Goal: Task Accomplishment & Management: Manage account settings

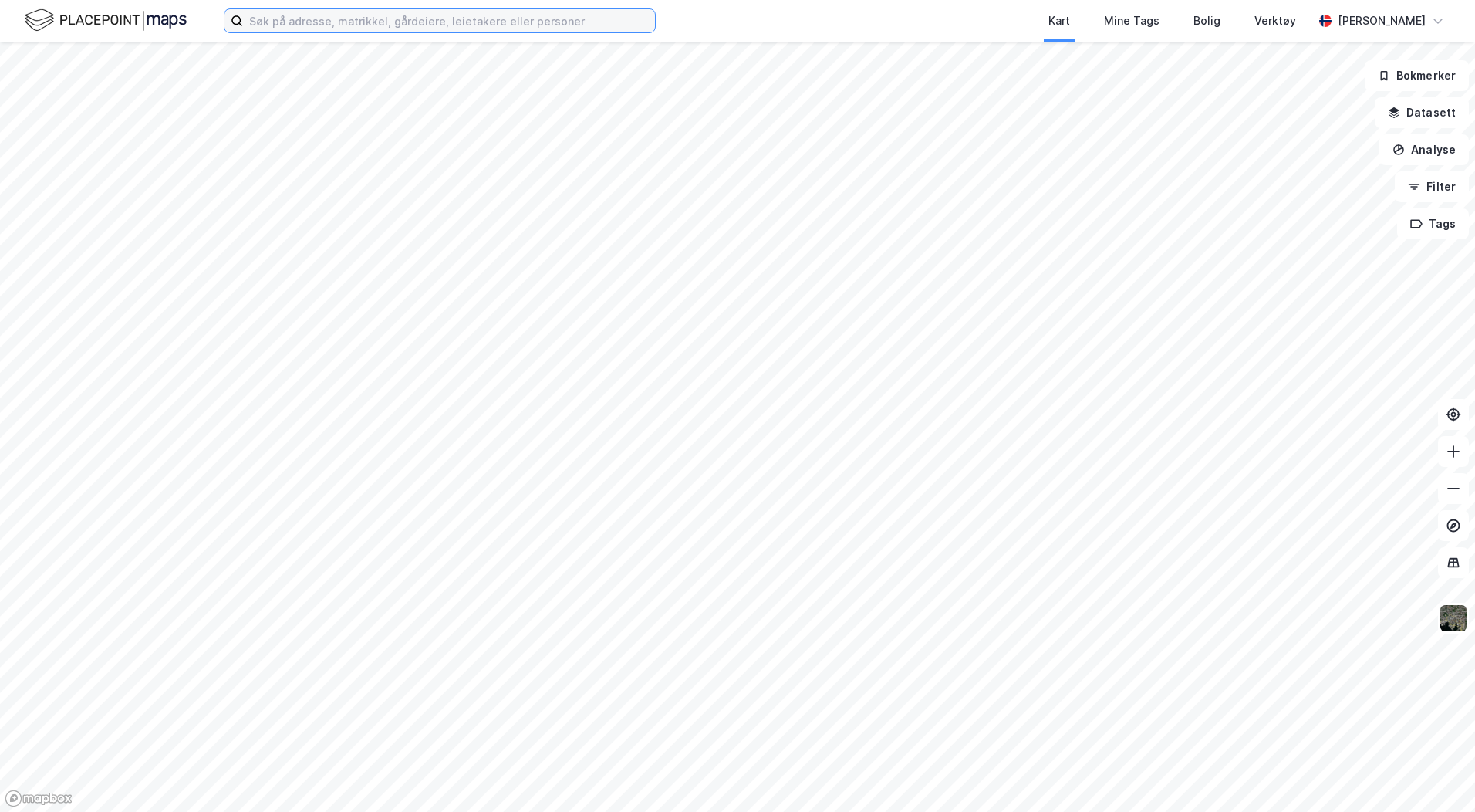
click at [287, 22] on input at bounding box center [450, 20] width 412 height 23
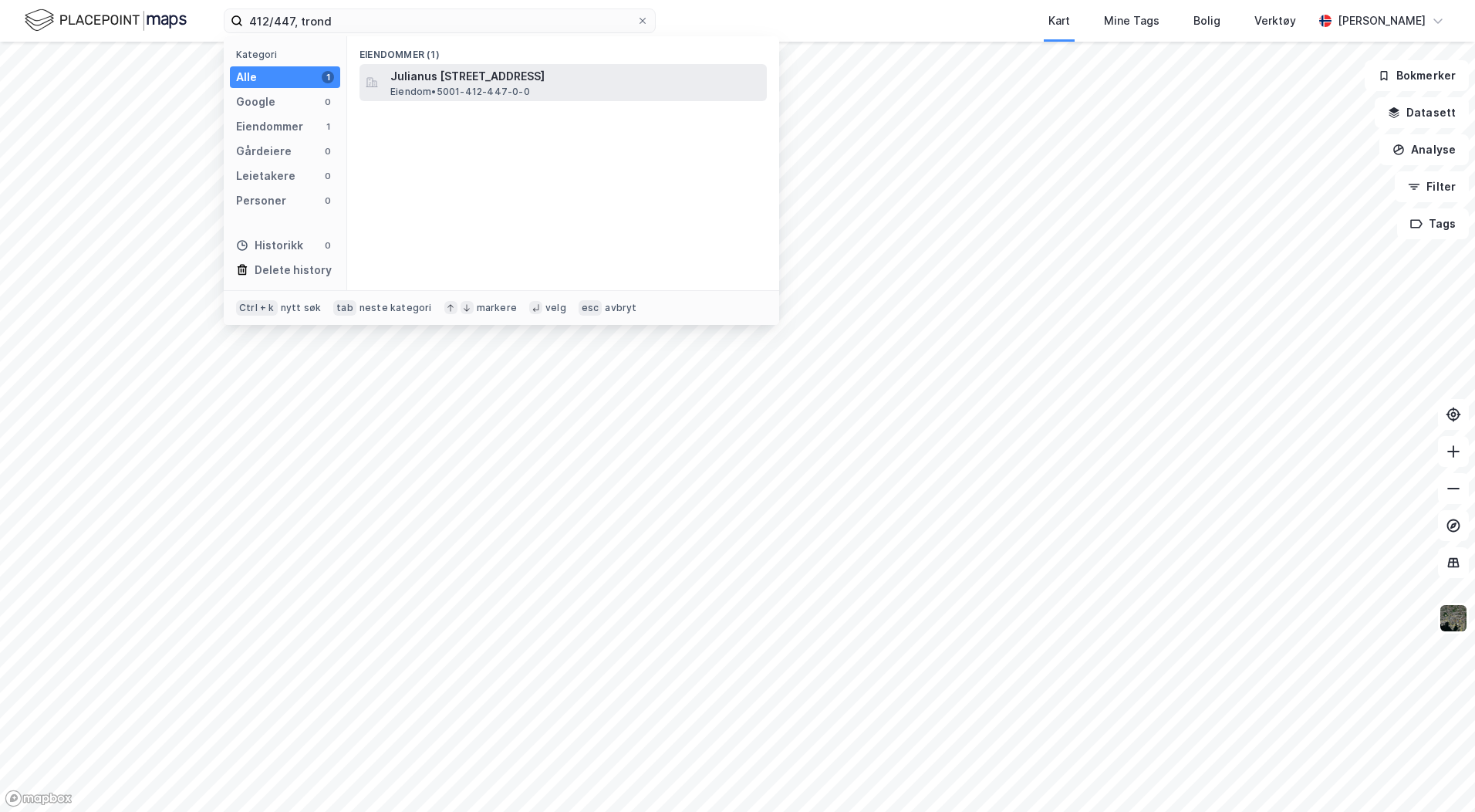
click at [494, 85] on span "Eiendom • 5001-412-447-0-0" at bounding box center [459, 92] width 140 height 12
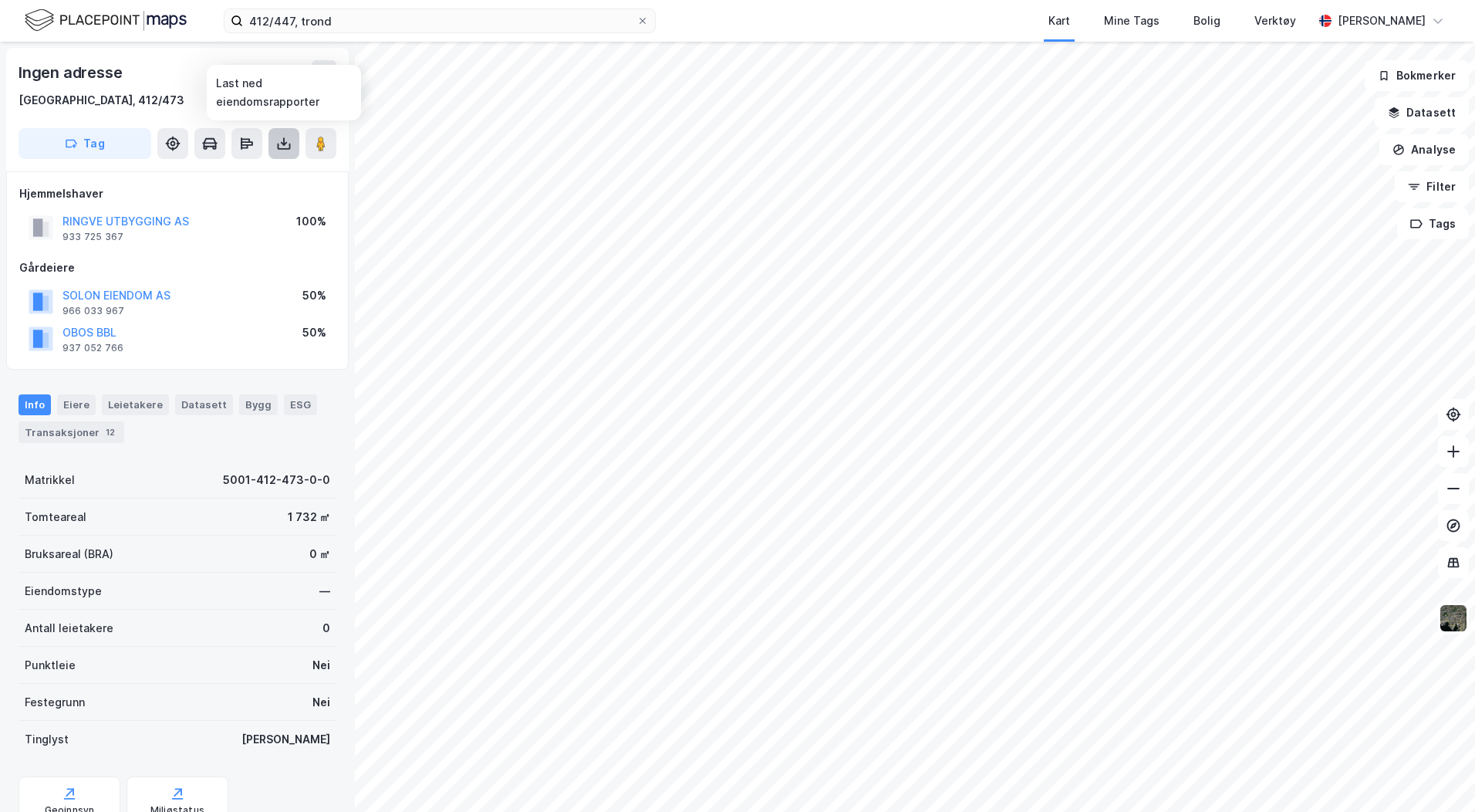
click at [288, 145] on icon at bounding box center [283, 143] width 15 height 15
click at [202, 175] on div "Last ned grunnbok" at bounding box center [207, 174] width 90 height 12
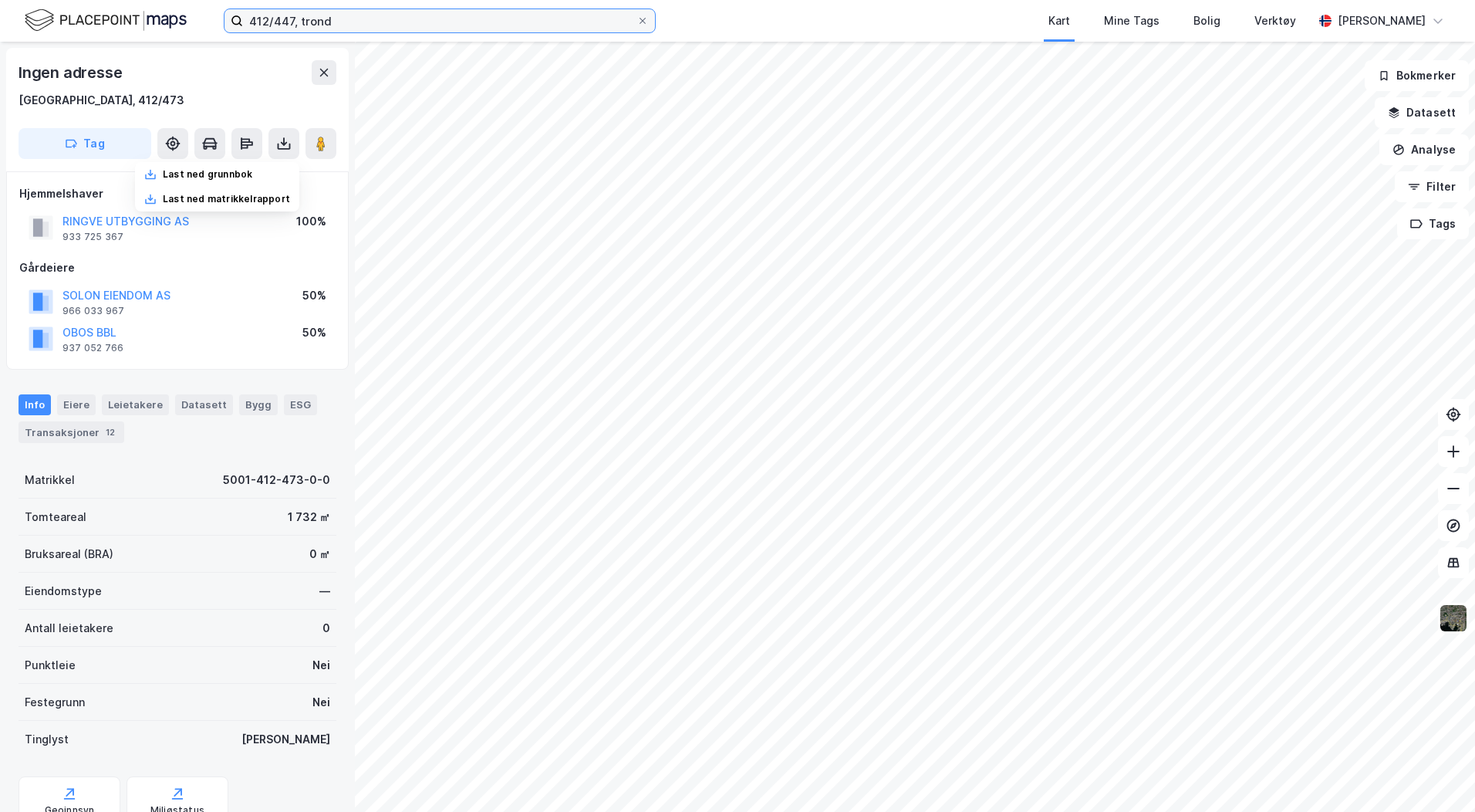
click at [292, 22] on input "412/447, trond" at bounding box center [440, 20] width 394 height 23
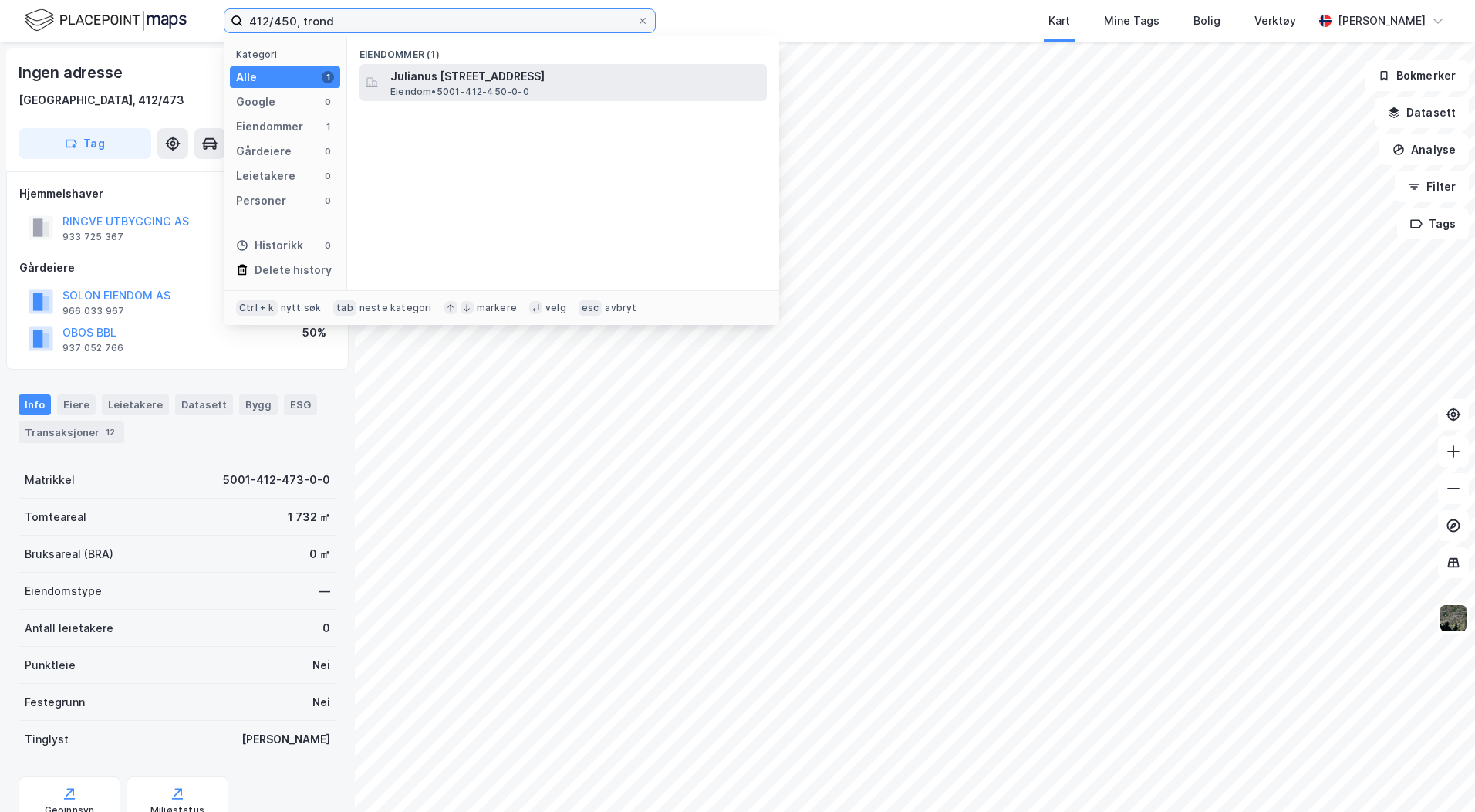
type input "412/450, trond"
click at [413, 83] on span "Julianus Holms veg 9, 7041, TRONDHEIM, TRONDHEIM" at bounding box center [575, 76] width 371 height 19
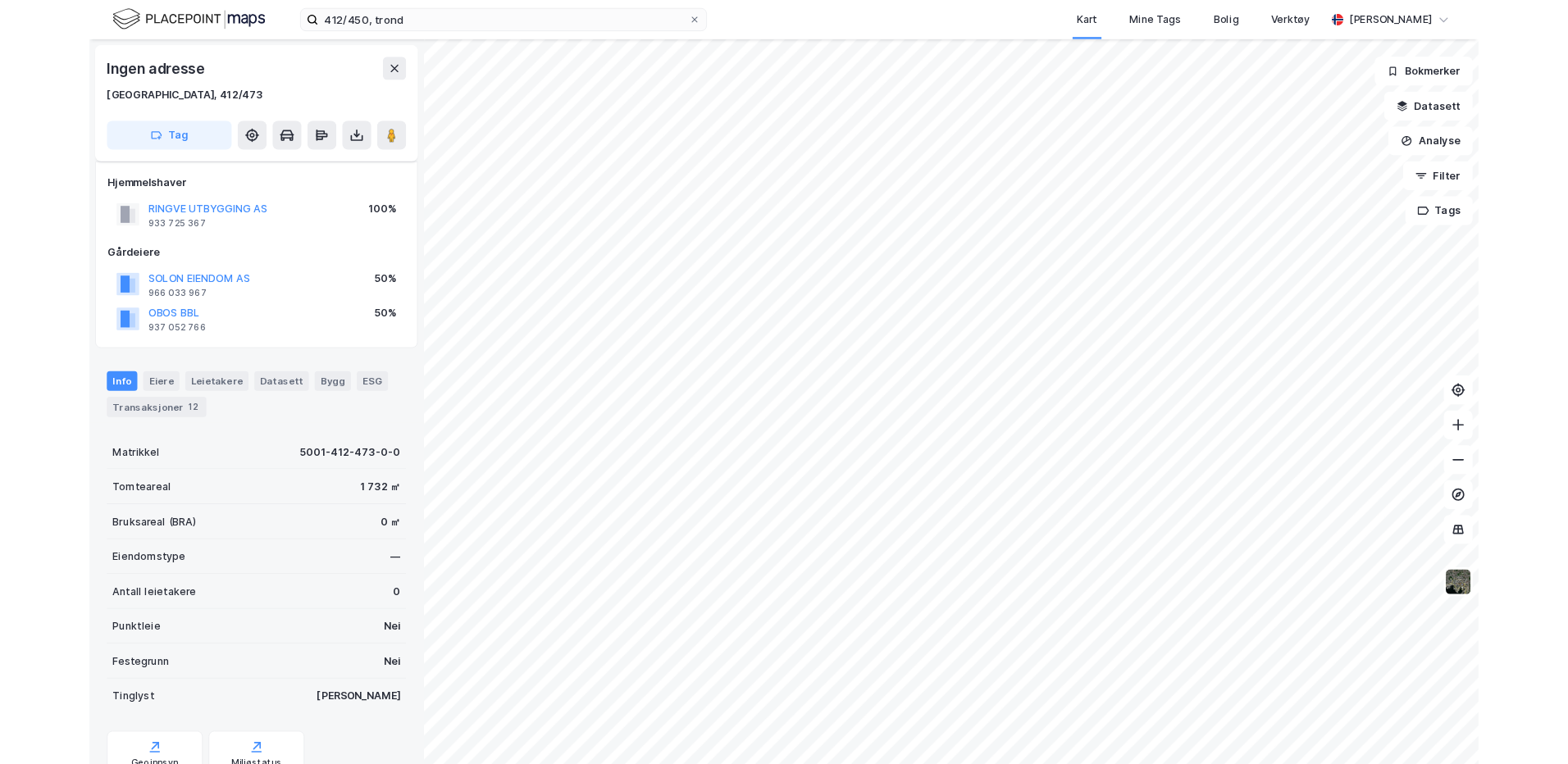
scroll to position [68, 0]
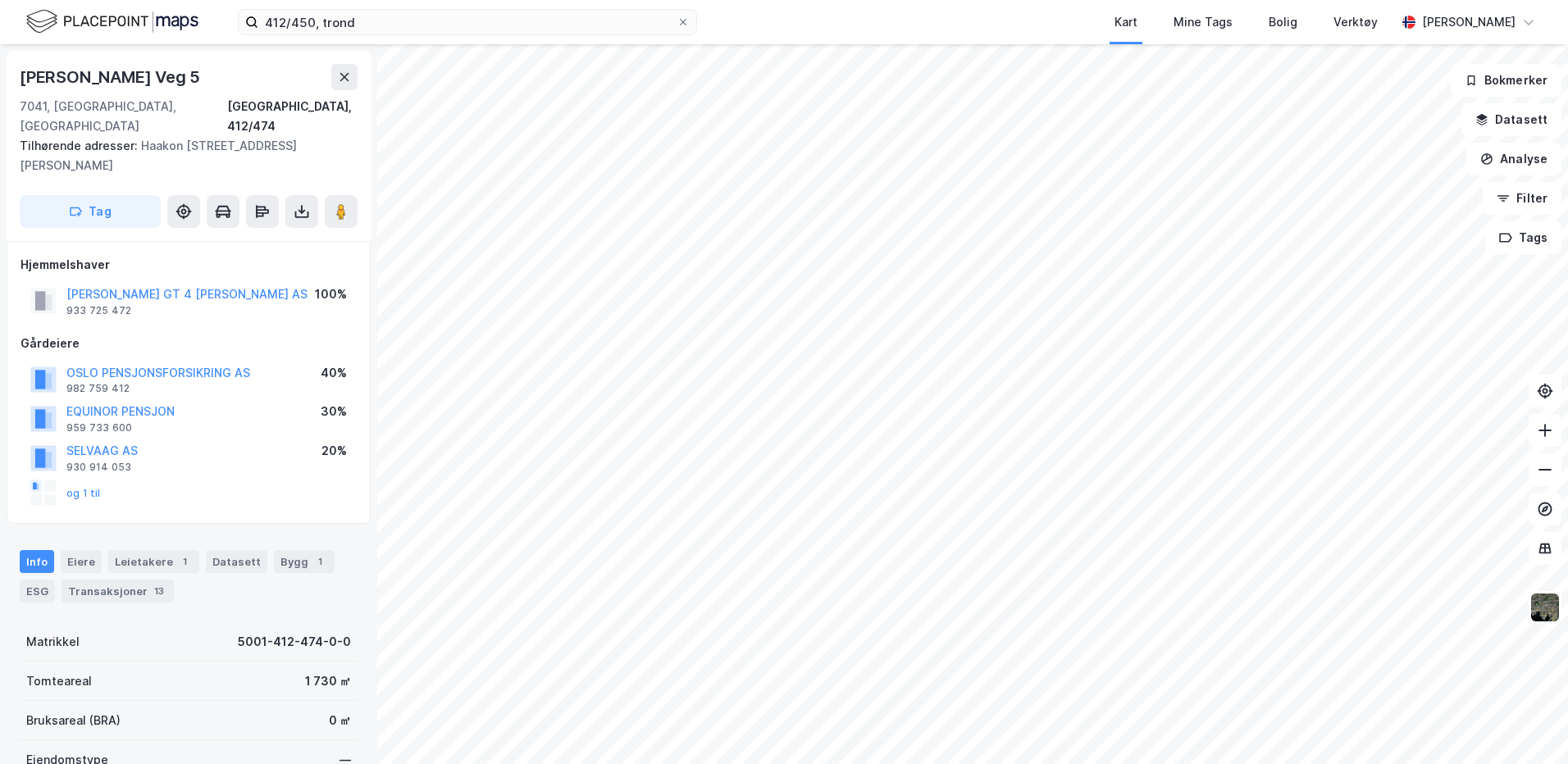
scroll to position [68, 0]
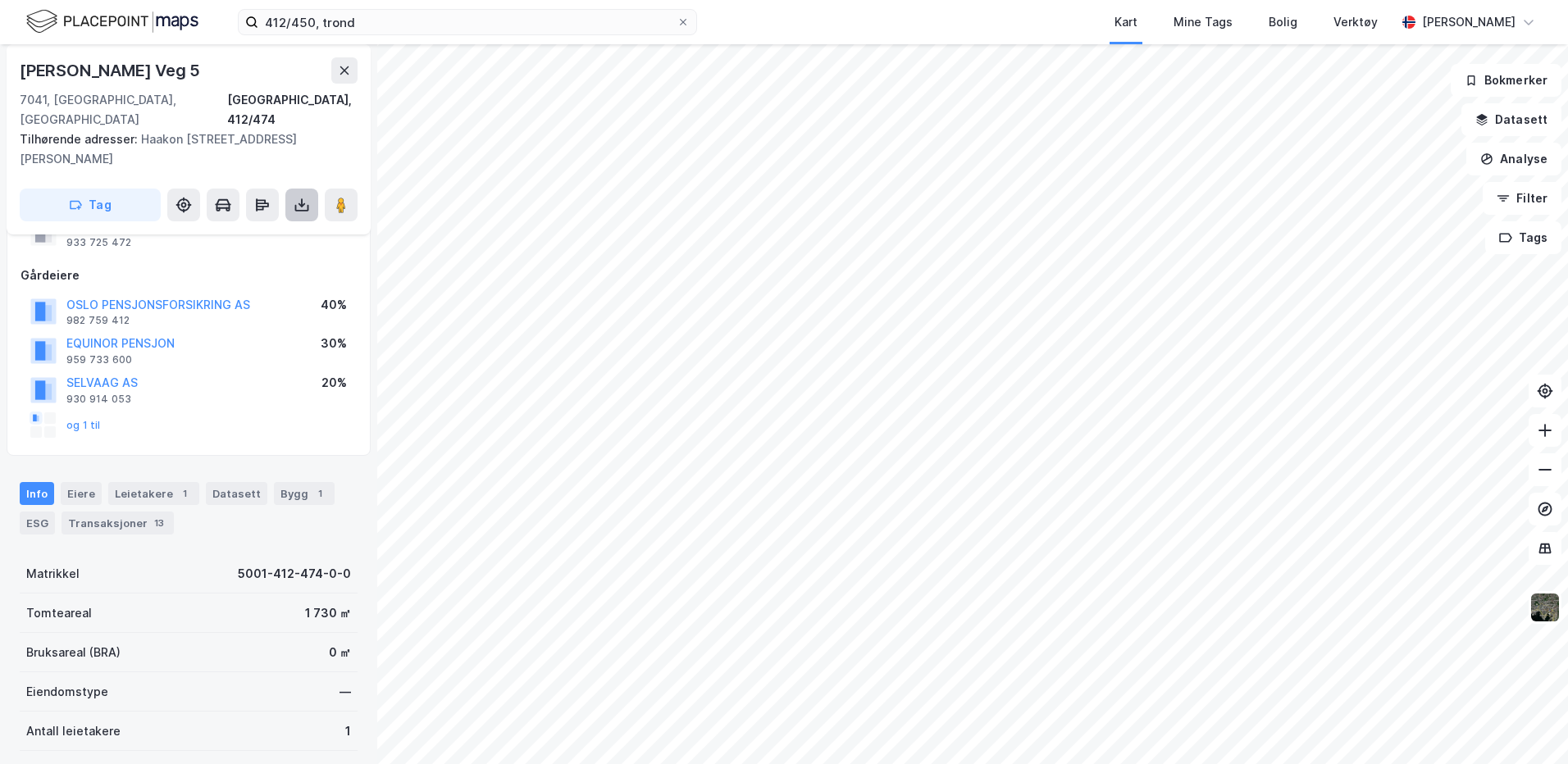
click at [298, 196] on icon at bounding box center [301, 204] width 16 height 16
click at [250, 231] on div "Last ned grunnbok" at bounding box center [220, 238] width 95 height 13
click at [1506, 125] on button "Datasett" at bounding box center [1512, 119] width 100 height 33
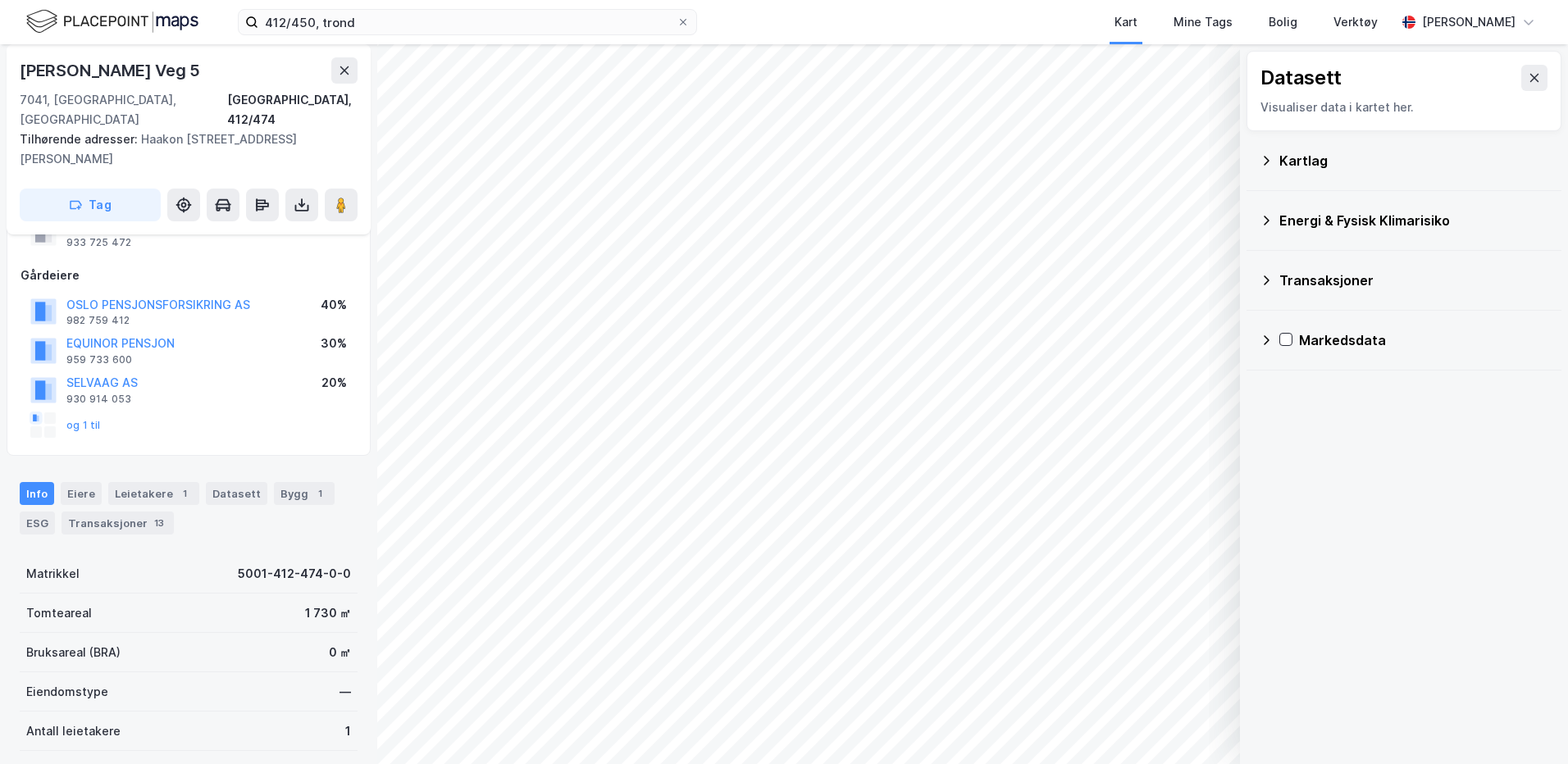
click at [1291, 164] on div "Kartlag" at bounding box center [1414, 161] width 269 height 20
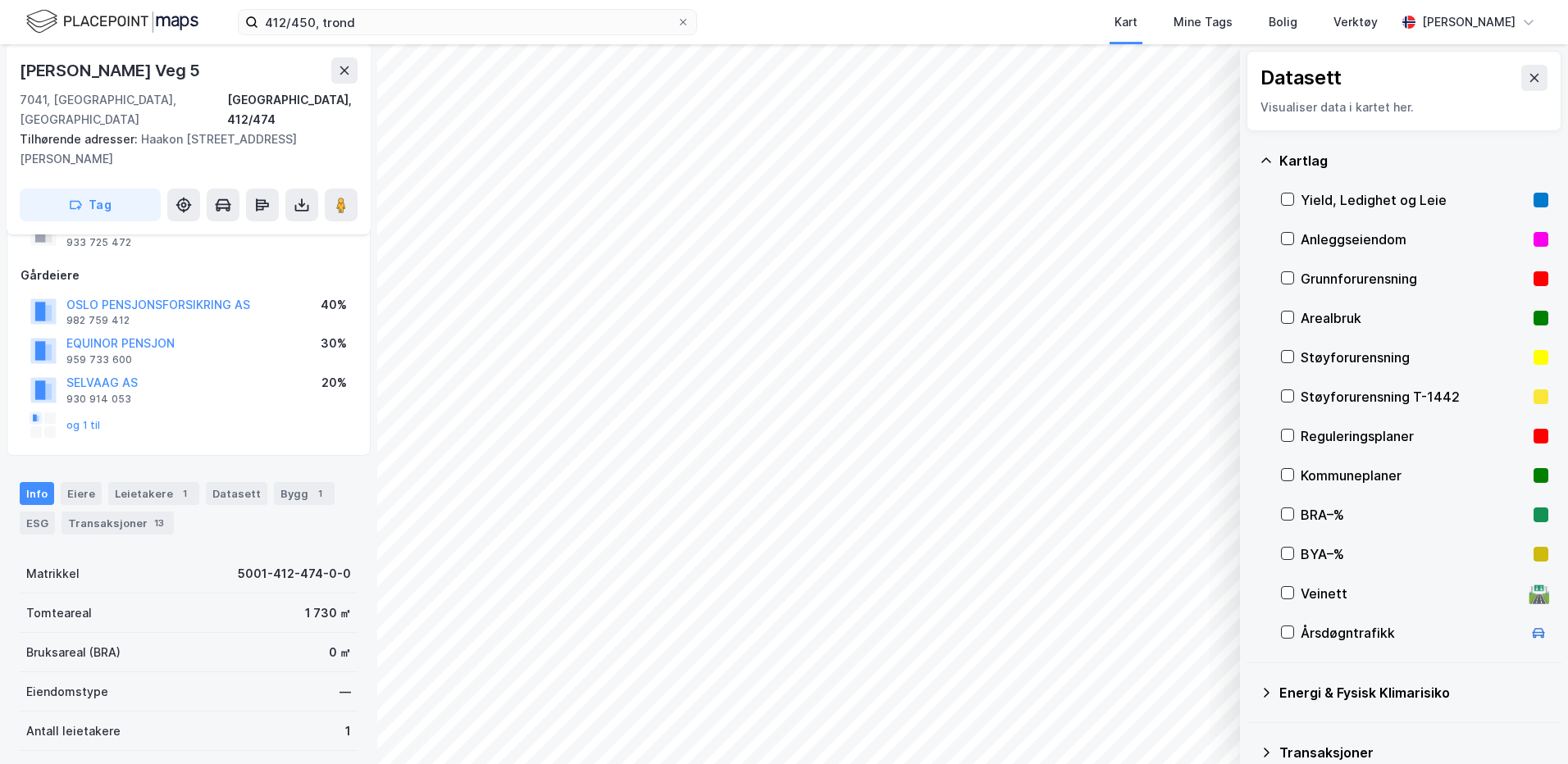
click at [1327, 439] on div "Reguleringsplaner" at bounding box center [1414, 436] width 227 height 20
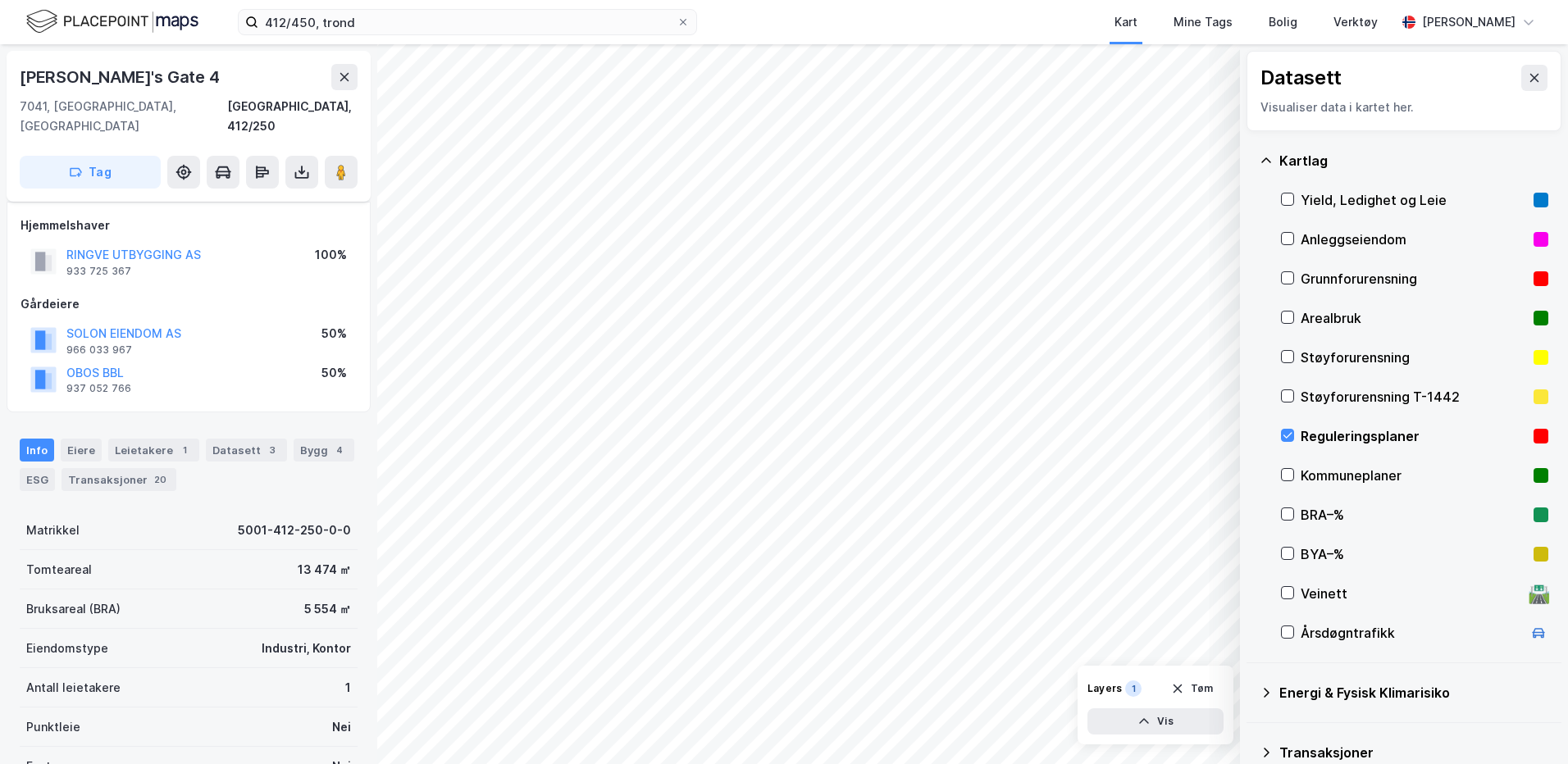
scroll to position [68, 0]
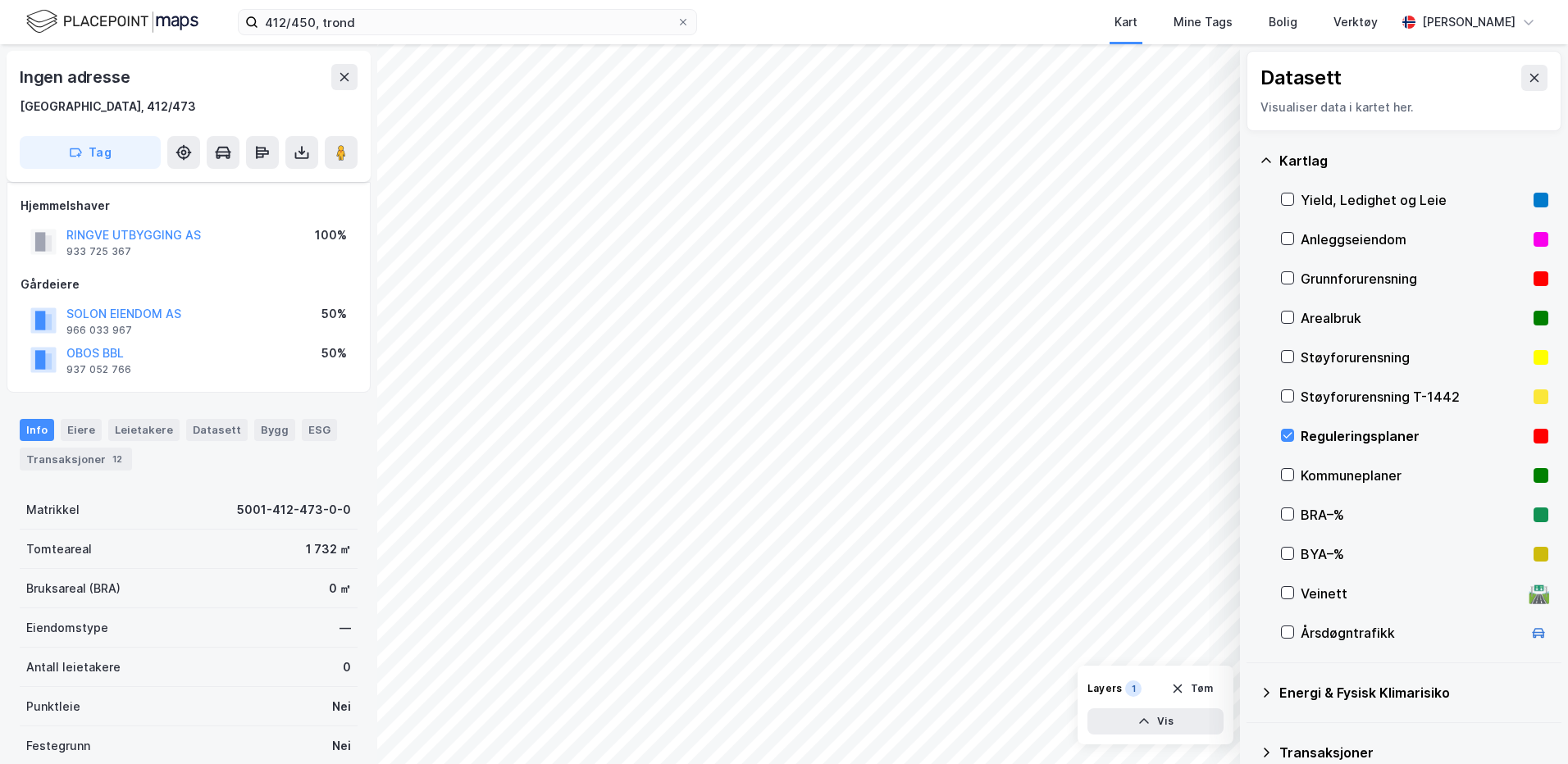
scroll to position [68, 0]
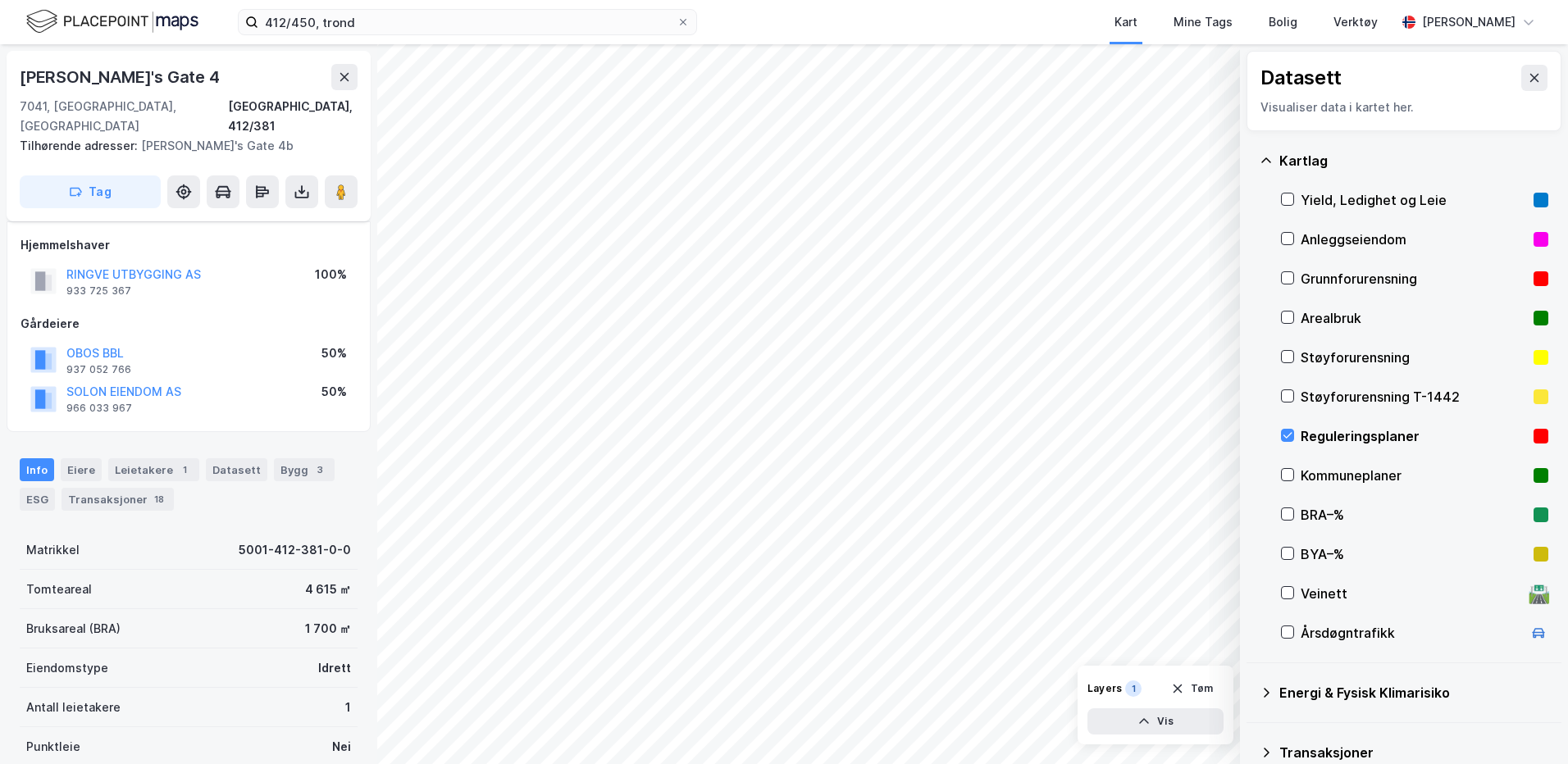
scroll to position [68, 0]
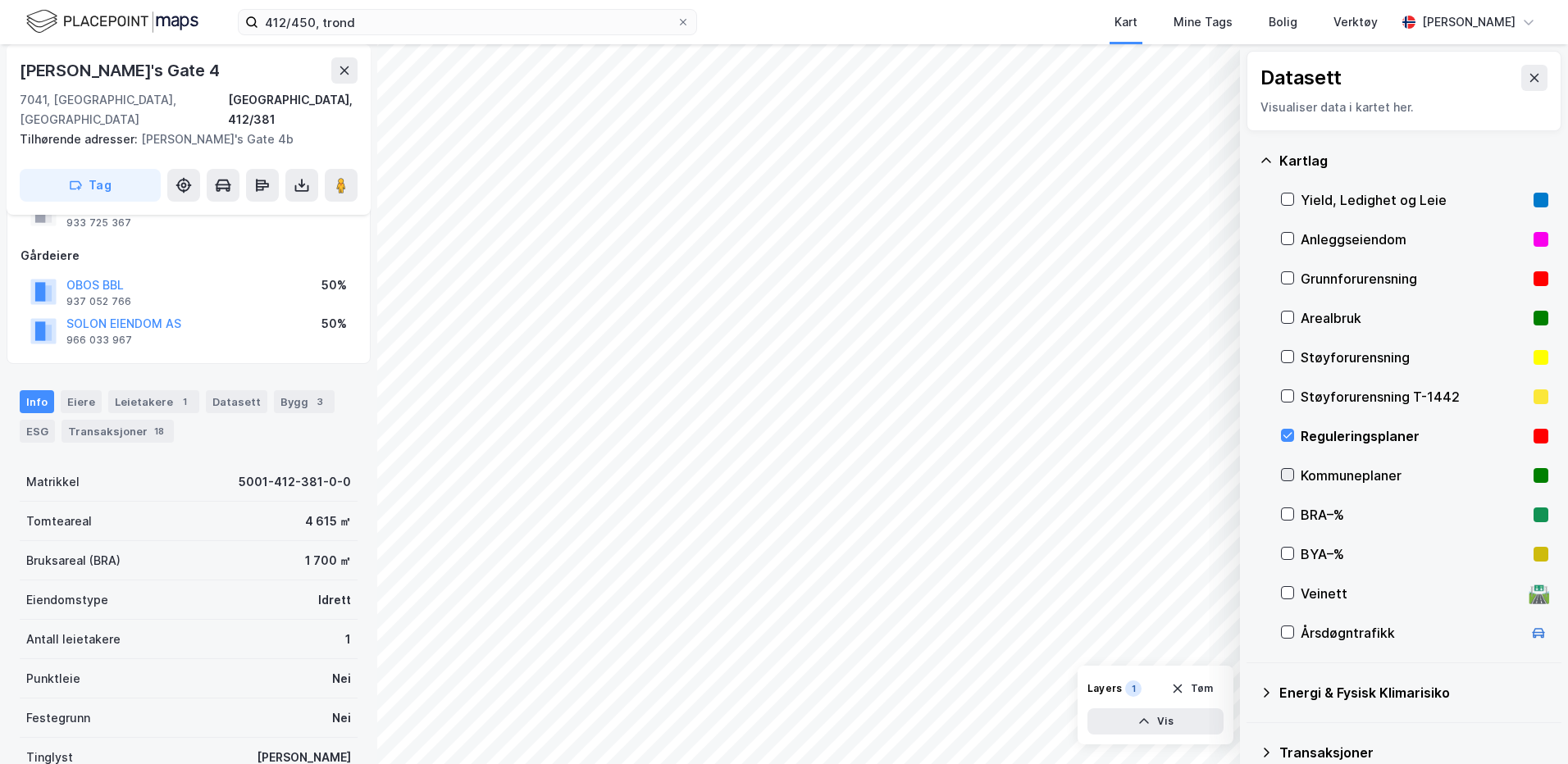
click at [1289, 476] on icon at bounding box center [1288, 475] width 9 height 6
click at [1287, 433] on icon at bounding box center [1287, 435] width 11 height 11
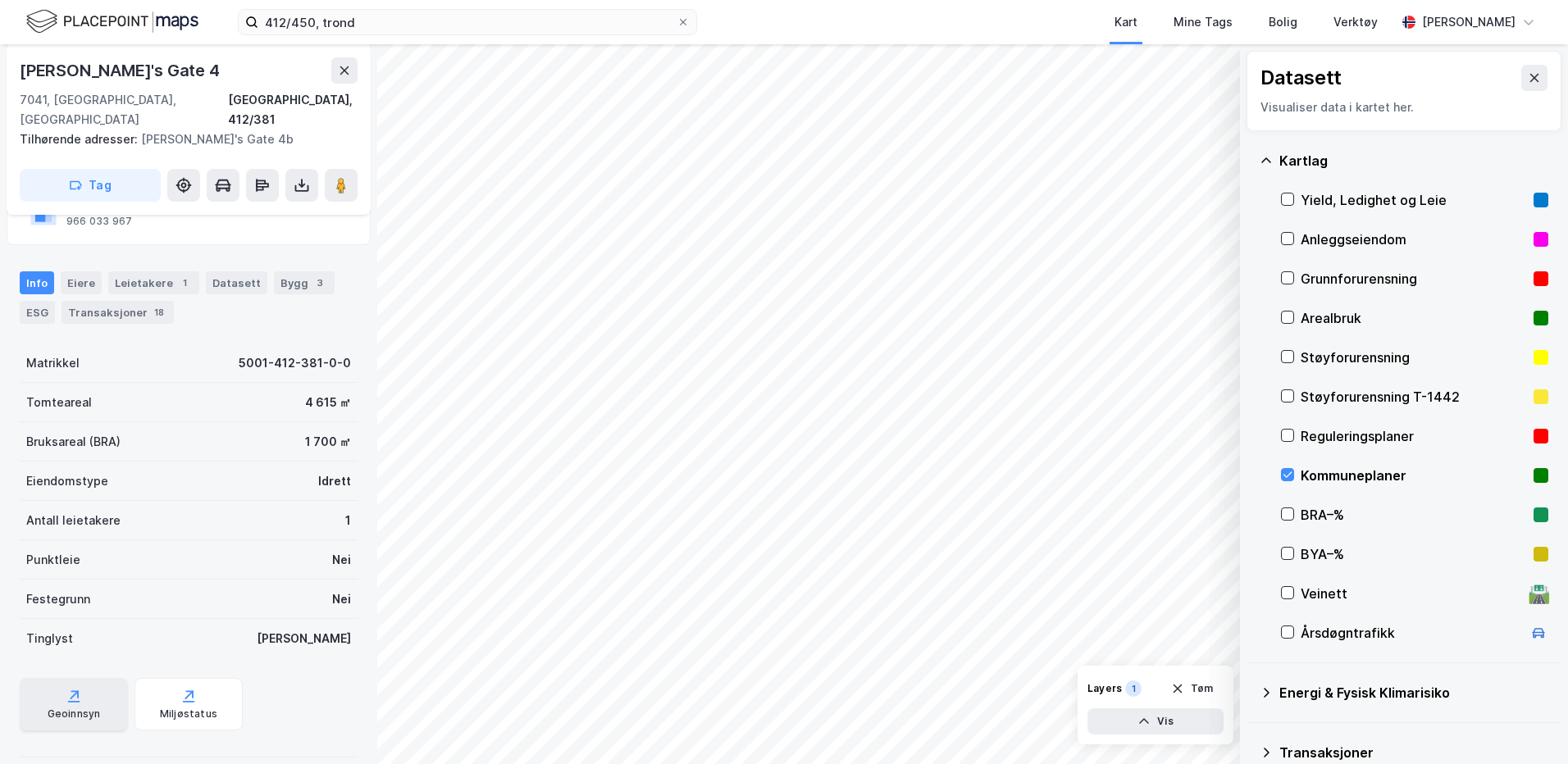
click at [100, 678] on div "Geoinnsyn" at bounding box center [74, 705] width 109 height 53
click at [1316, 427] on div "Reguleringsplaner" at bounding box center [1414, 436] width 227 height 20
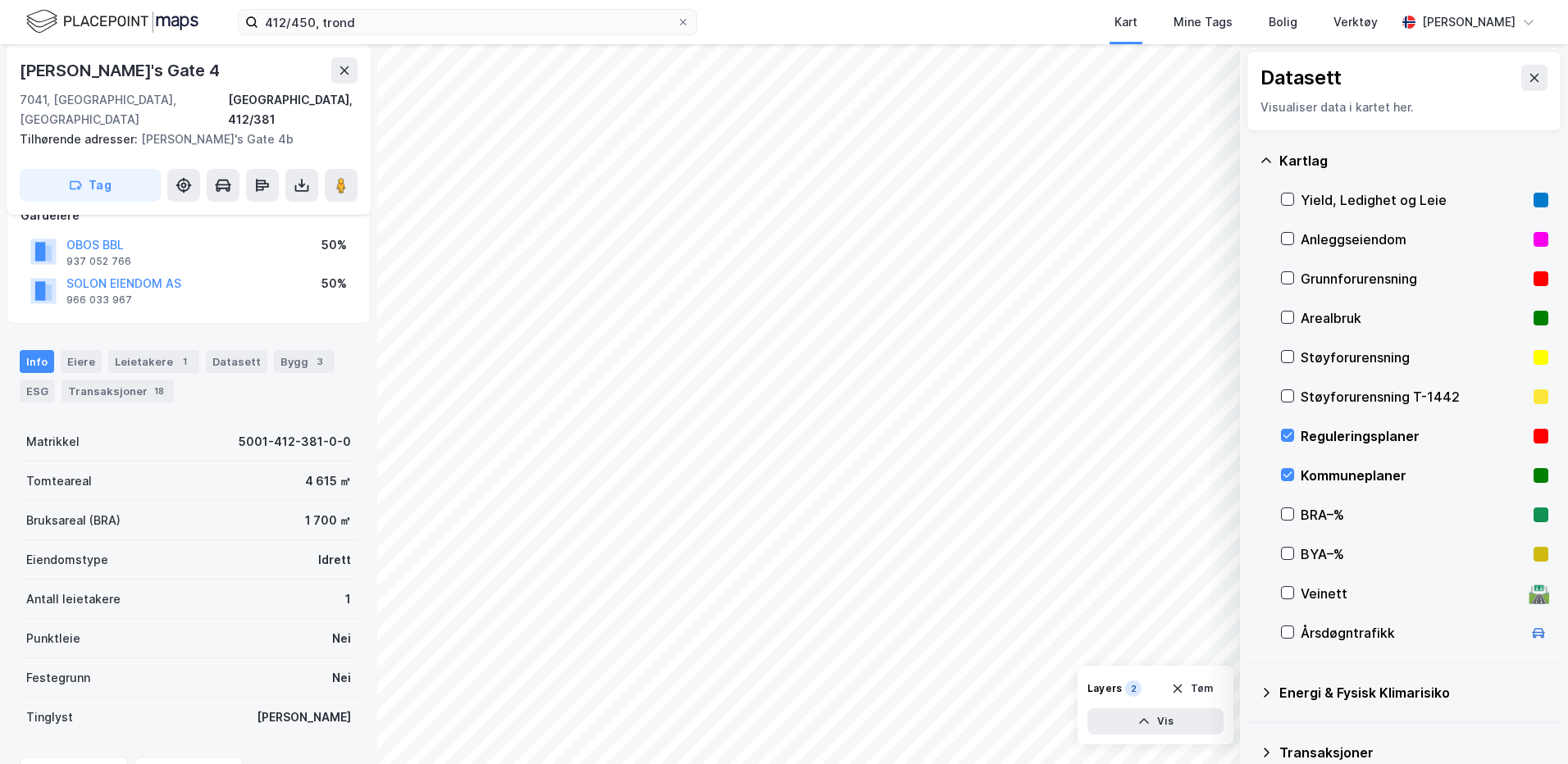
scroll to position [0, 0]
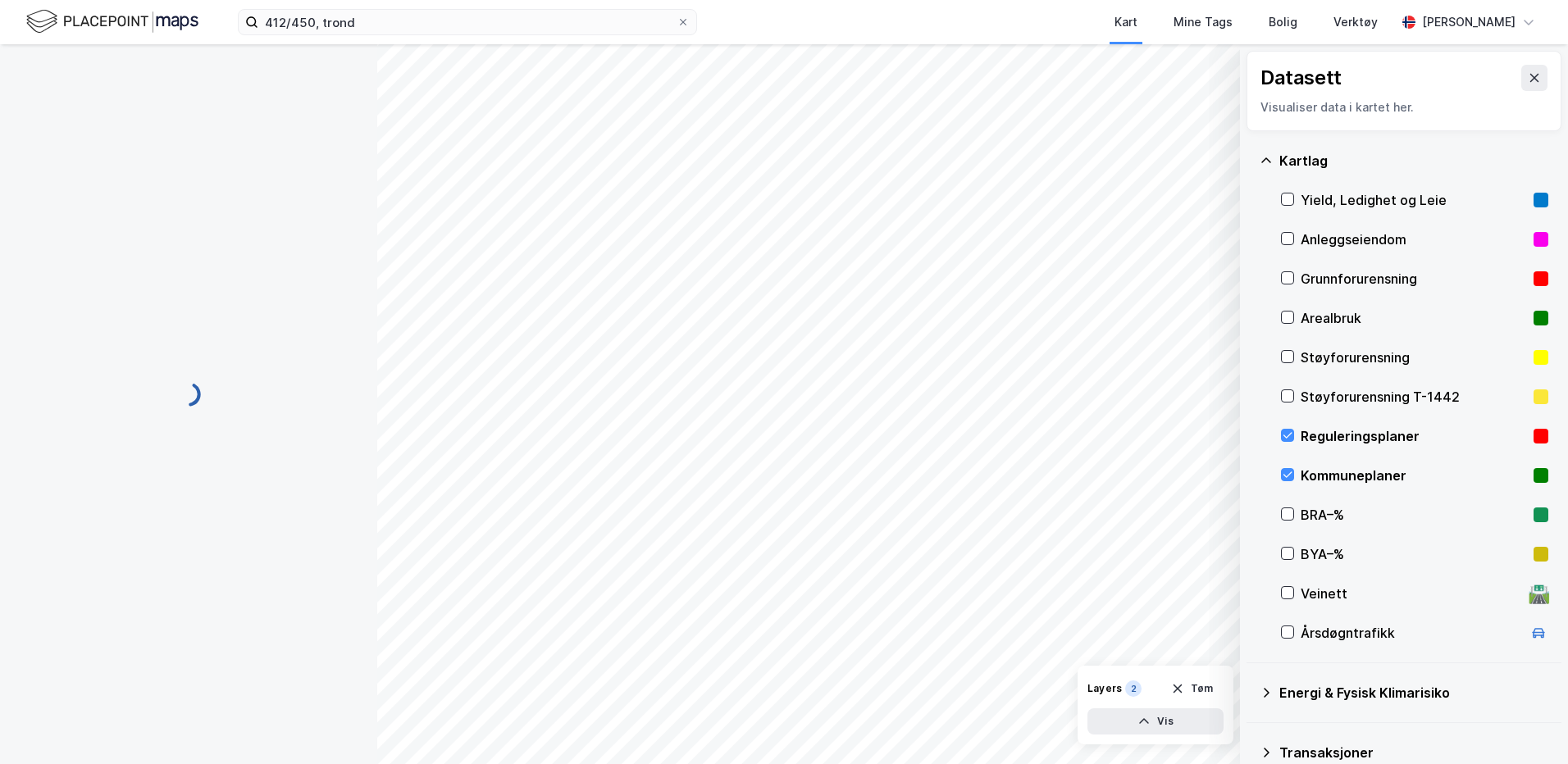
scroll to position [2, 0]
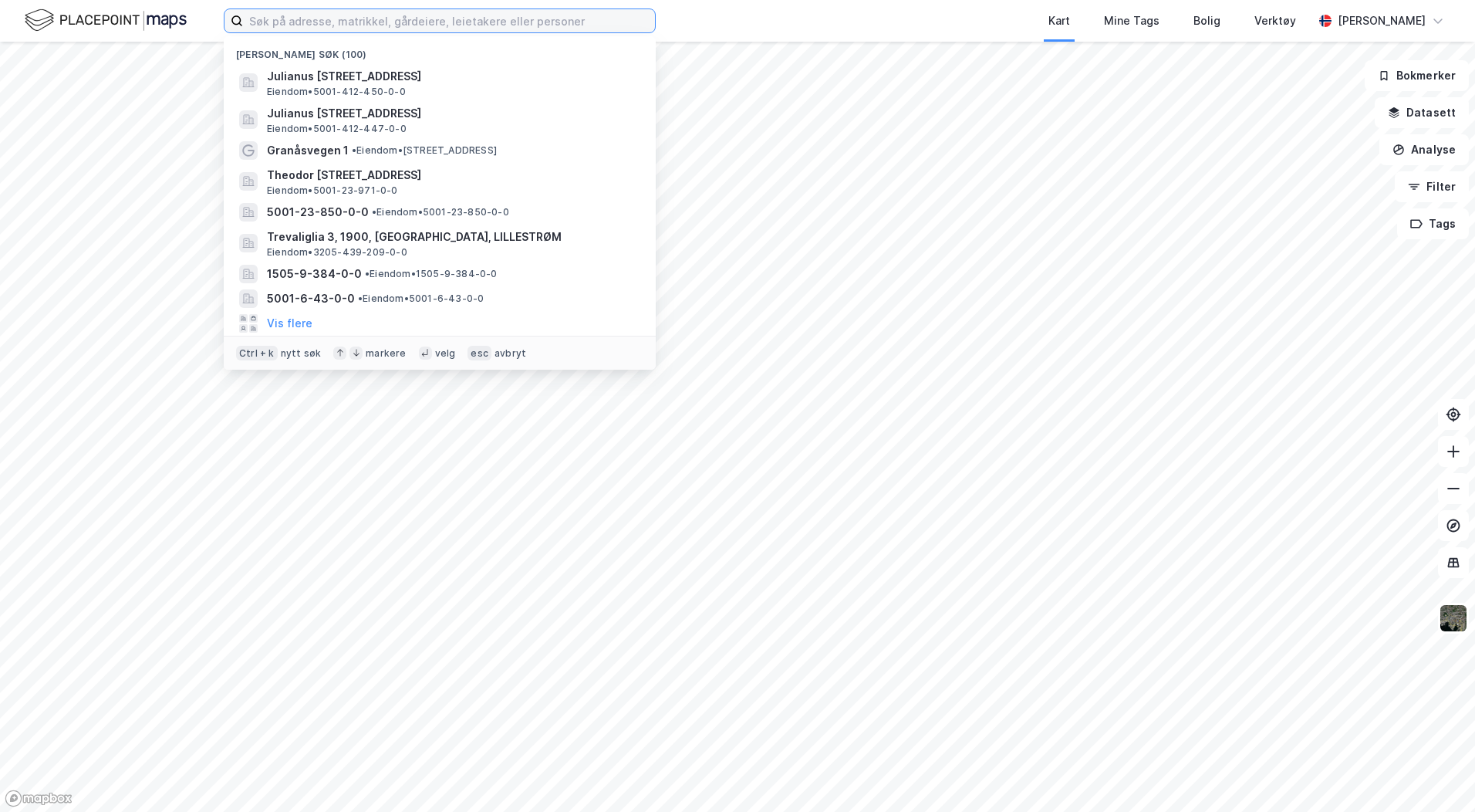
click at [282, 16] on input at bounding box center [450, 20] width 412 height 23
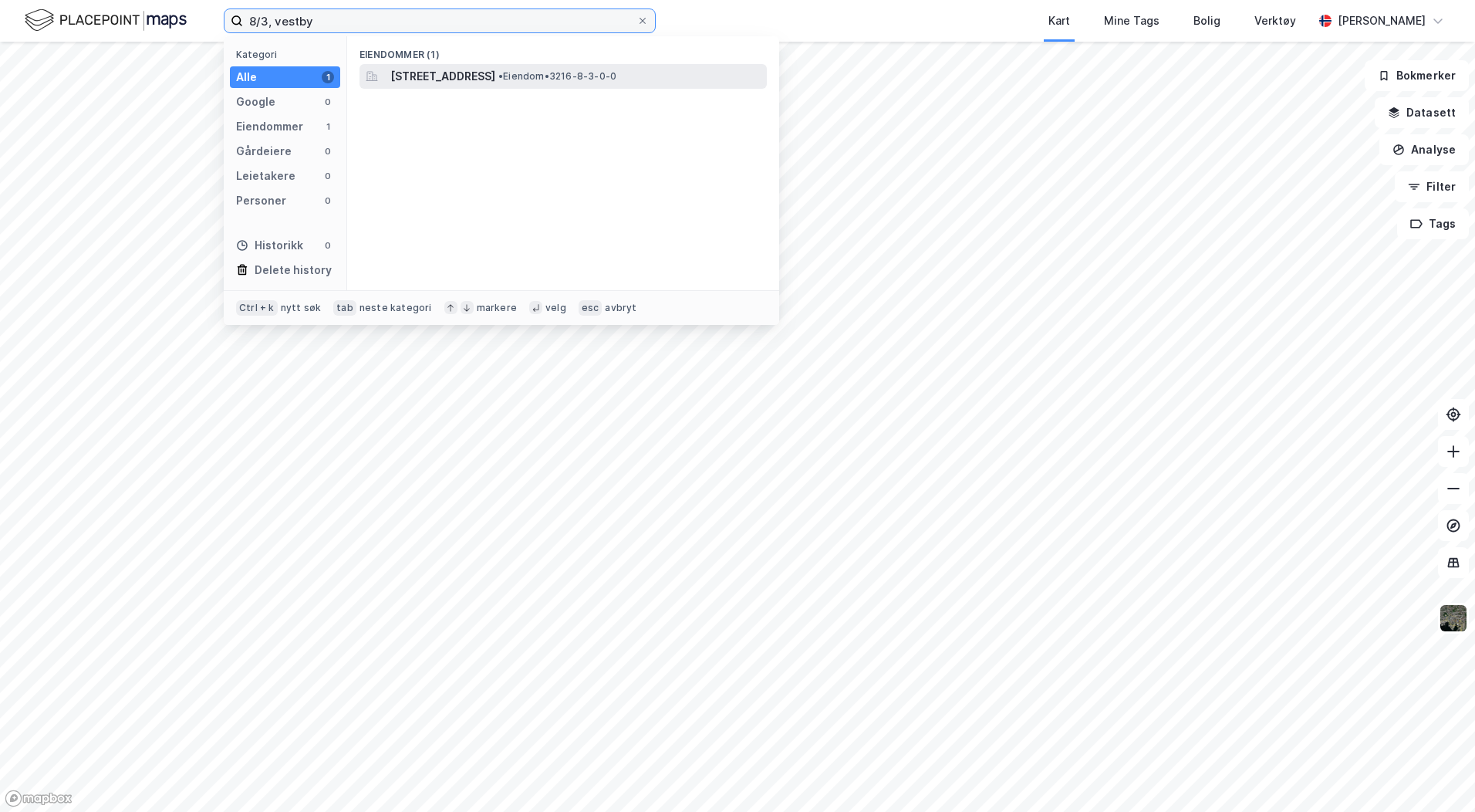
type input "8/3, vestby"
click at [430, 81] on span "Kirkeveien 1, 1543, VESTBY, VESTBY" at bounding box center [442, 76] width 105 height 19
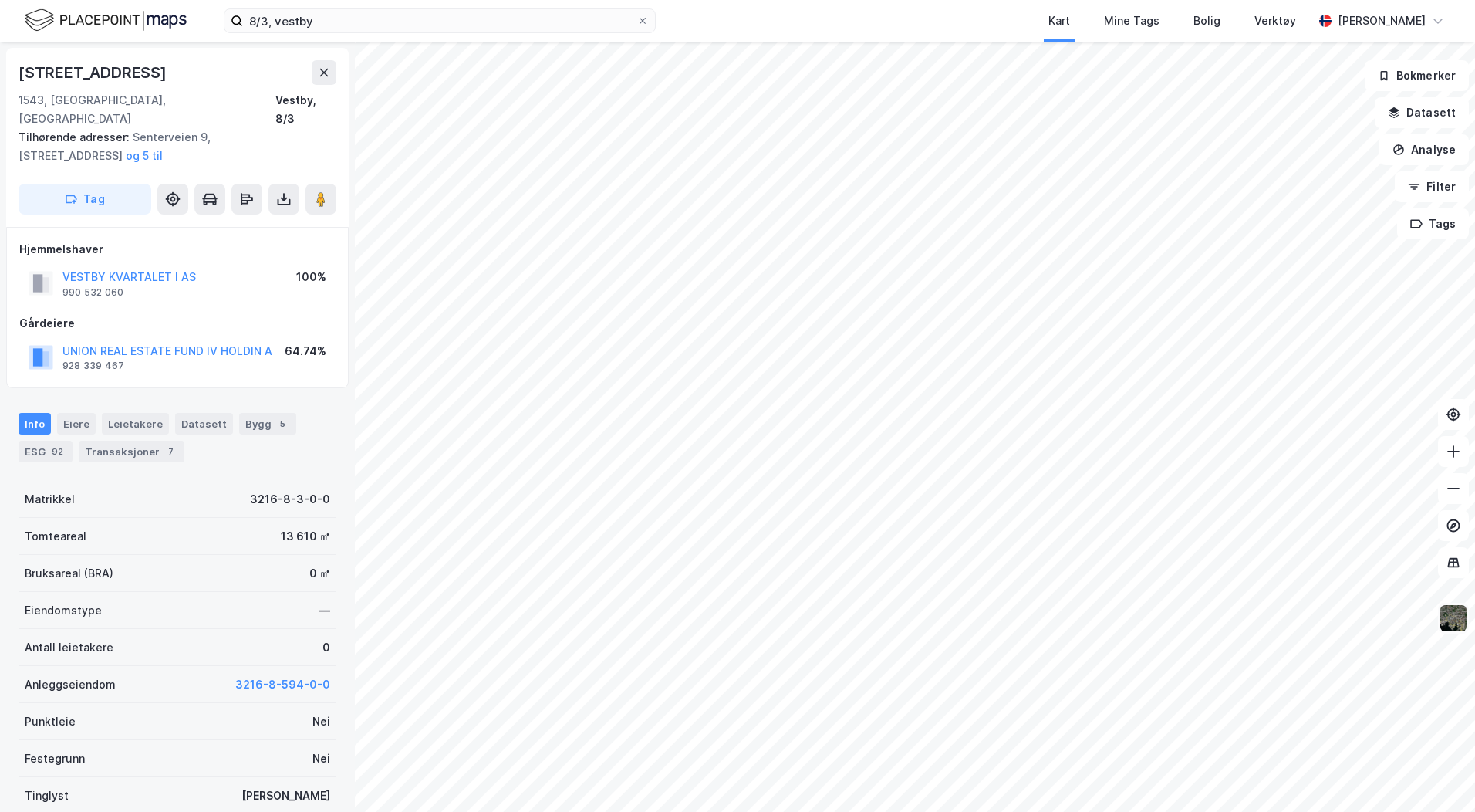
click at [1455, 609] on img at bounding box center [1454, 617] width 29 height 29
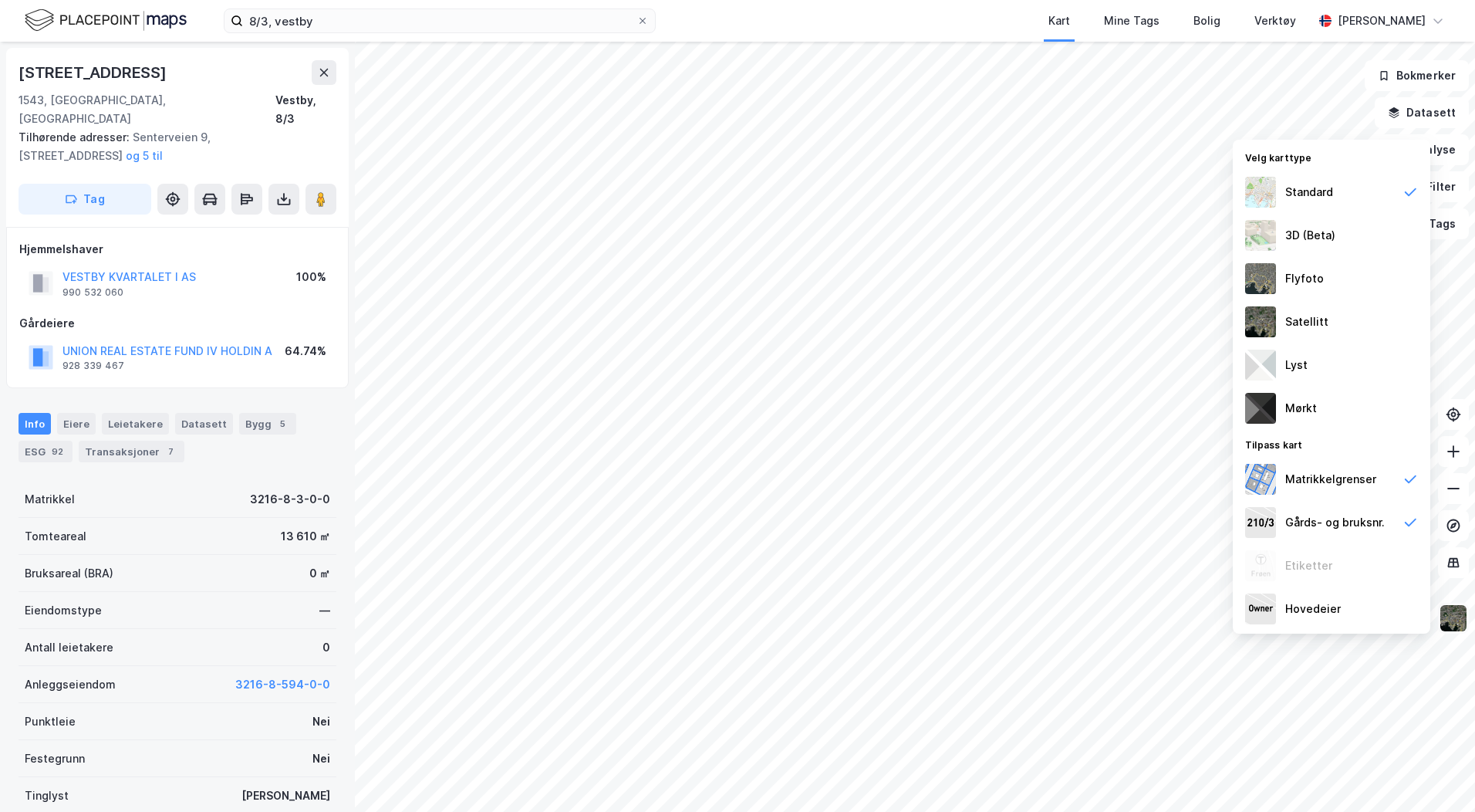
click at [1455, 609] on img at bounding box center [1454, 617] width 29 height 29
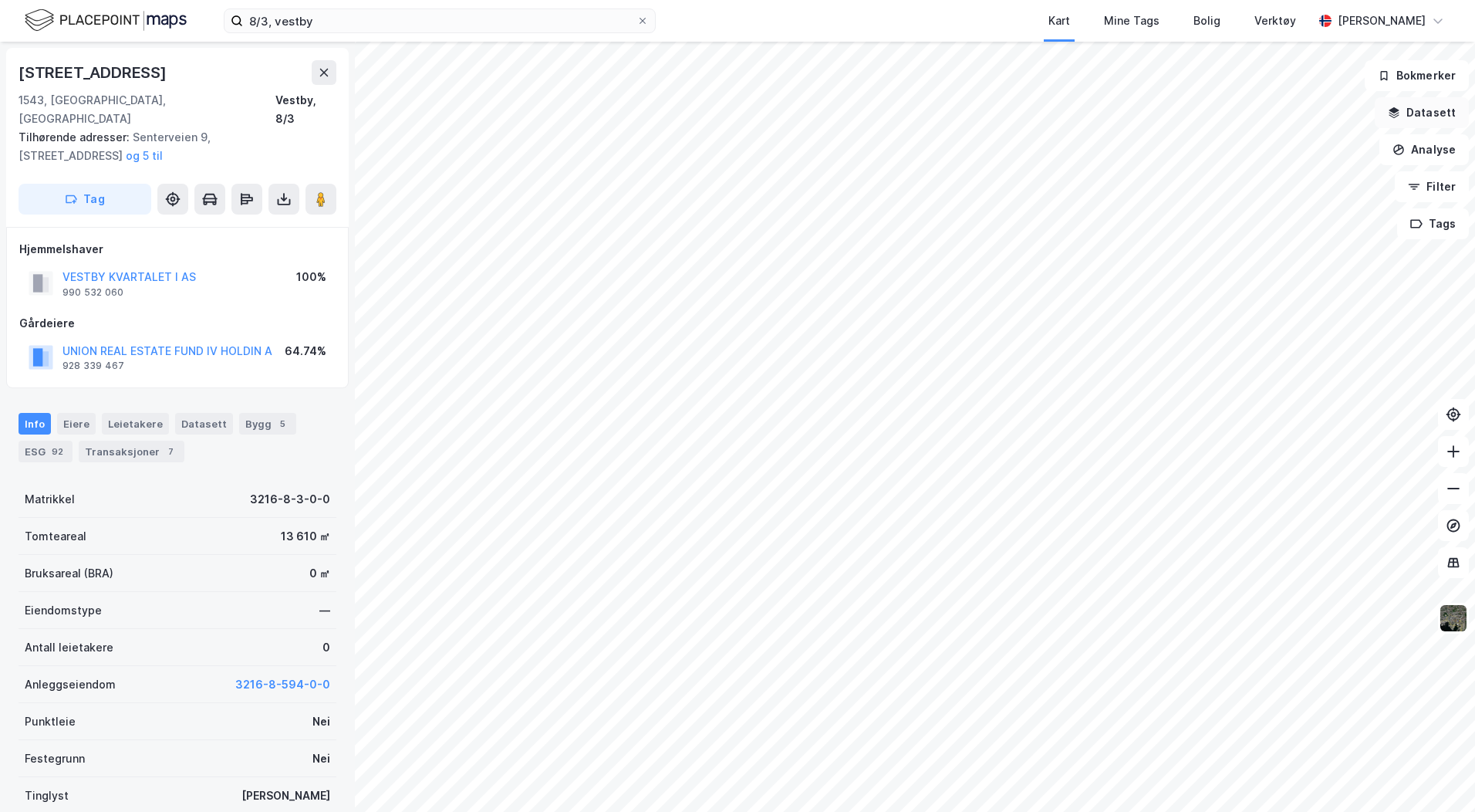
click at [1410, 107] on button "Datasett" at bounding box center [1423, 112] width 94 height 31
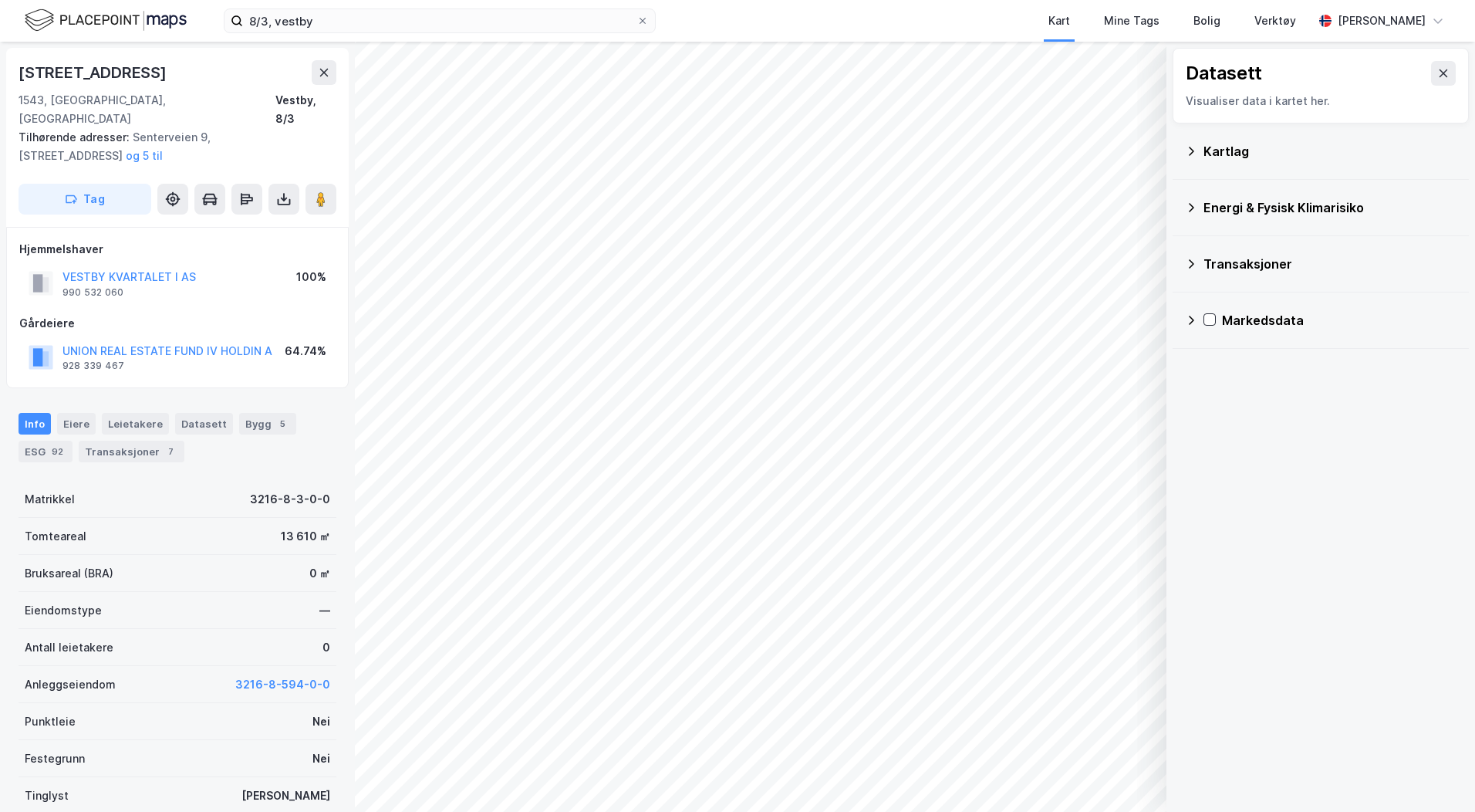
click at [1197, 150] on icon at bounding box center [1192, 151] width 12 height 12
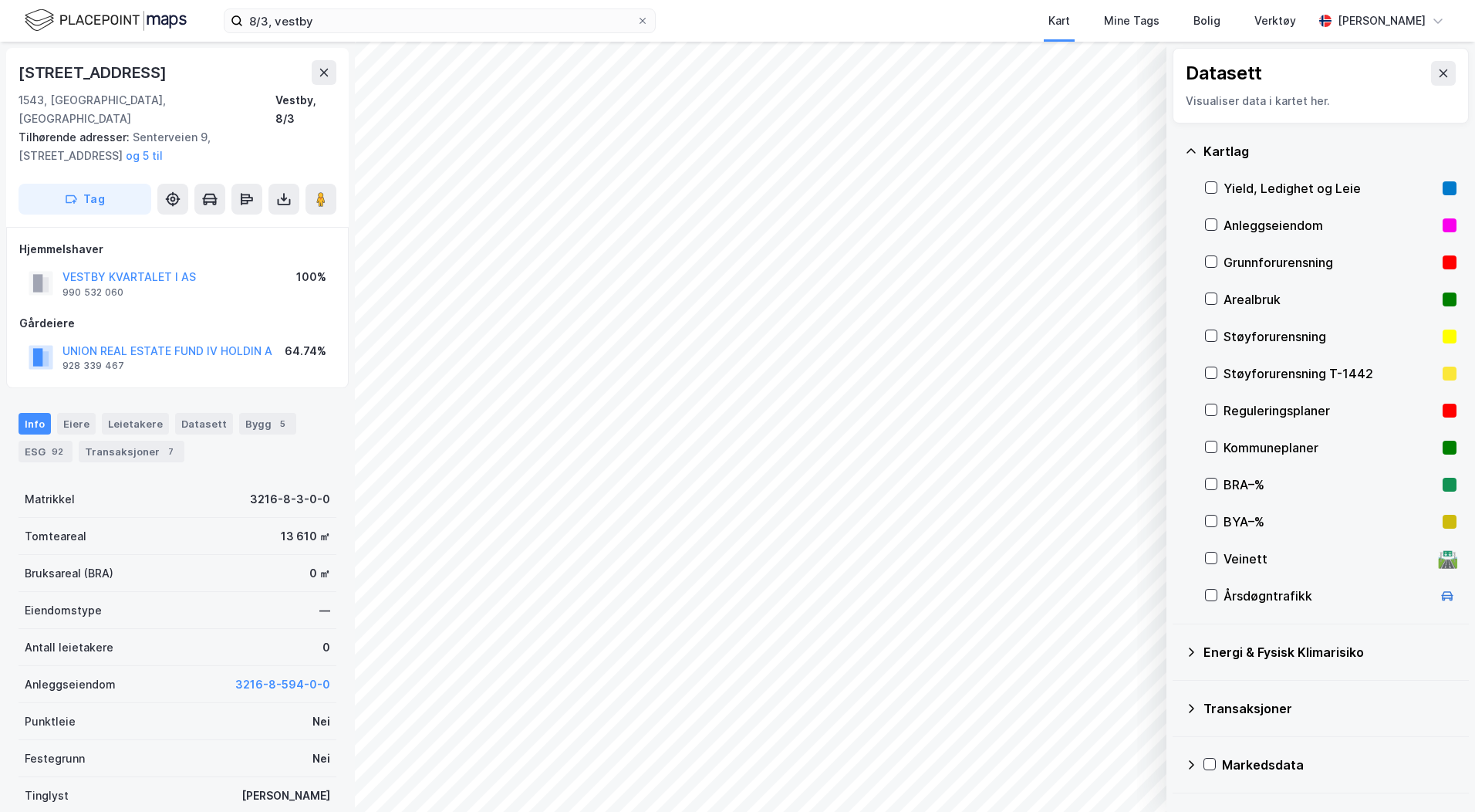
click at [1229, 407] on div "Reguleringsplaner" at bounding box center [1330, 410] width 213 height 19
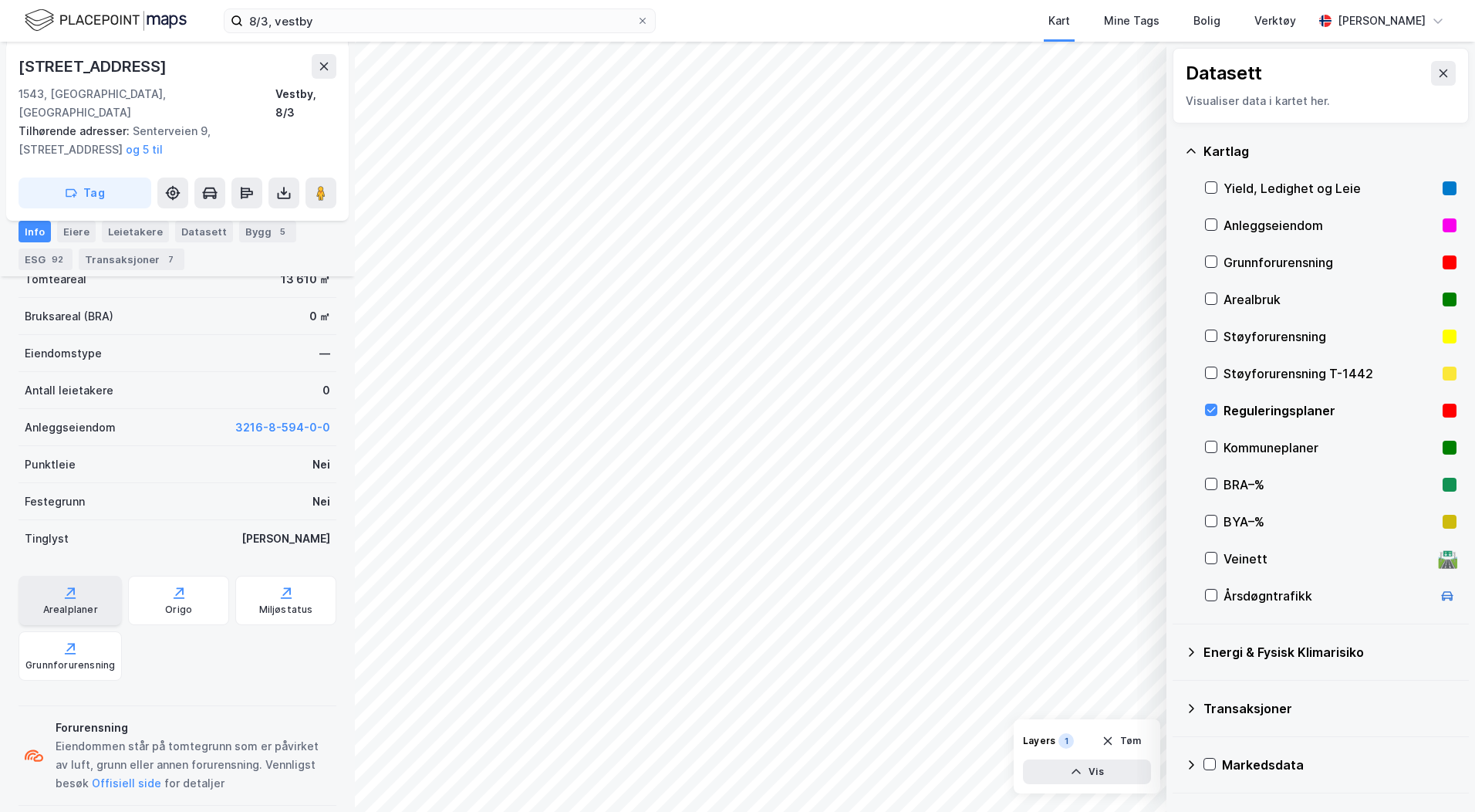
click at [76, 576] on div "Arealplaner" at bounding box center [70, 601] width 103 height 50
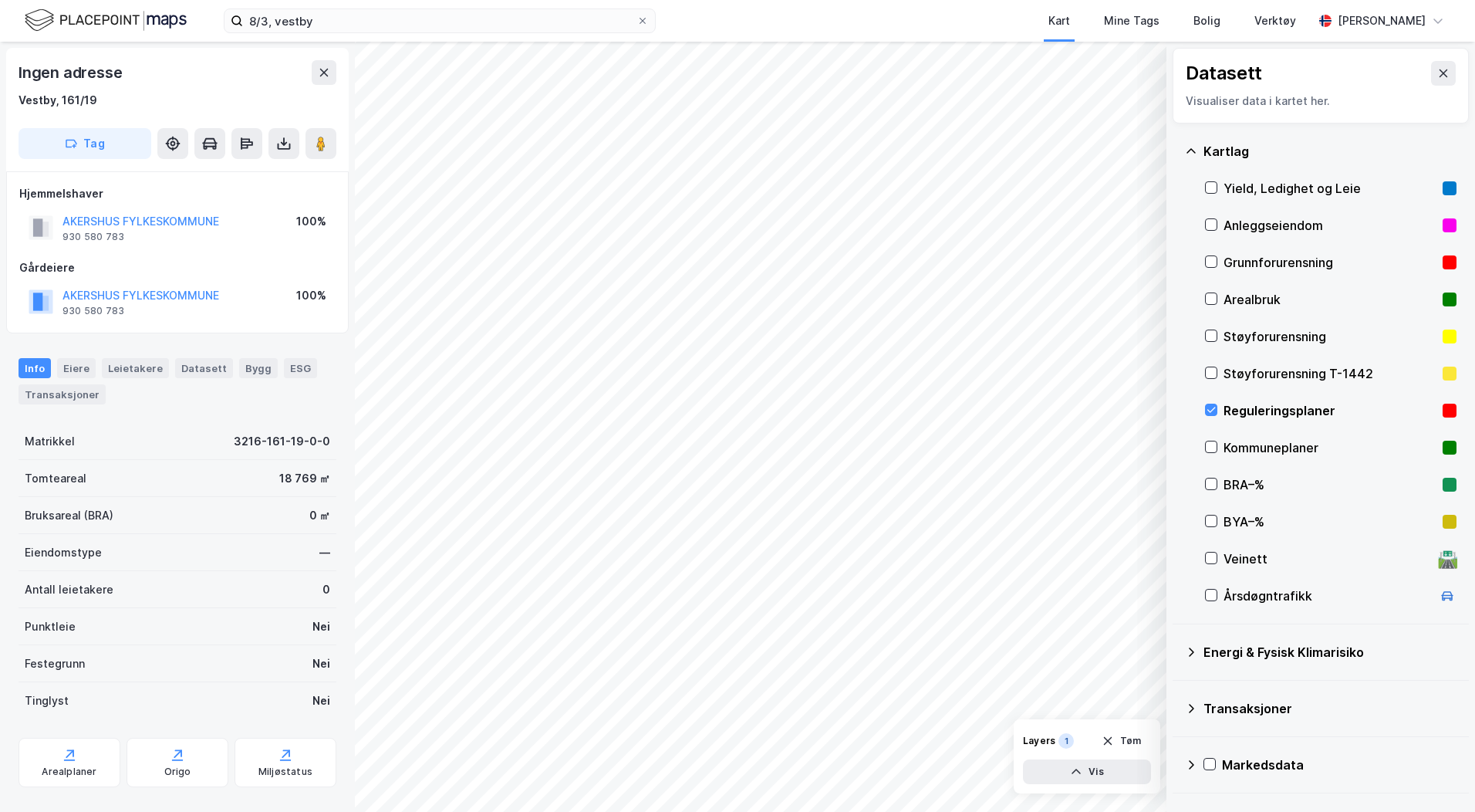
scroll to position [3, 0]
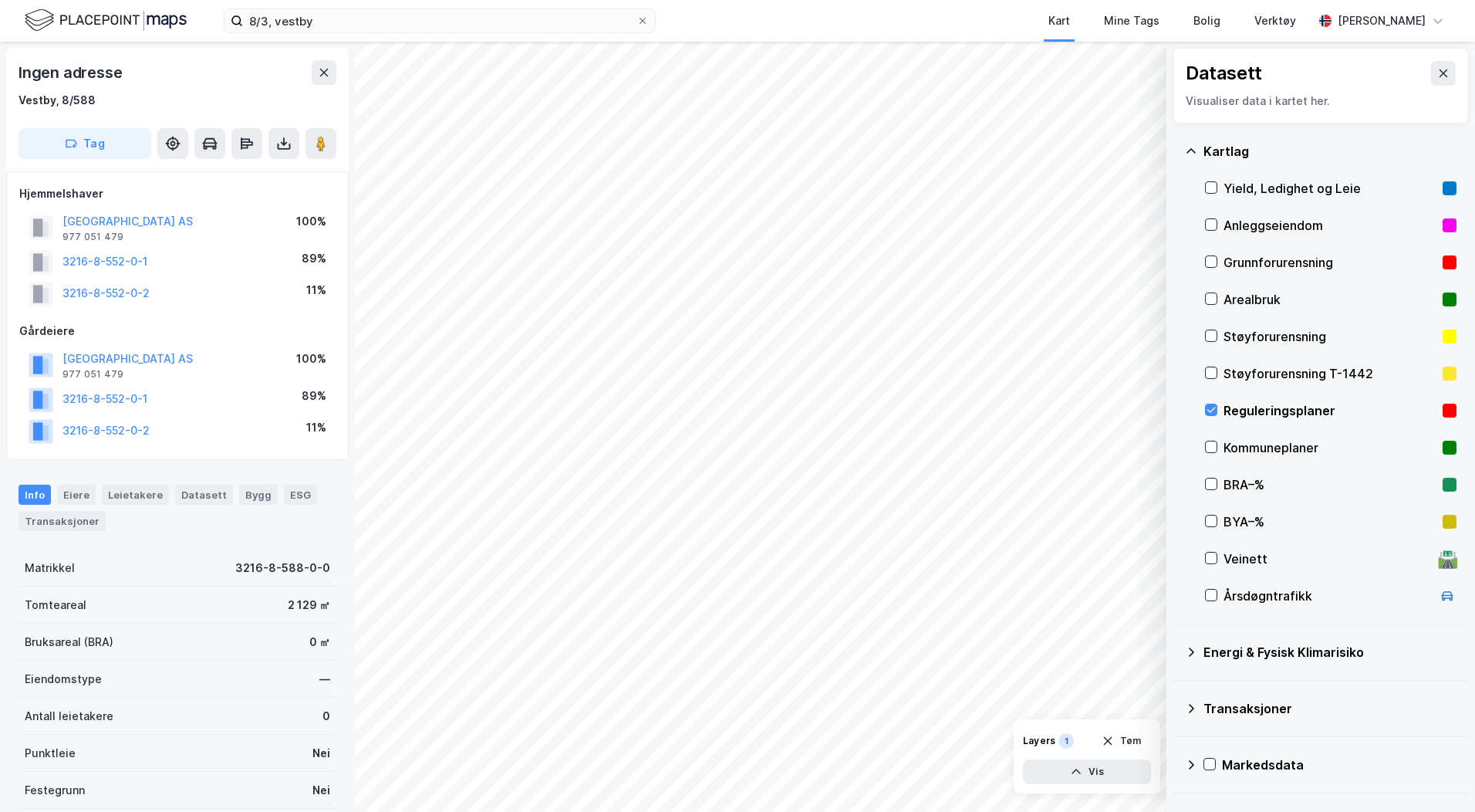
scroll to position [3, 0]
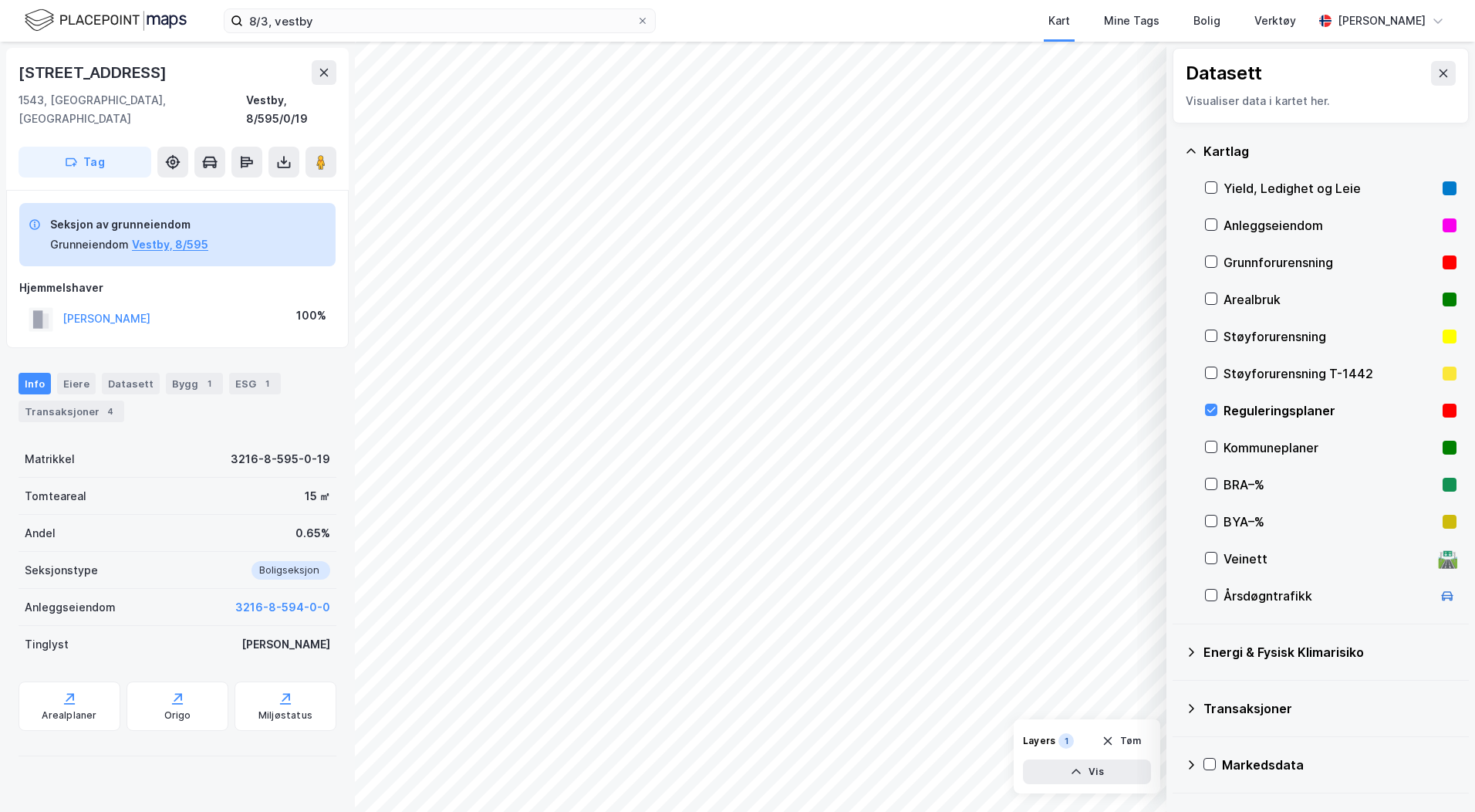
click at [226, 767] on div "Kirkeveien 7b 1543, Vestby, Akershus Vestby, 8/595/0/19 Tag Seksjon av grunneie…" at bounding box center [177, 426] width 355 height 770
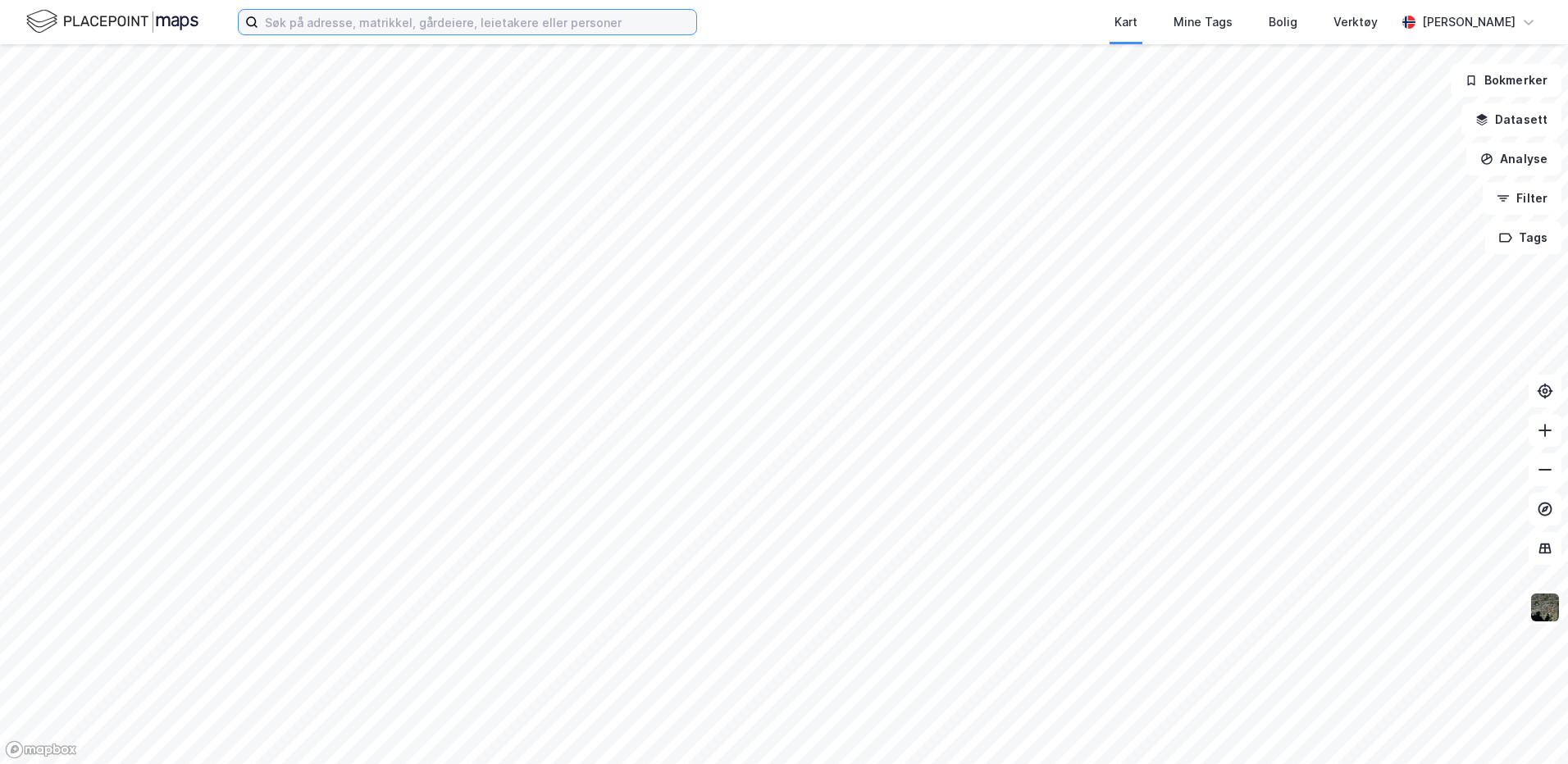
click at [300, 22] on input at bounding box center [478, 22] width 438 height 25
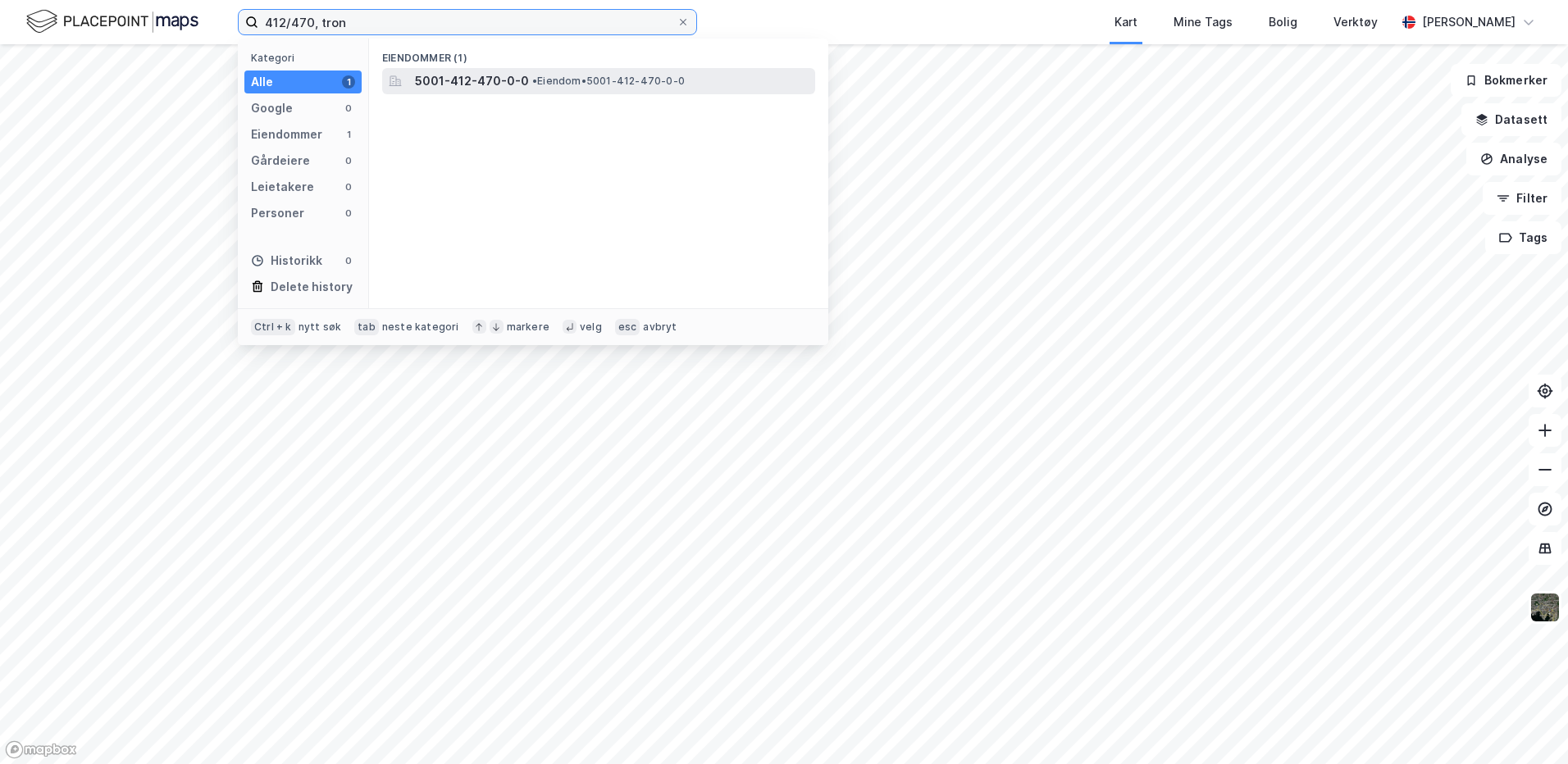
type input "412/470, tron"
click at [445, 87] on span "5001-412-470-0-0" at bounding box center [471, 81] width 114 height 20
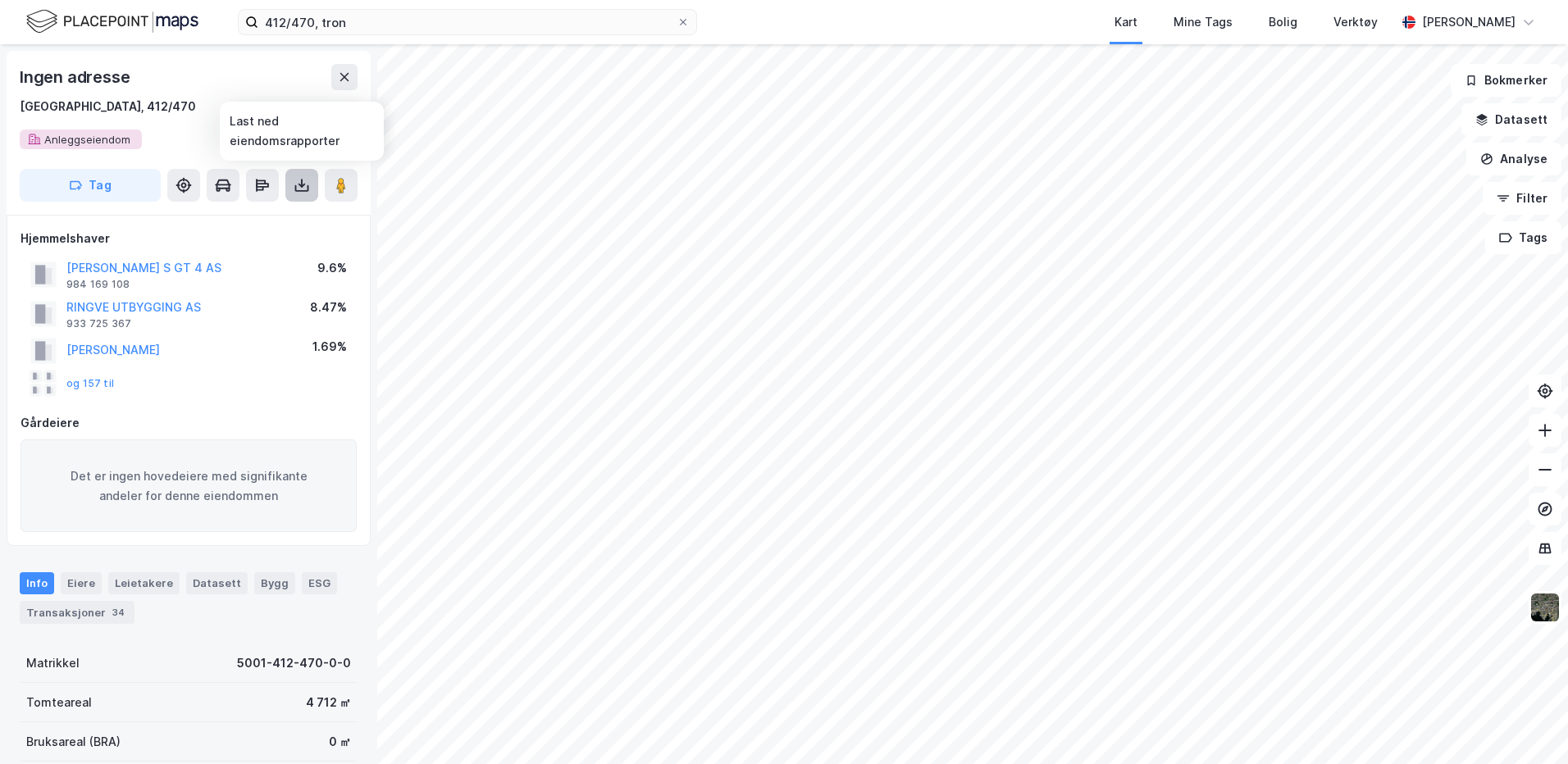
click at [297, 179] on icon at bounding box center [301, 185] width 16 height 16
click at [235, 218] on div "Last ned grunnbok" at bounding box center [220, 218] width 95 height 13
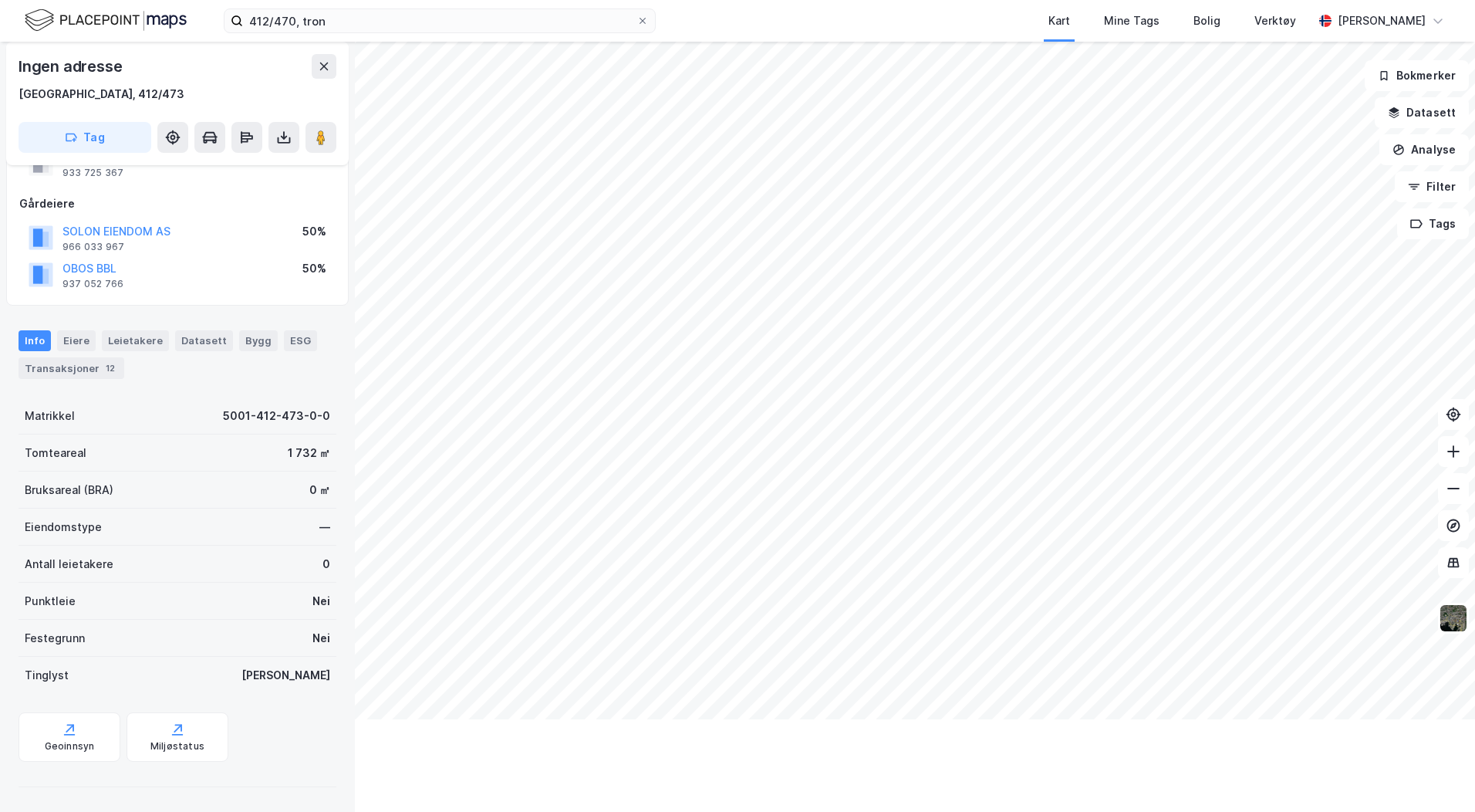
scroll to position [64, 0]
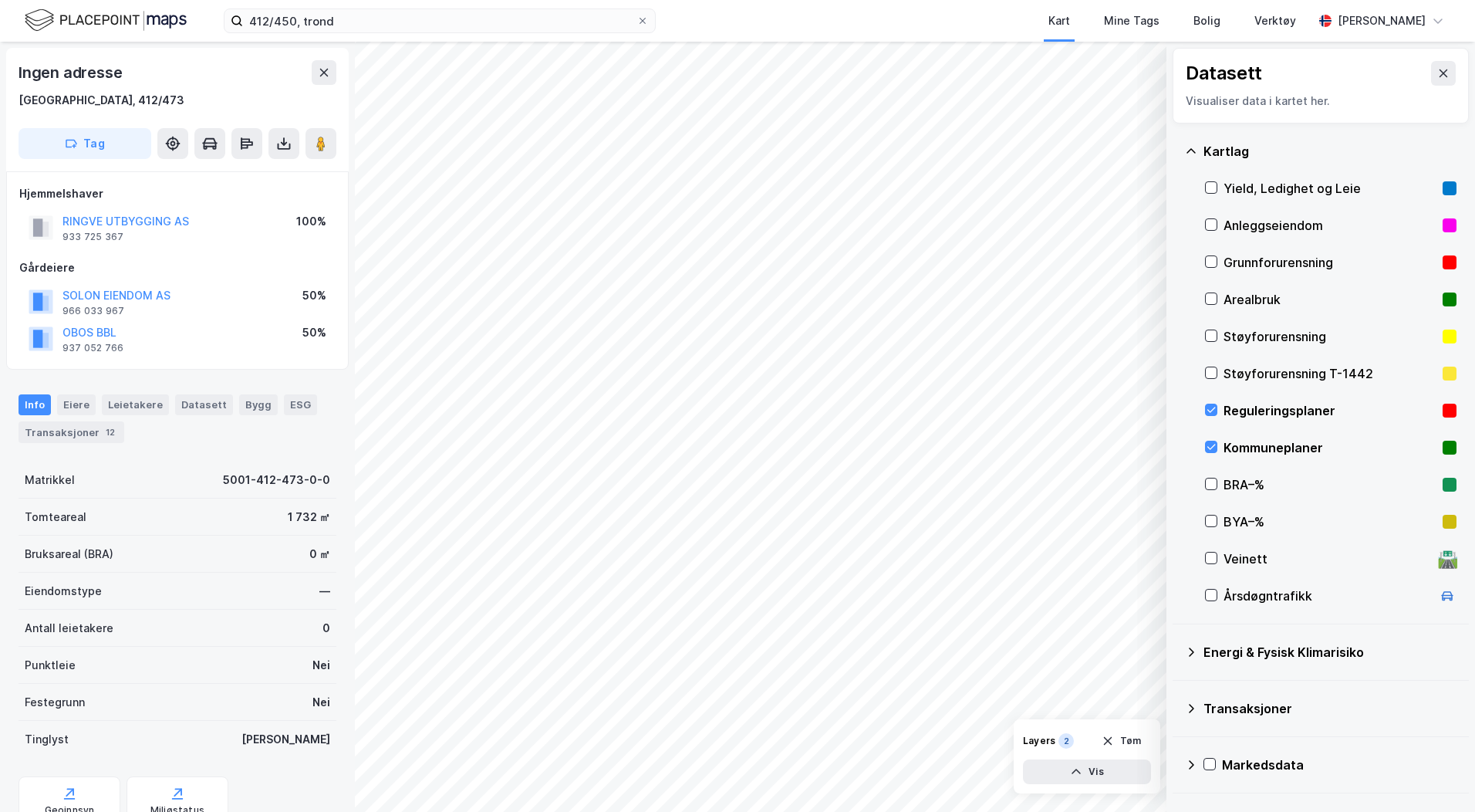
scroll to position [2, 0]
click at [1214, 442] on icon at bounding box center [1211, 447] width 11 height 11
click at [1209, 409] on icon at bounding box center [1211, 410] width 11 height 11
click at [1438, 70] on icon at bounding box center [1444, 74] width 12 height 12
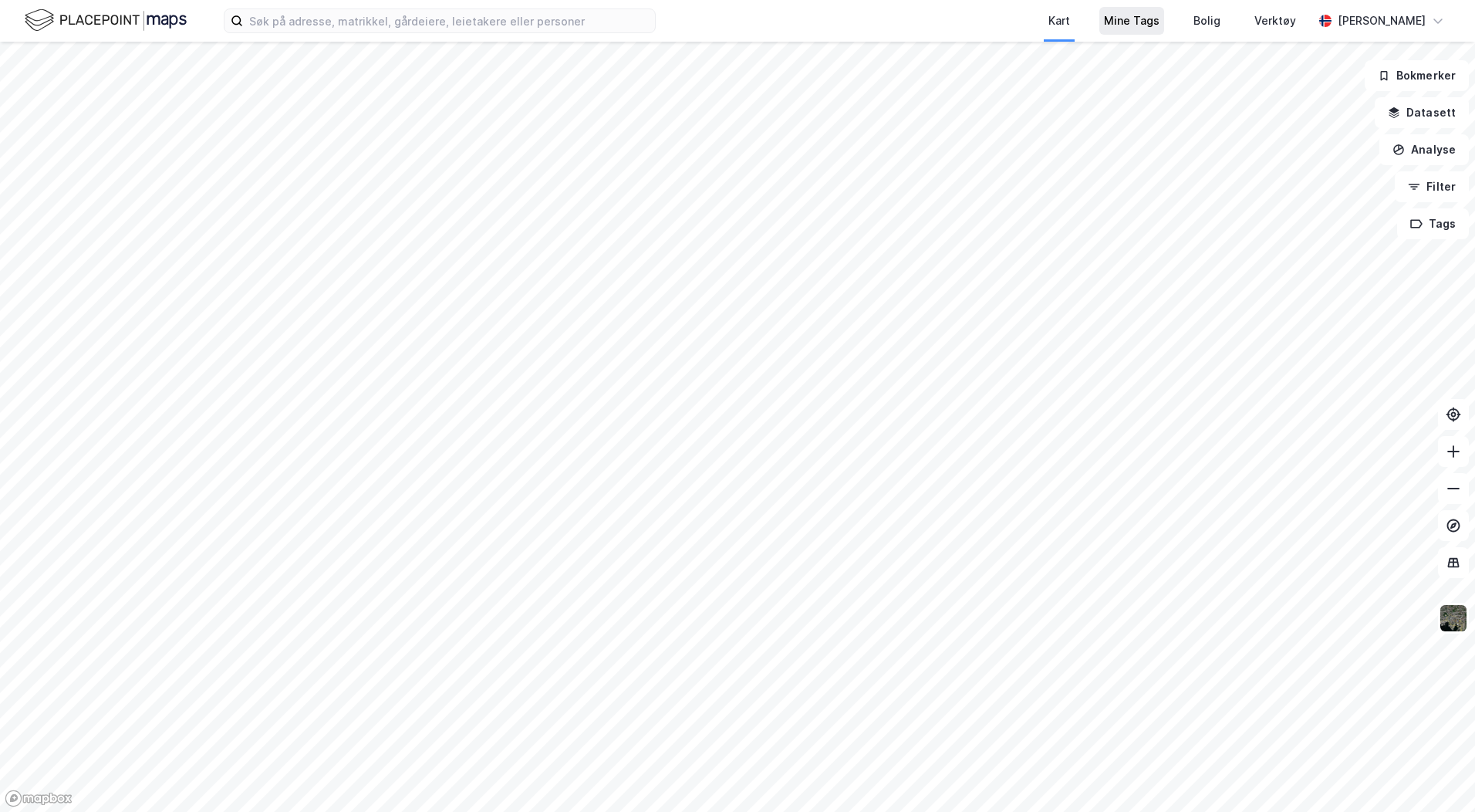
click at [1159, 20] on div "Mine Tags" at bounding box center [1132, 20] width 56 height 19
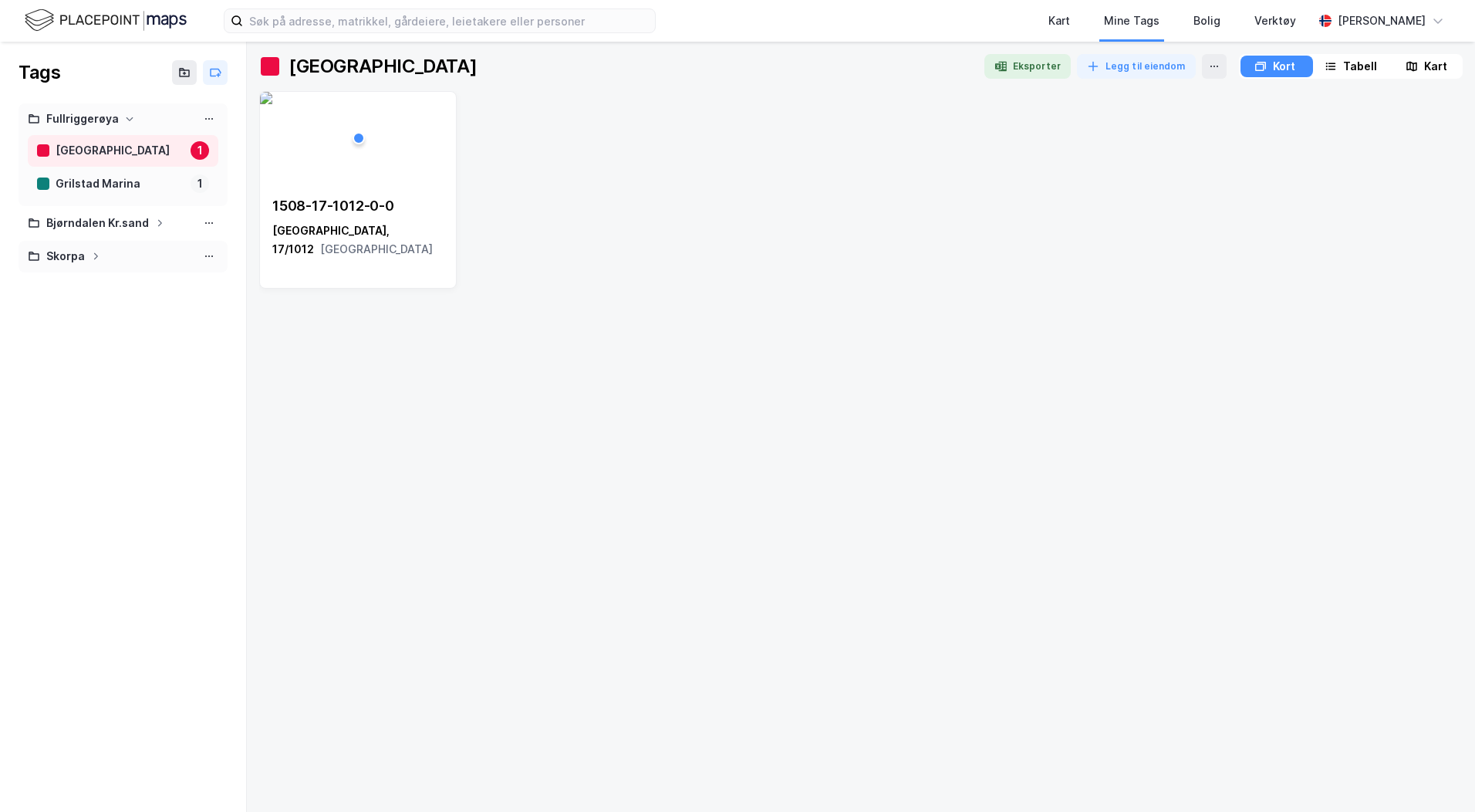
click at [79, 255] on div "Skorpa" at bounding box center [65, 257] width 38 height 20
click at [87, 223] on div "Bjørndalen Kr.sand" at bounding box center [98, 224] width 103 height 20
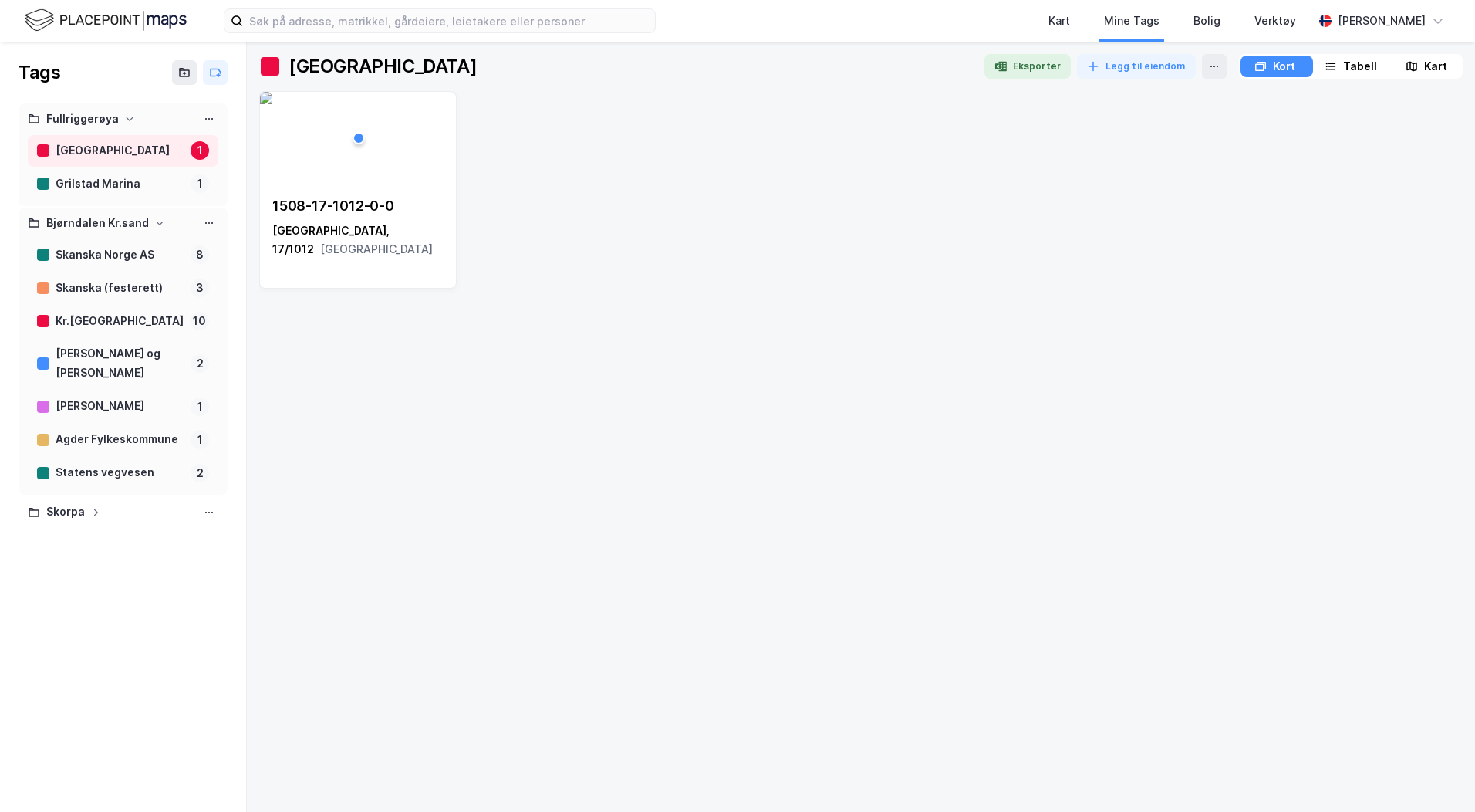
click at [87, 223] on div "Bjørndalen Kr.sand" at bounding box center [98, 224] width 103 height 20
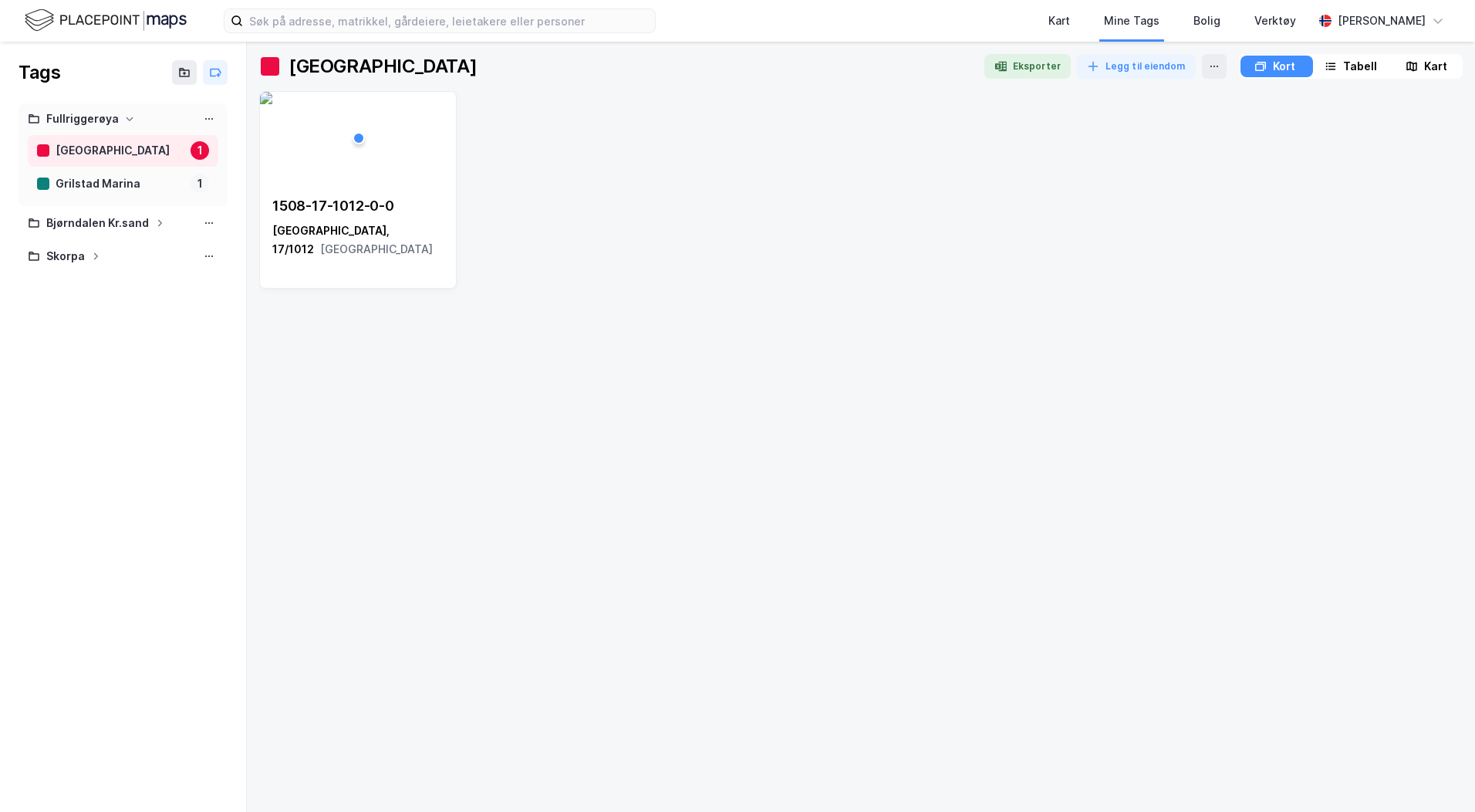
click at [60, 115] on div "Fullriggerøya" at bounding box center [83, 119] width 73 height 20
click at [71, 253] on div "Tags Fullriggerøya Bjørndalen Kr.sand Skorpa" at bounding box center [124, 426] width 247 height 770
click at [81, 122] on div "Fullriggerøya" at bounding box center [83, 119] width 73 height 20
click at [78, 156] on div "Bjørndalen Kr.sand" at bounding box center [98, 153] width 103 height 20
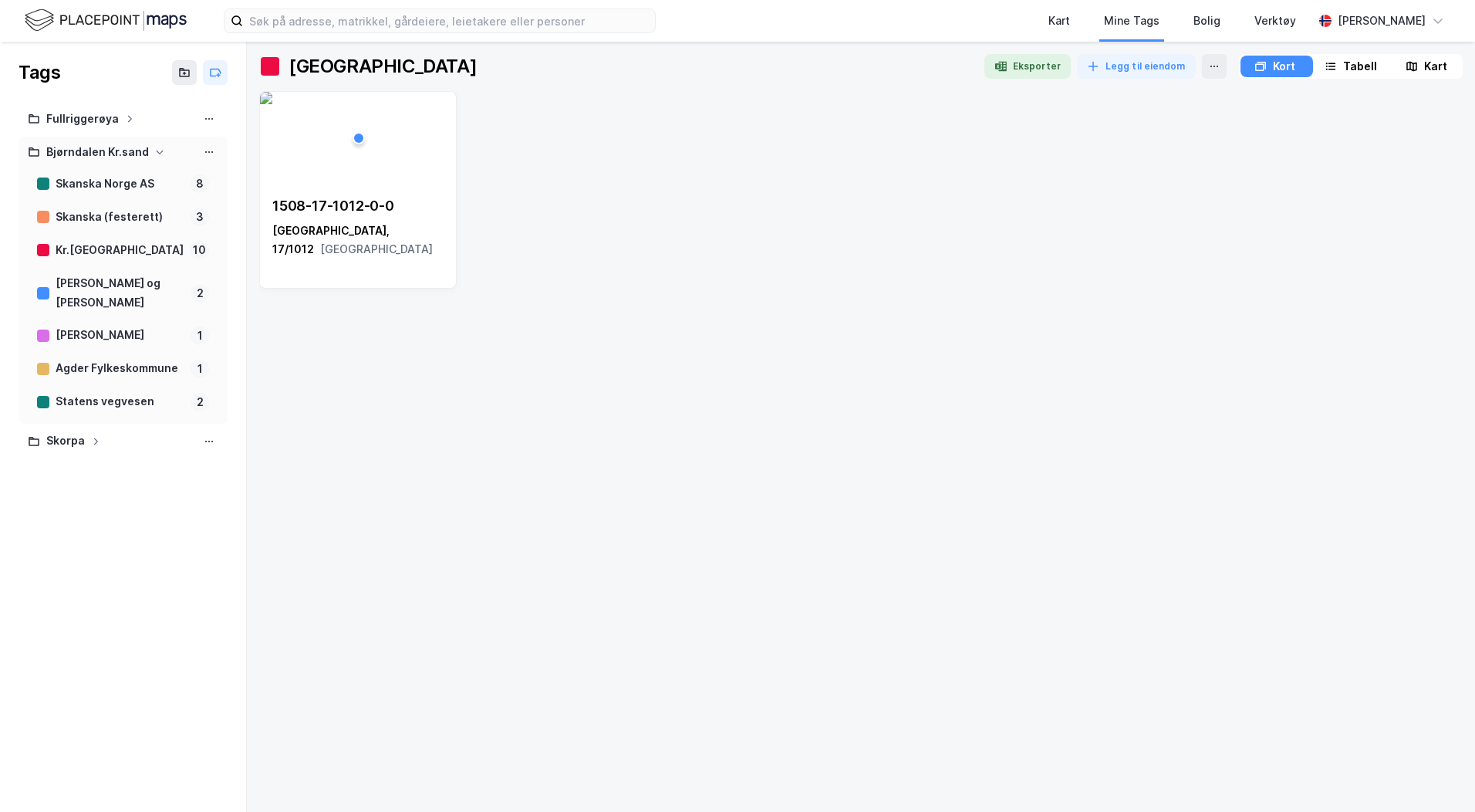
click at [78, 156] on div "Bjørndalen Kr.sand" at bounding box center [98, 153] width 103 height 20
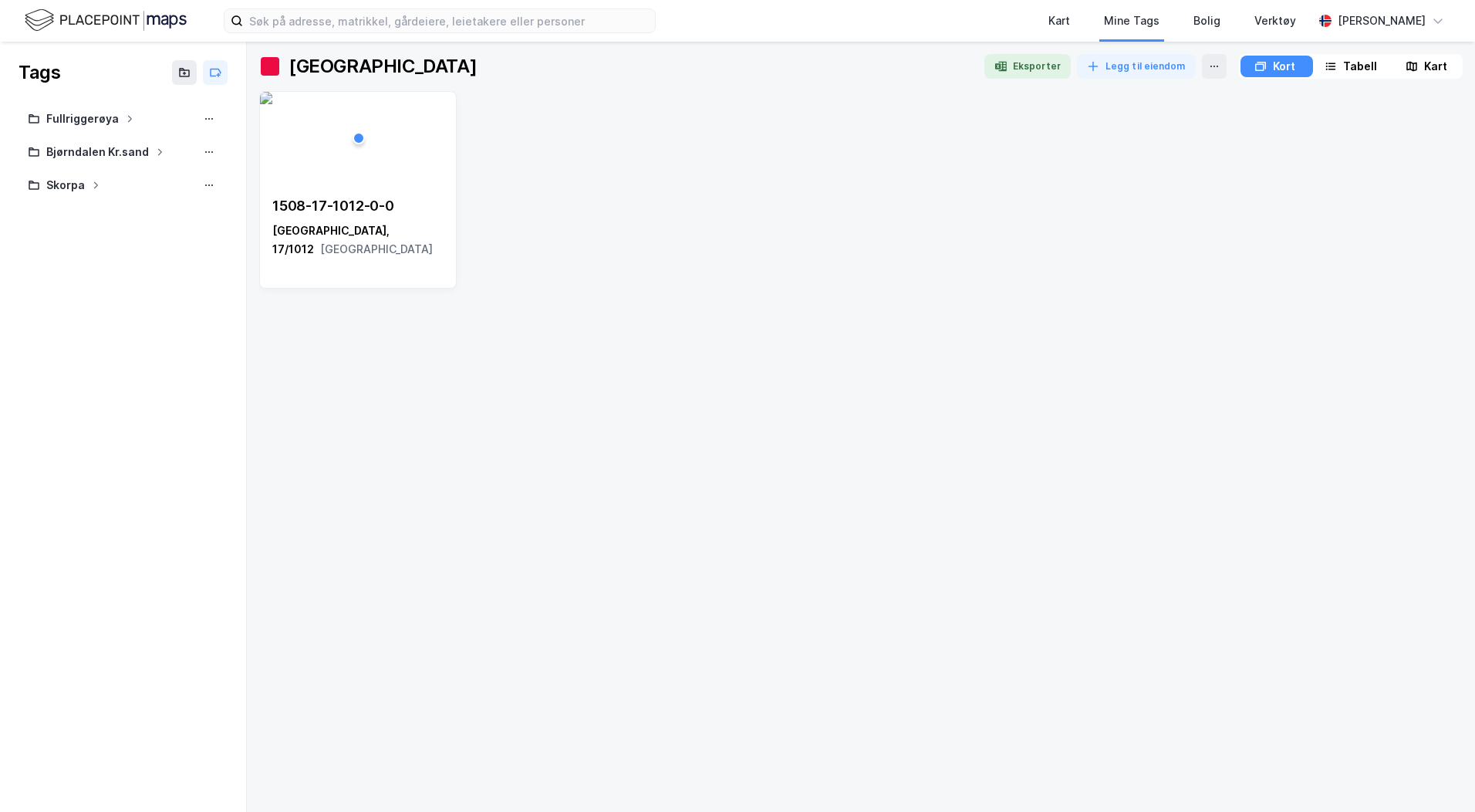
click at [72, 203] on div at bounding box center [123, 218] width 209 height 31
click at [81, 148] on div "Bjørndalen Kr.sand" at bounding box center [98, 153] width 103 height 20
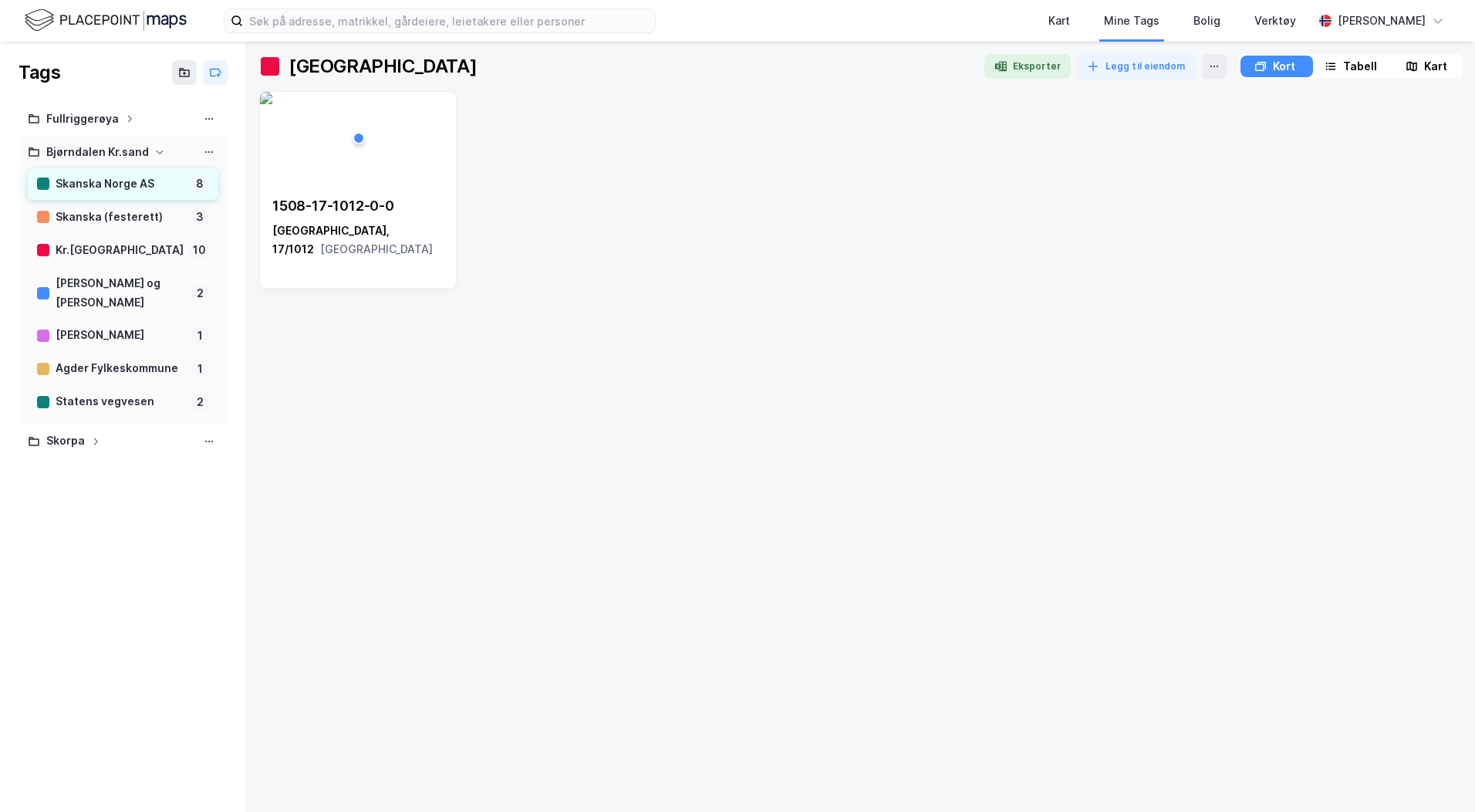
click at [130, 184] on div "Skanska Norge AS" at bounding box center [120, 184] width 129 height 20
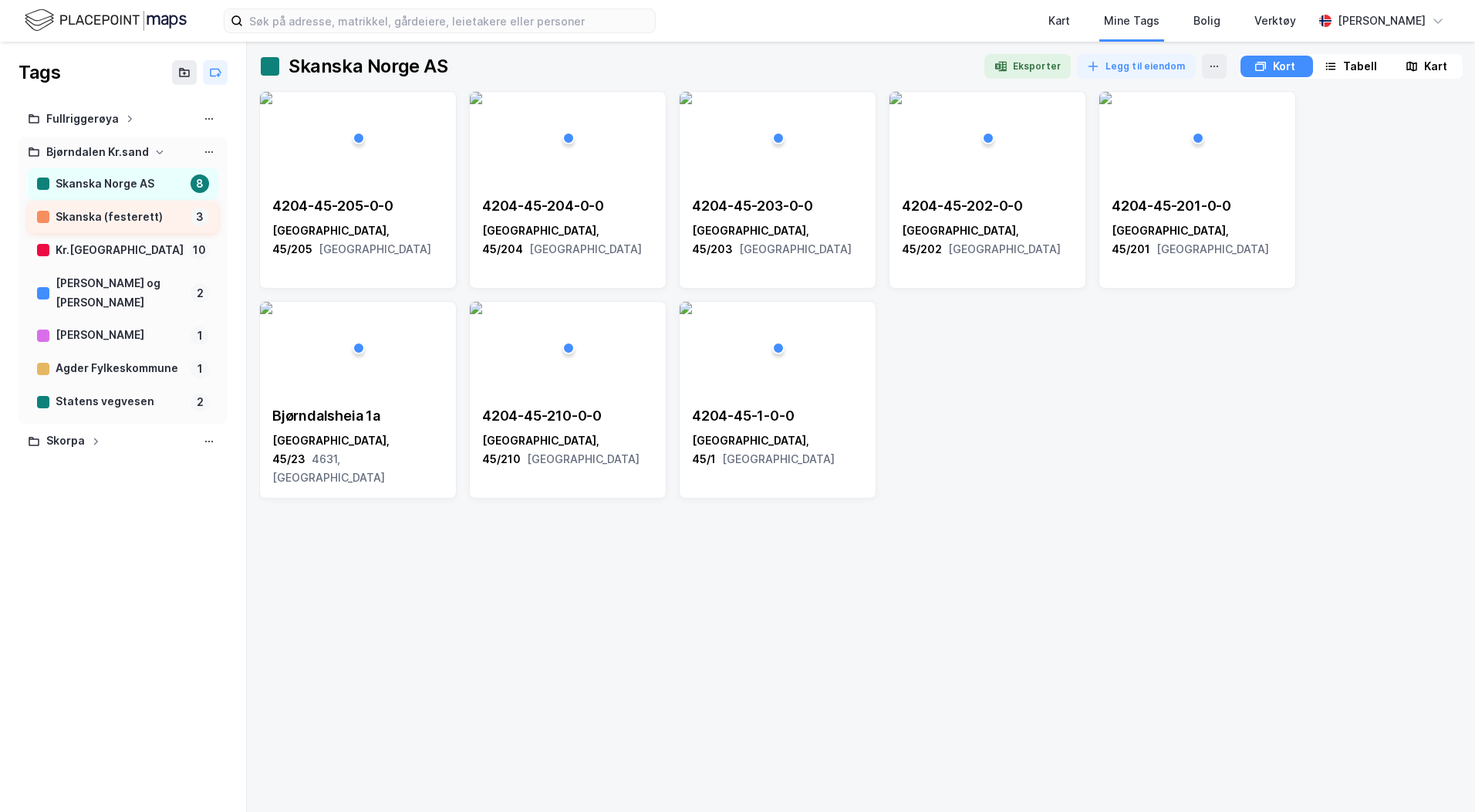
click at [121, 221] on div "Skanska (festerett)" at bounding box center [120, 218] width 129 height 20
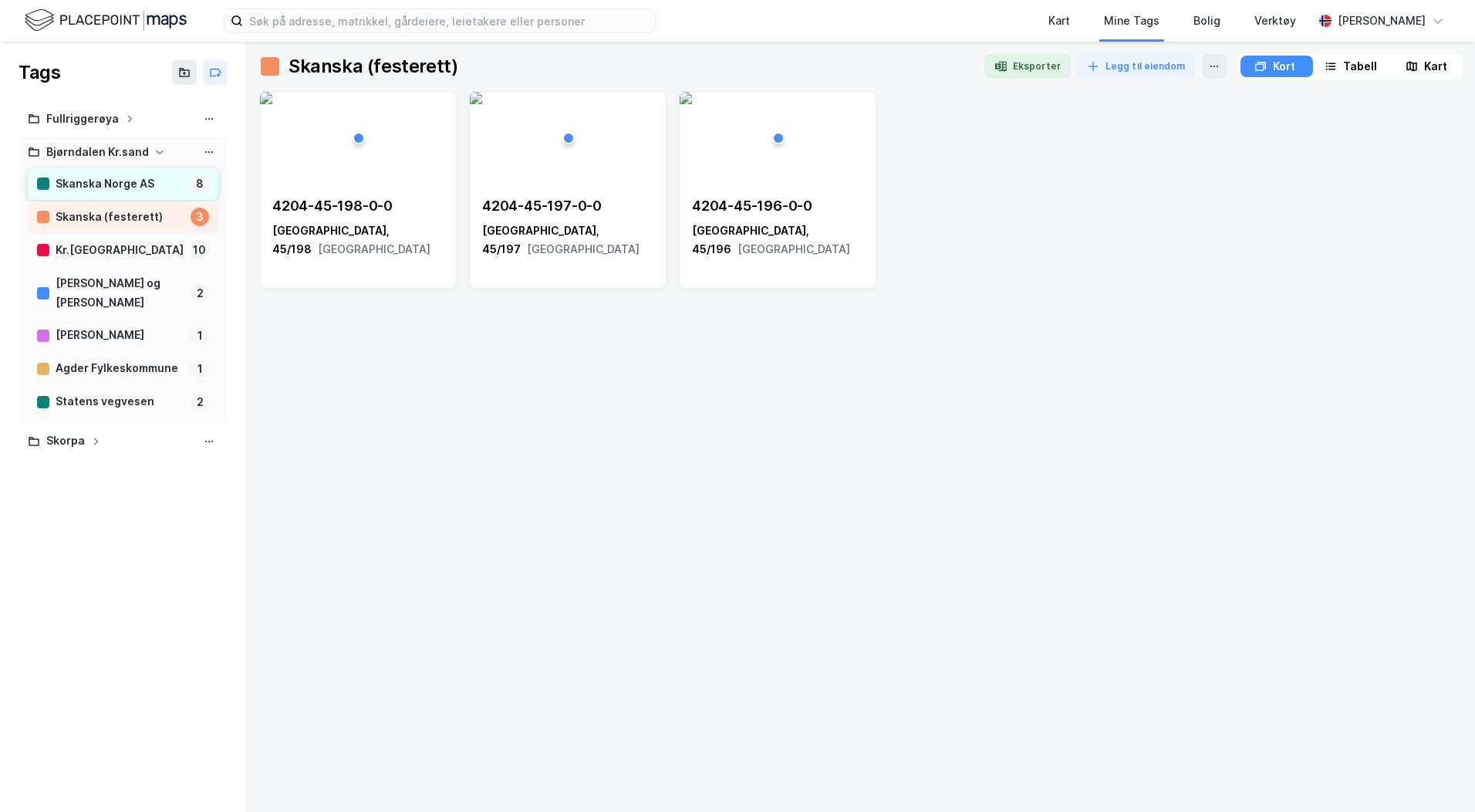
click at [121, 191] on div "Skanska Norge AS" at bounding box center [120, 184] width 129 height 20
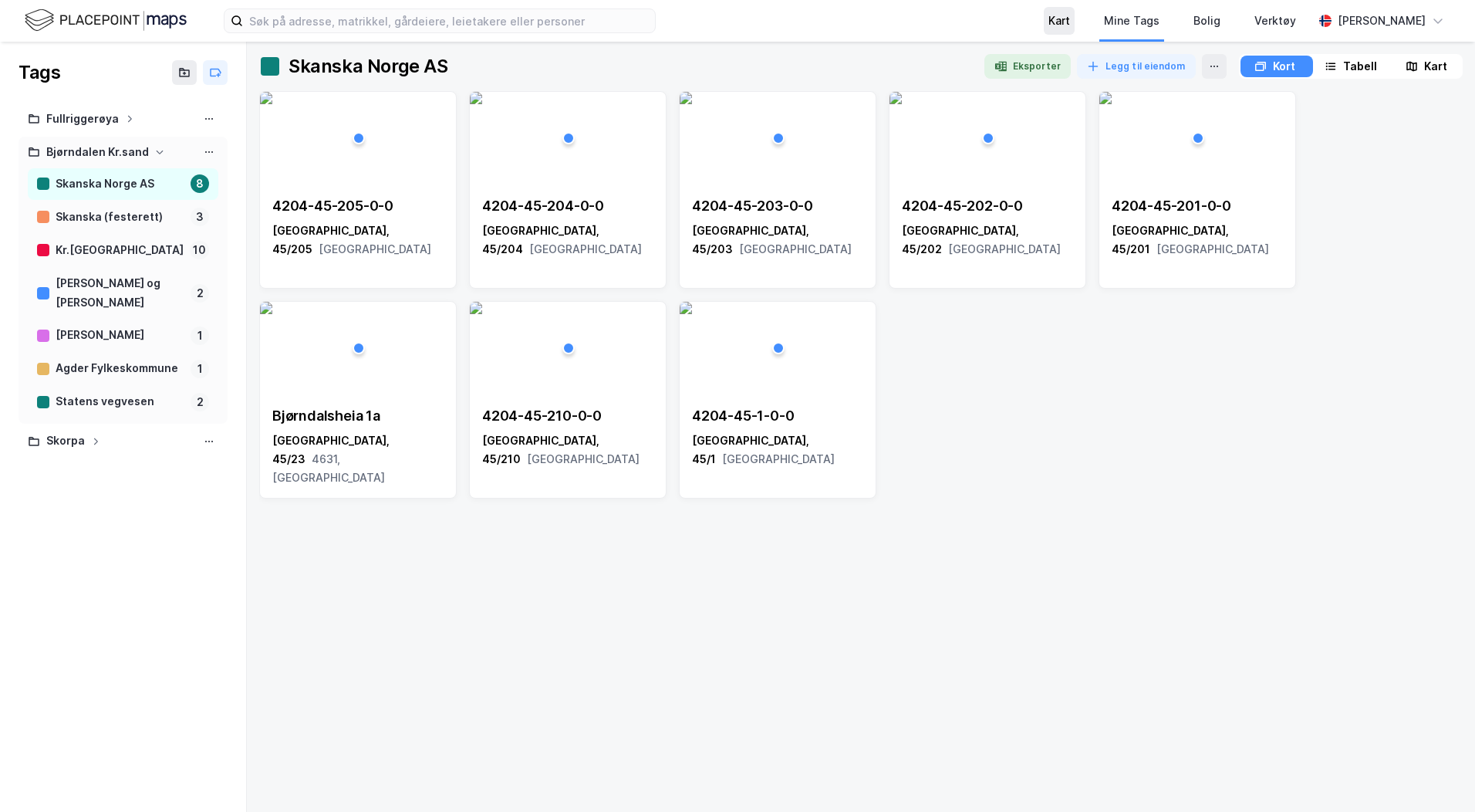
click at [1066, 26] on div "Kart" at bounding box center [1059, 20] width 21 height 19
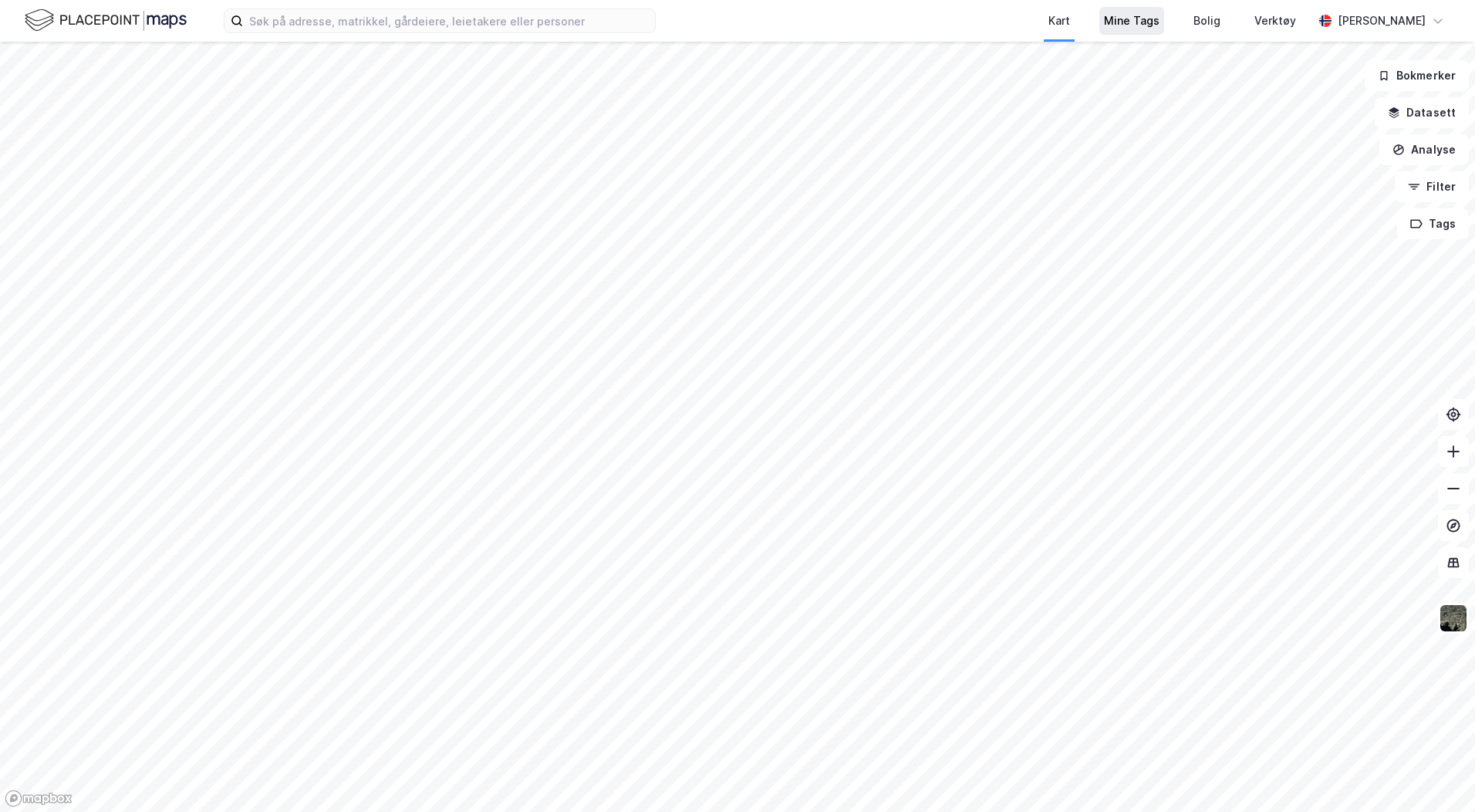
click at [1143, 22] on div "Mine Tags" at bounding box center [1132, 20] width 56 height 19
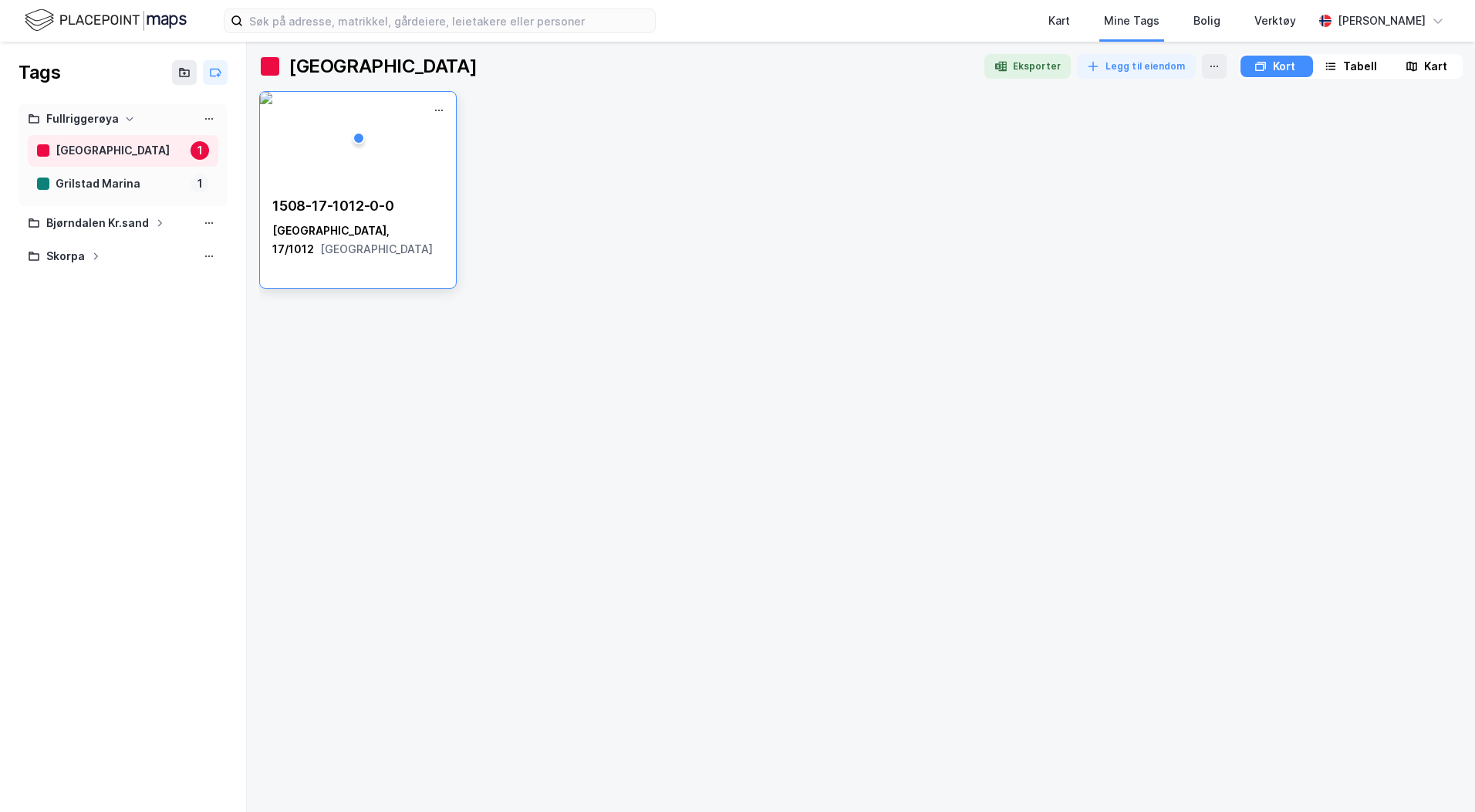
click at [273, 104] on img at bounding box center [267, 98] width 12 height 12
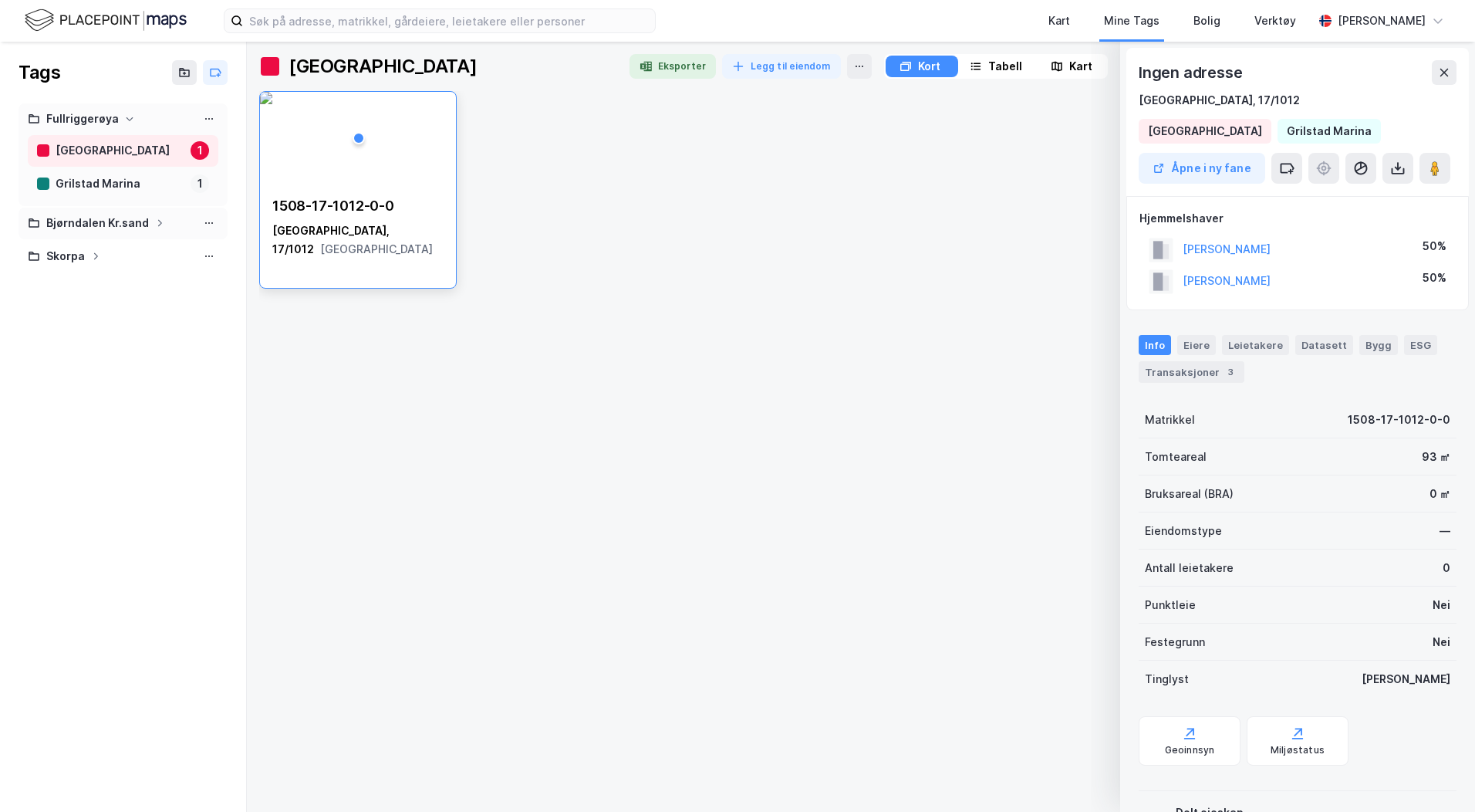
click at [85, 221] on div "Bjørndalen Kr.sand" at bounding box center [98, 224] width 103 height 20
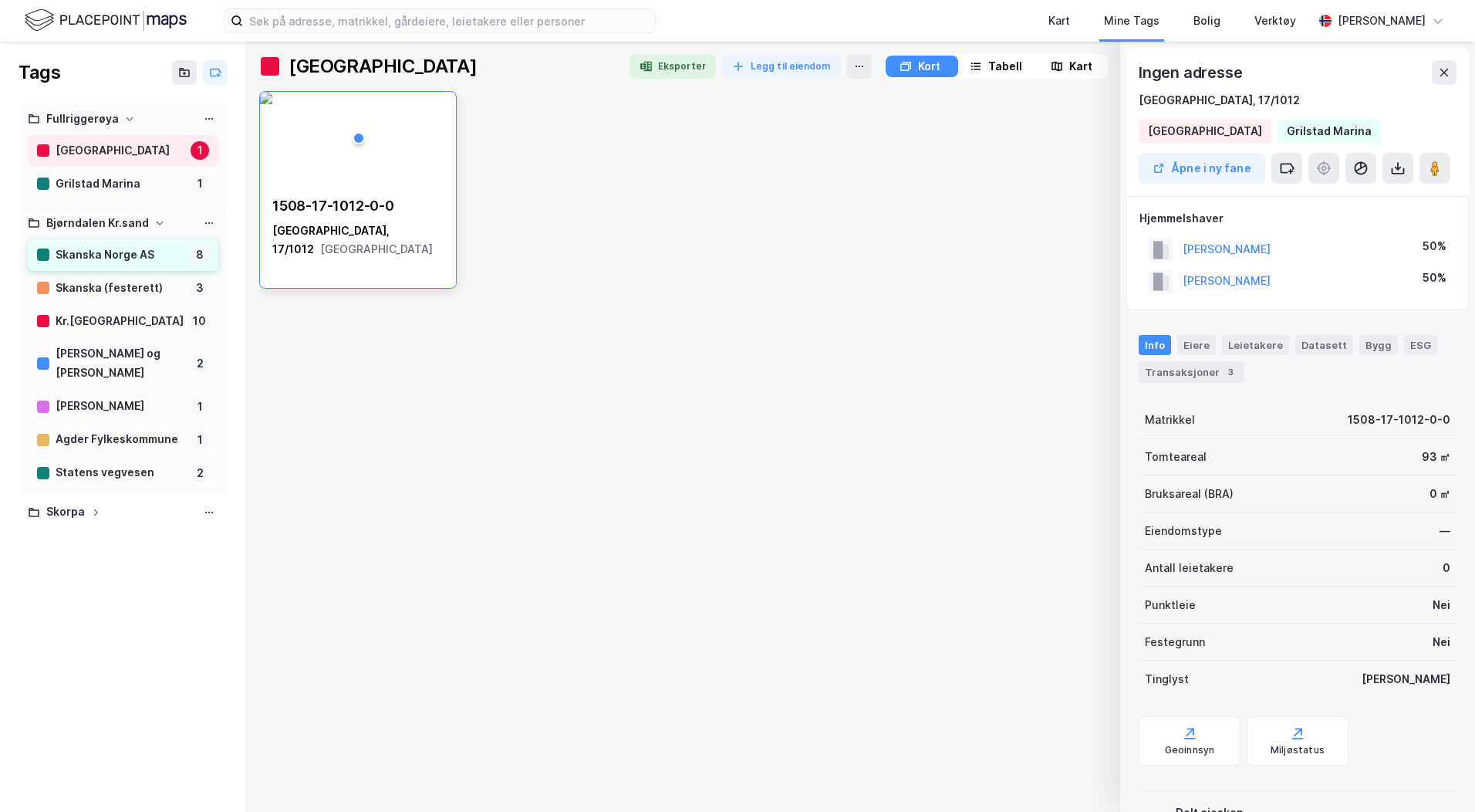
click at [81, 250] on div "Skanska Norge AS" at bounding box center [120, 255] width 129 height 20
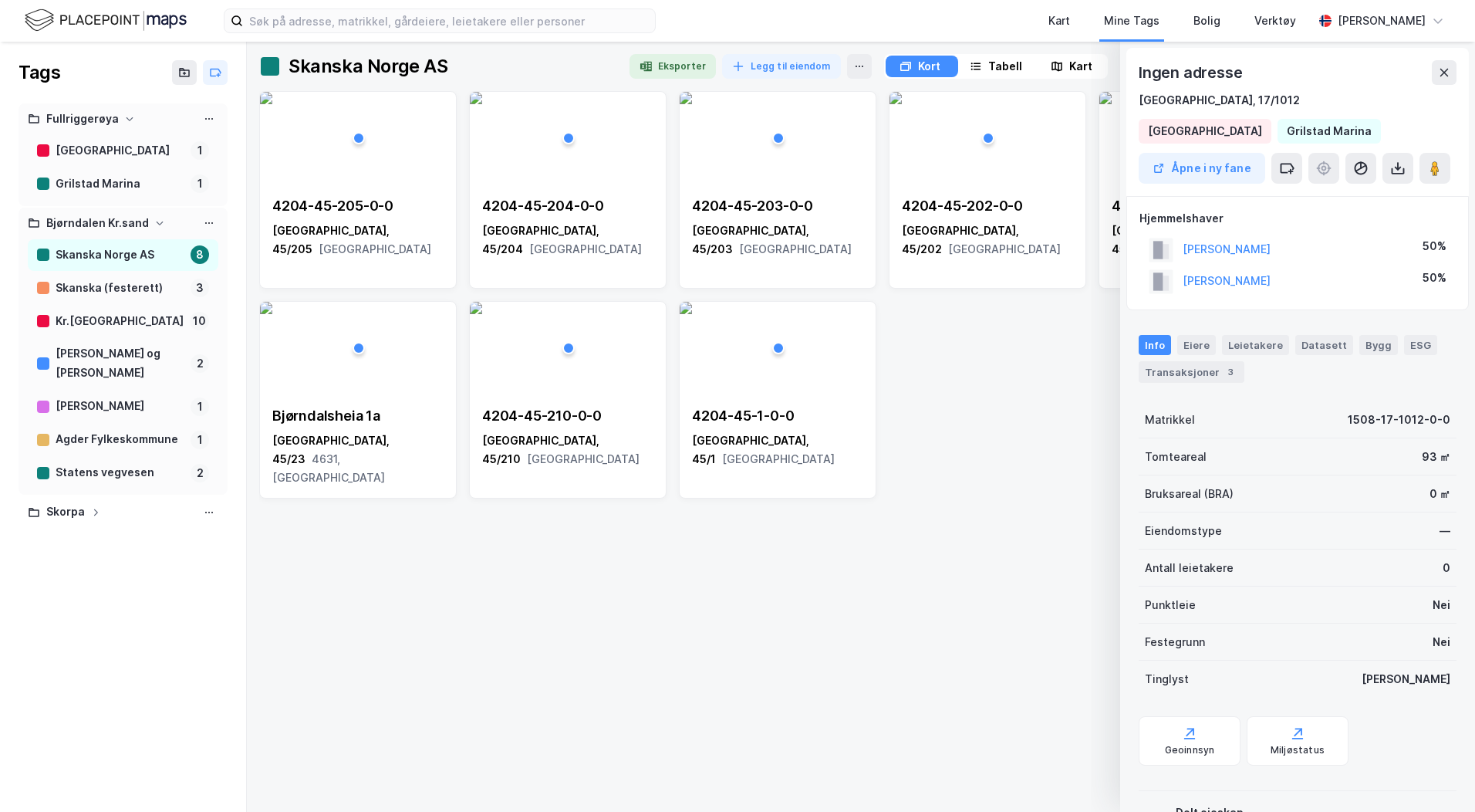
click at [1077, 65] on div "Kart" at bounding box center [1081, 66] width 23 height 19
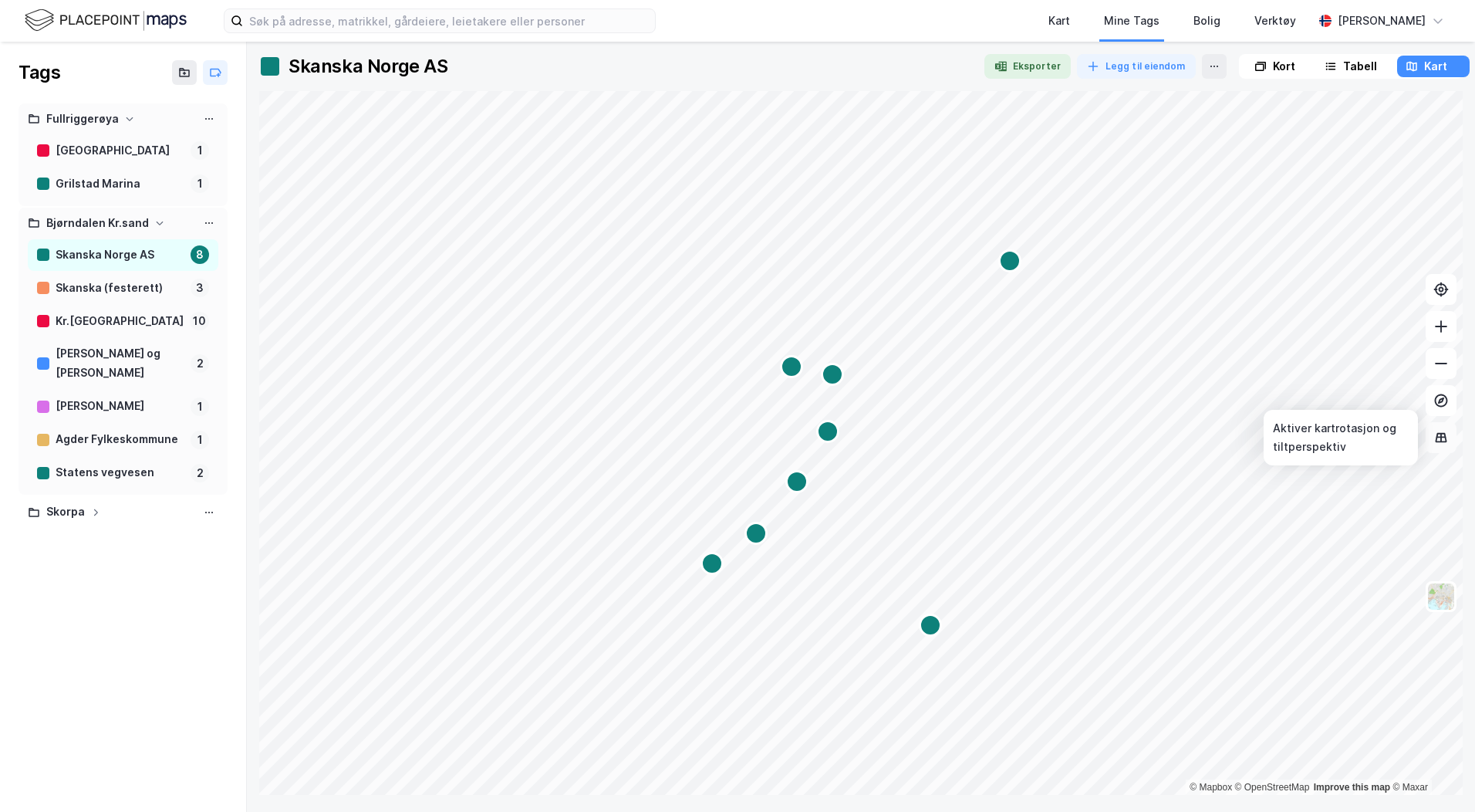
click at [1442, 436] on icon at bounding box center [1441, 437] width 15 height 15
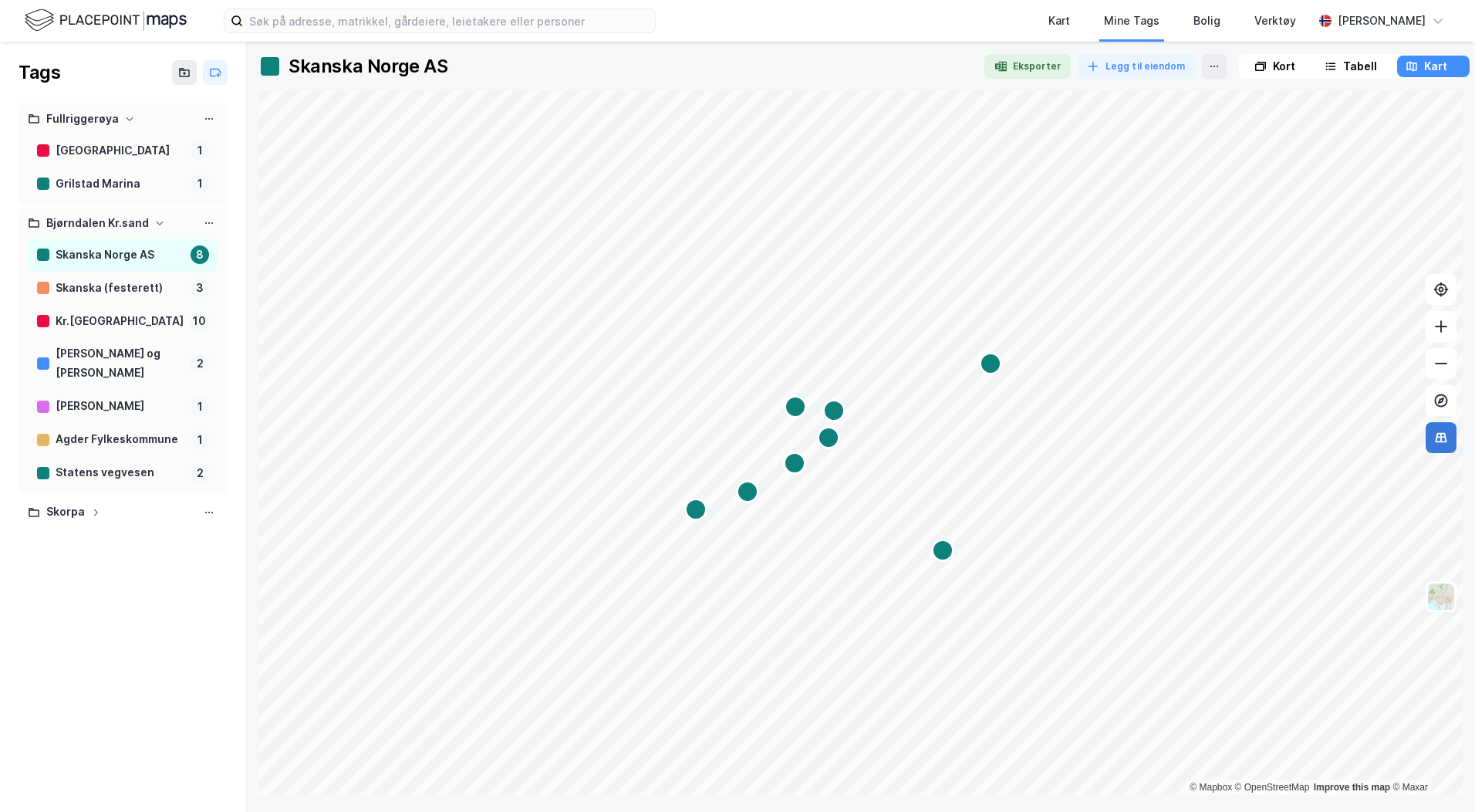
click at [1442, 436] on icon at bounding box center [1441, 437] width 15 height 15
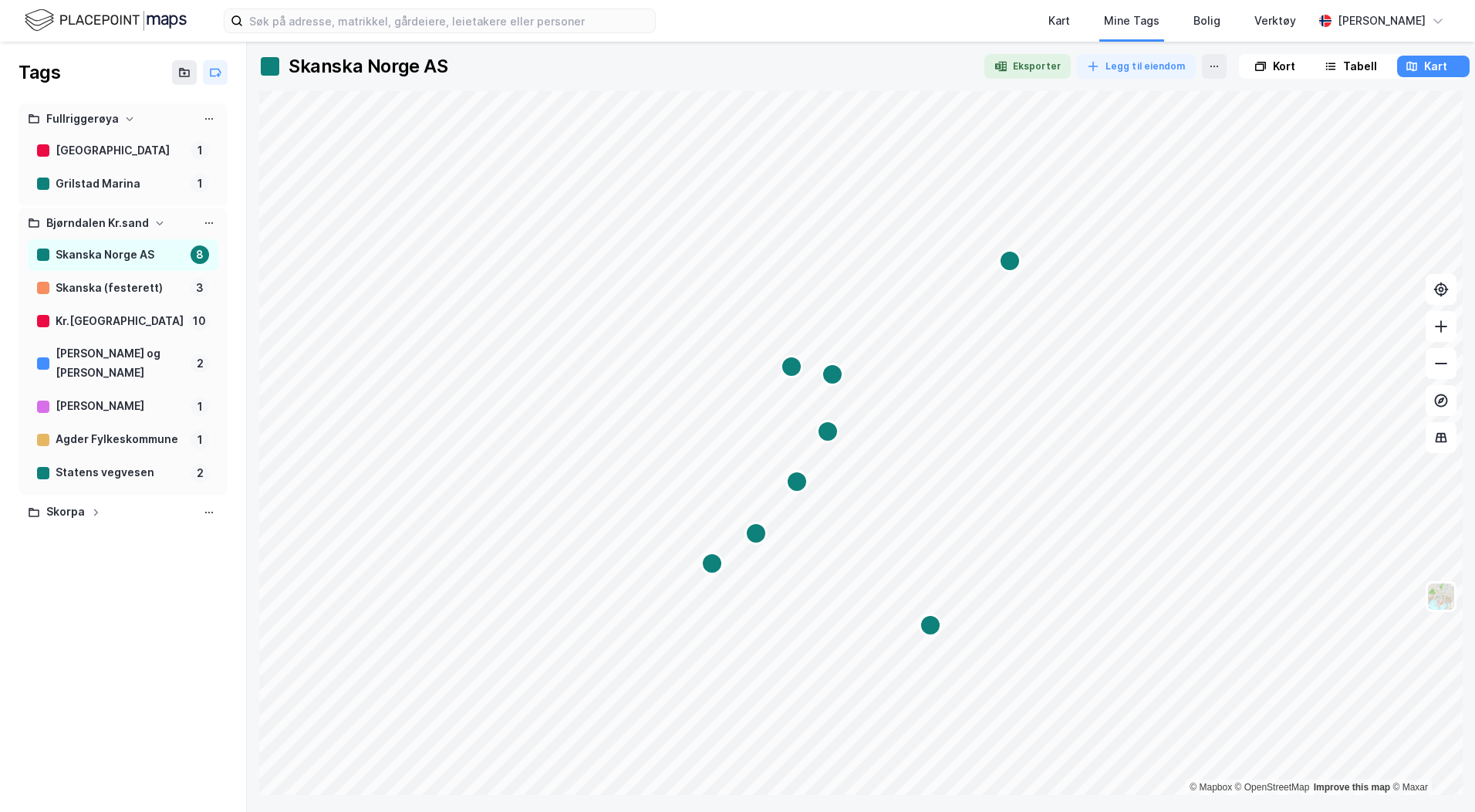
click at [147, 261] on div "Skanska Norge AS" at bounding box center [120, 255] width 129 height 20
click at [85, 297] on div "Skanska (festerett)" at bounding box center [120, 289] width 129 height 20
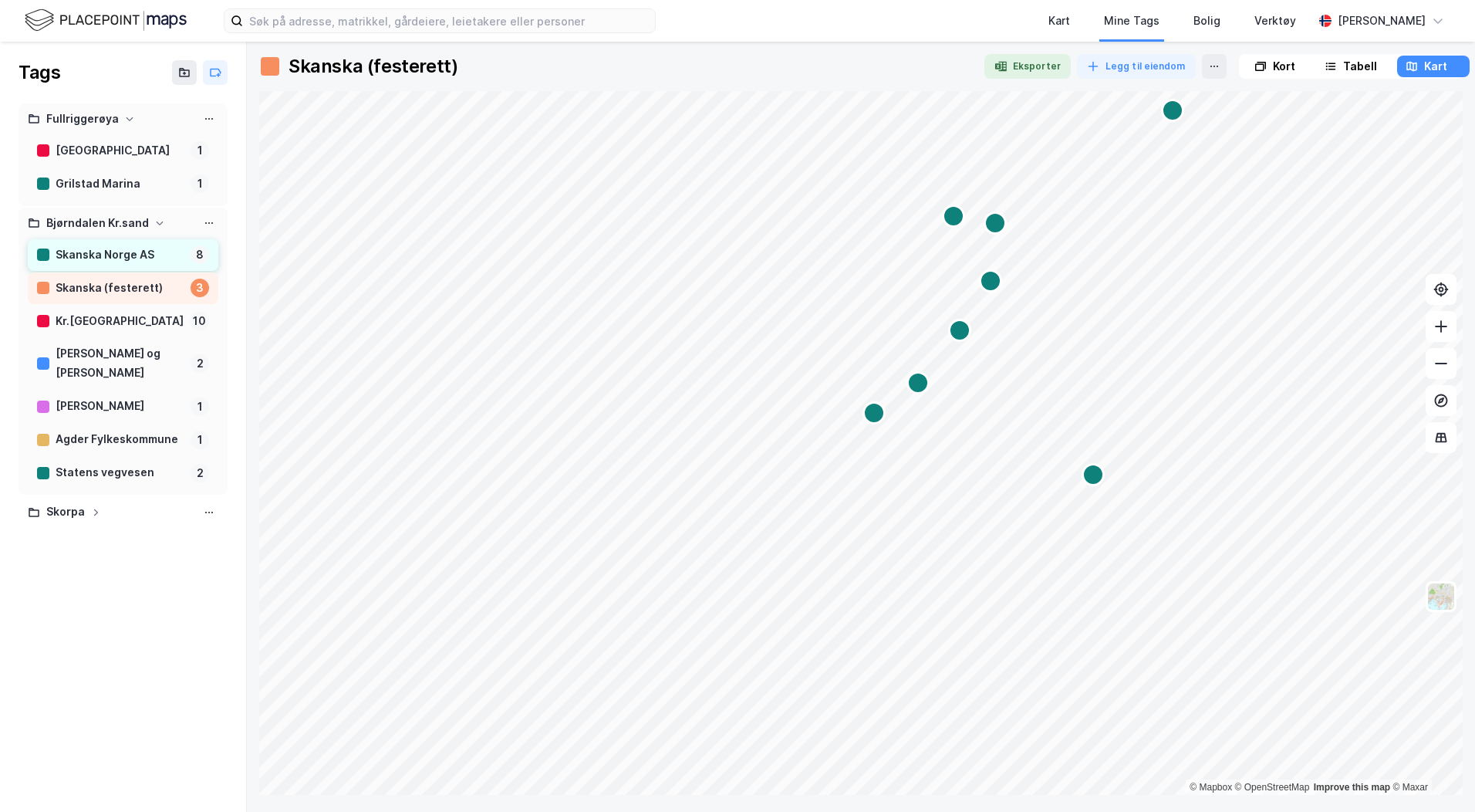
click at [97, 245] on div "Skanska Norge AS" at bounding box center [120, 255] width 129 height 20
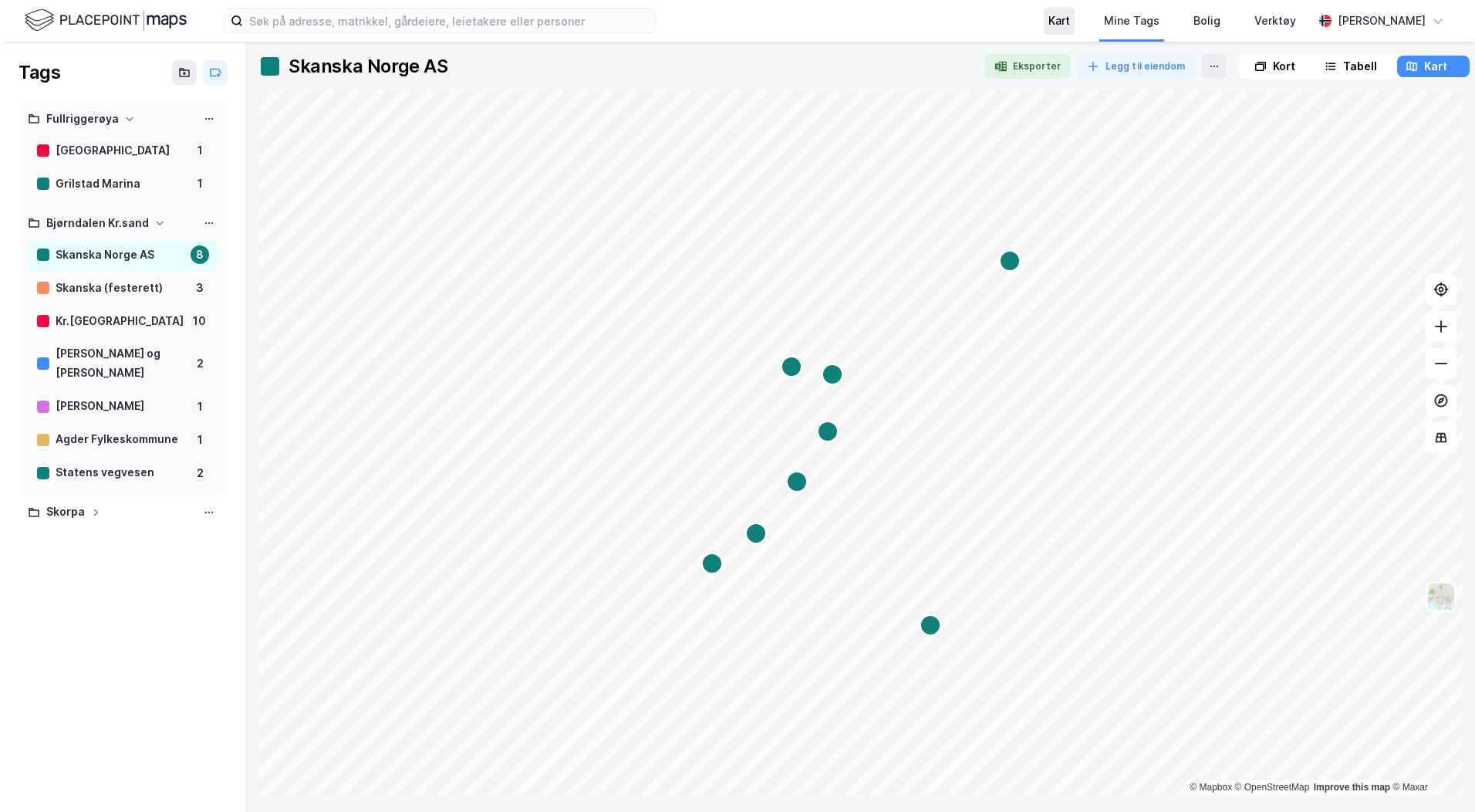
click at [1064, 21] on div "Kart" at bounding box center [1059, 20] width 21 height 19
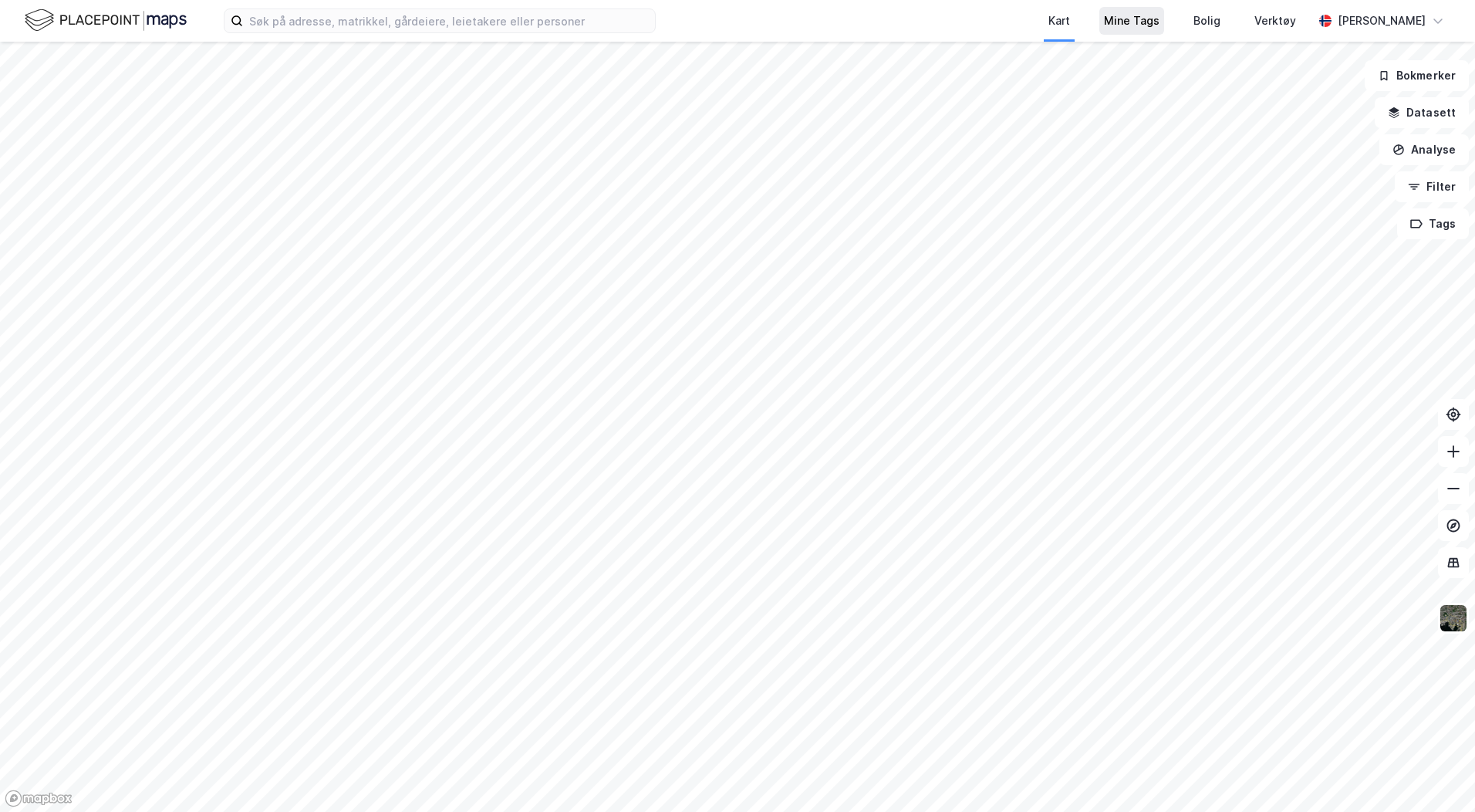
click at [1135, 20] on div "Mine Tags" at bounding box center [1132, 20] width 56 height 19
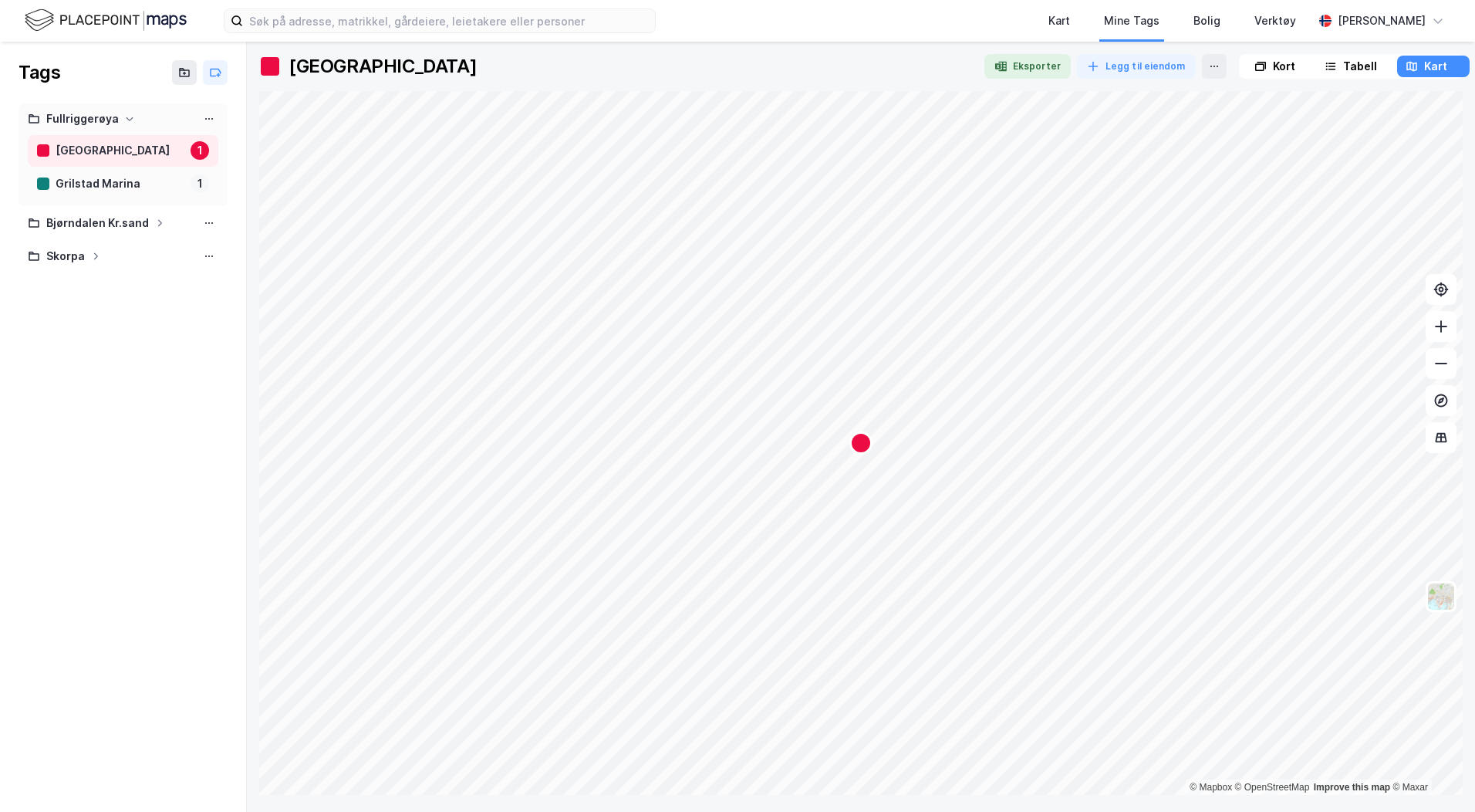
click at [1351, 66] on div "Tabell" at bounding box center [1360, 66] width 34 height 19
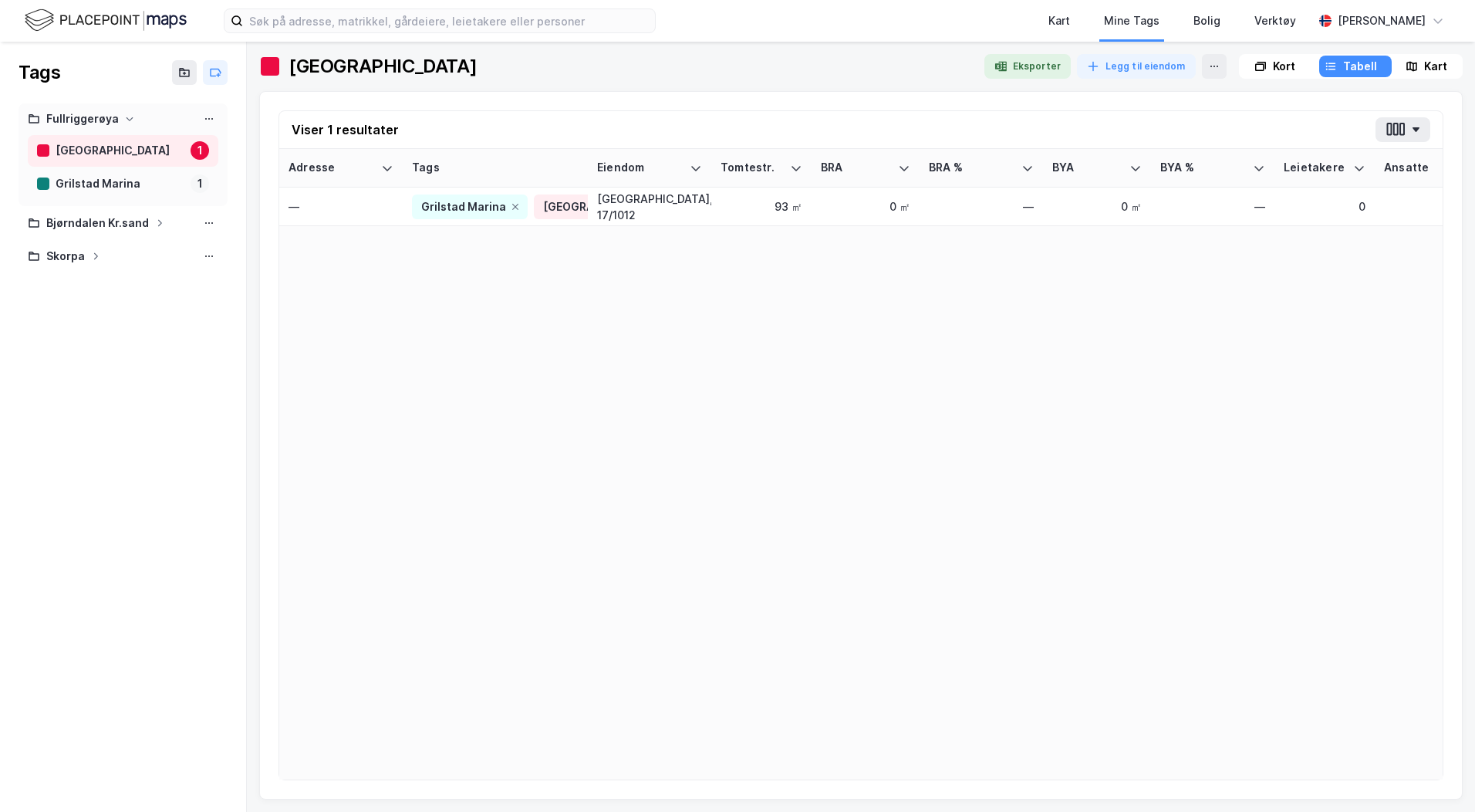
click at [1262, 65] on div "Kort" at bounding box center [1275, 67] width 69 height 21
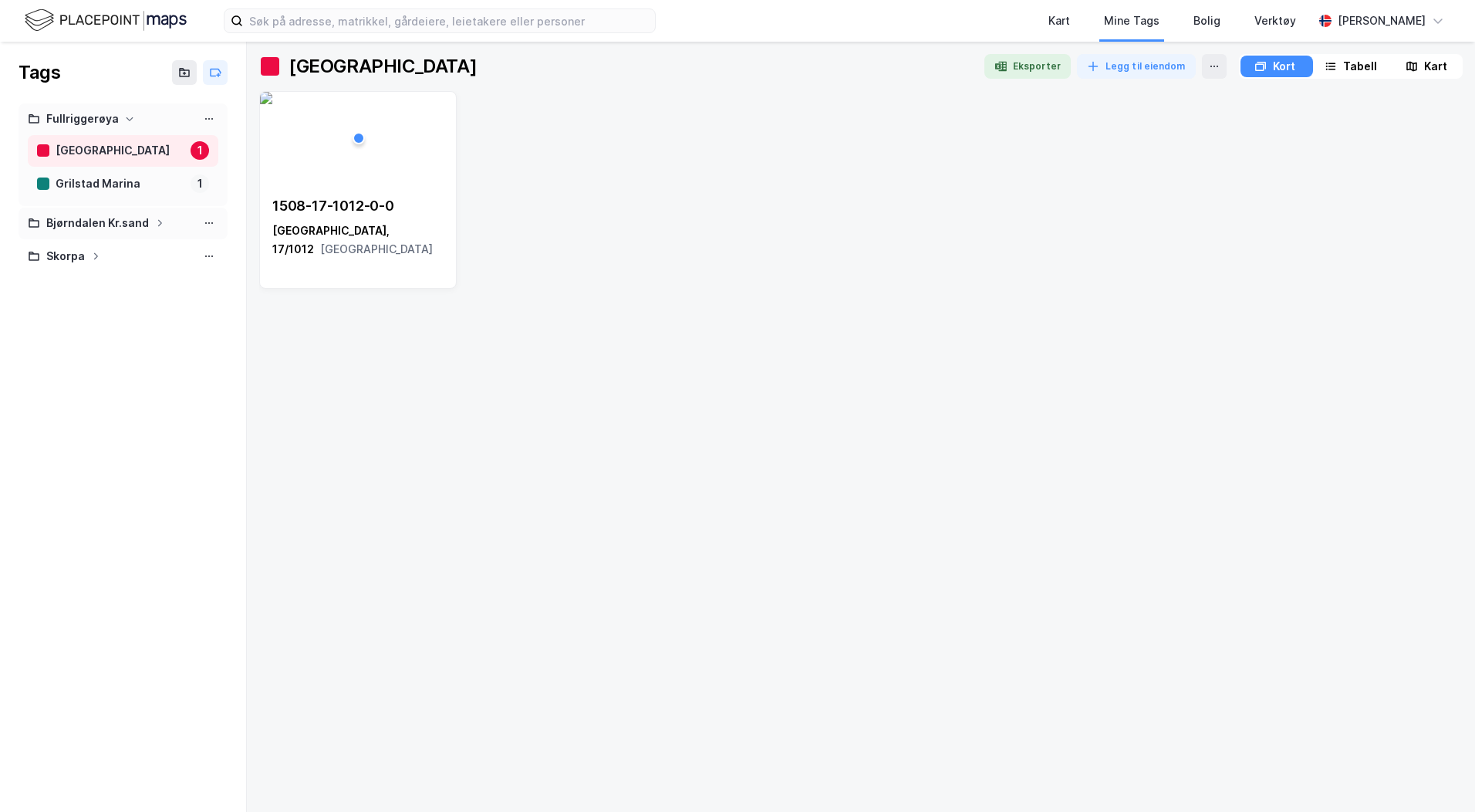
click at [106, 220] on div "Bjørndalen Kr.sand" at bounding box center [98, 224] width 103 height 20
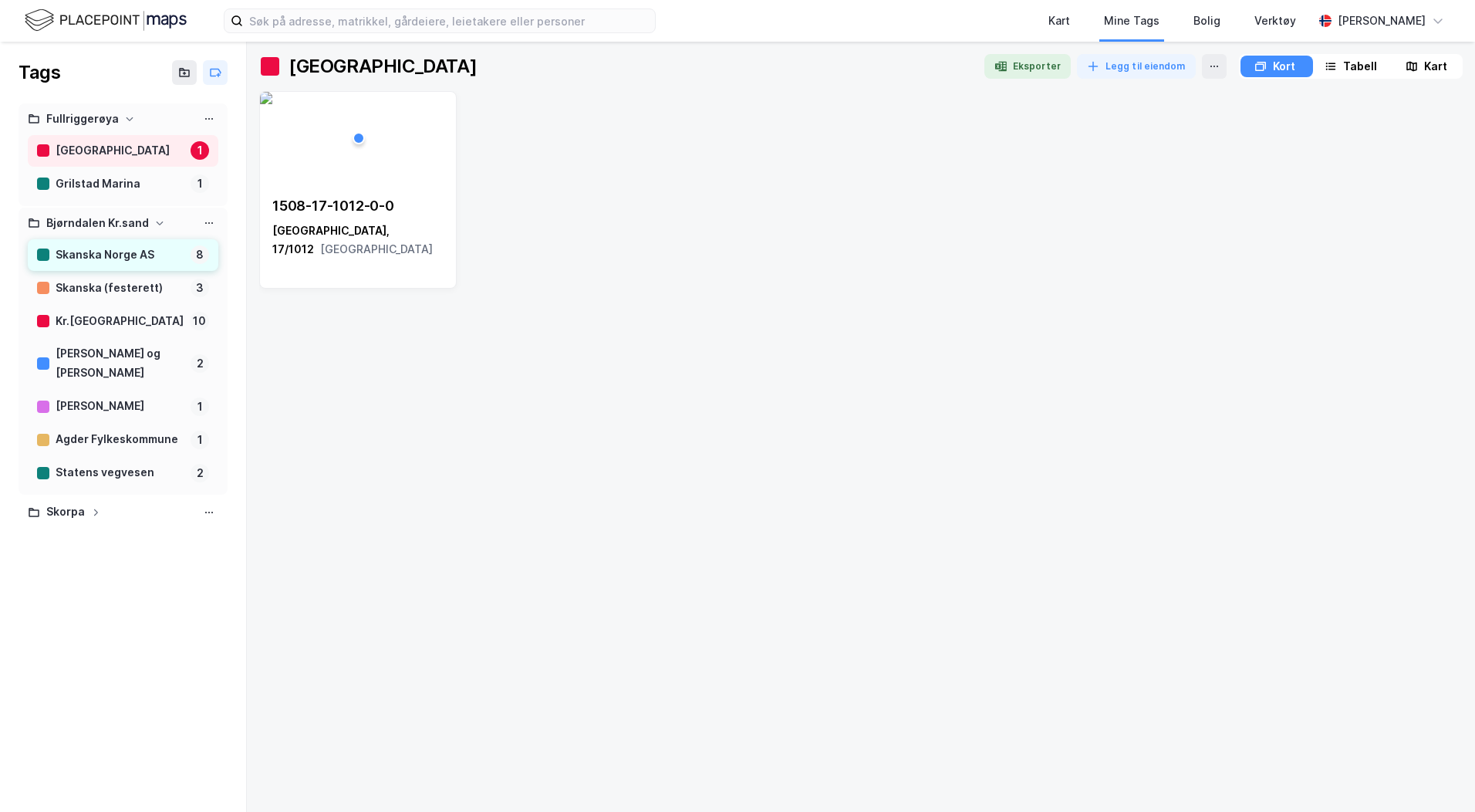
click at [102, 248] on div "Skanska Norge AS" at bounding box center [120, 255] width 129 height 20
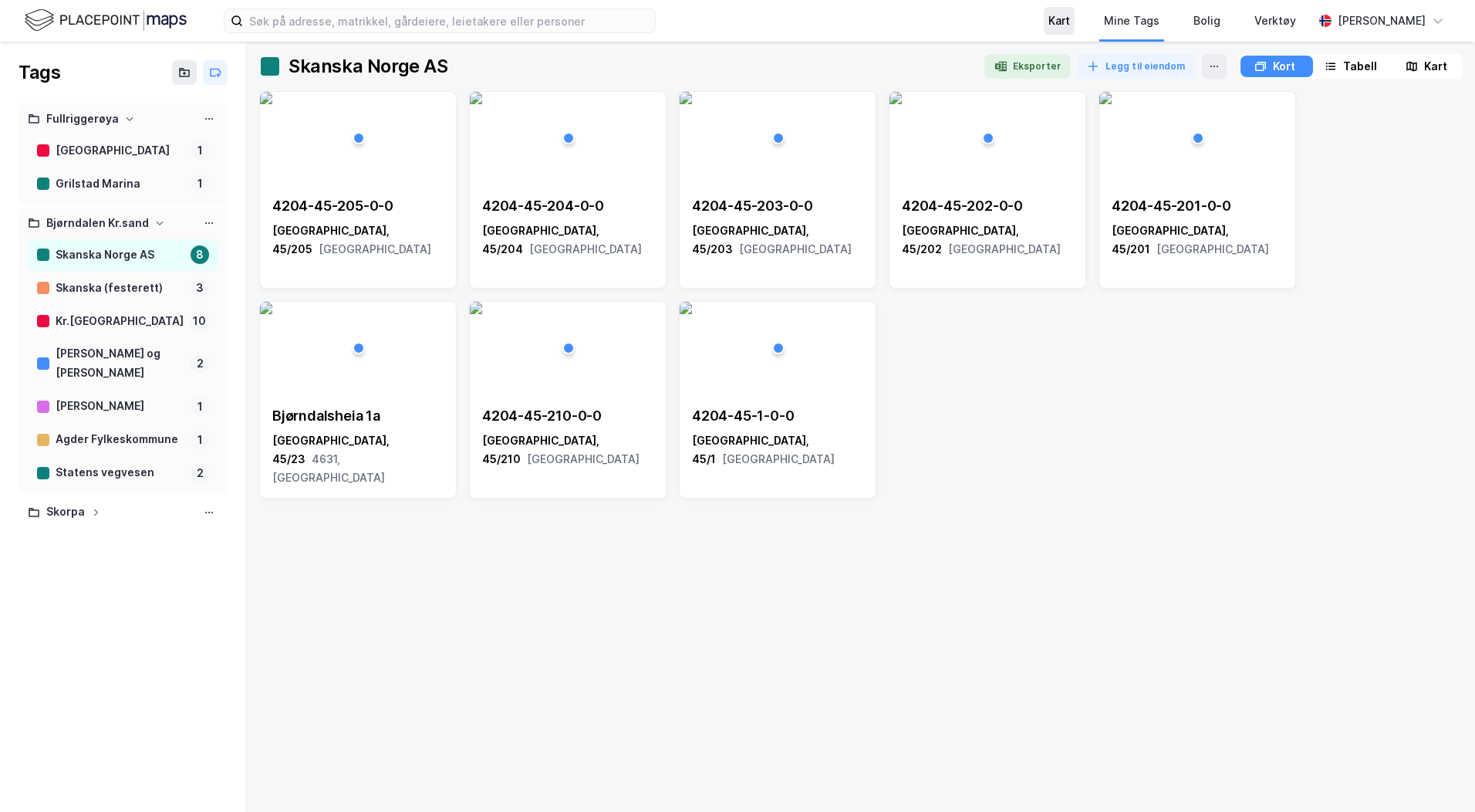
click at [1061, 27] on div "Kart" at bounding box center [1059, 20] width 21 height 19
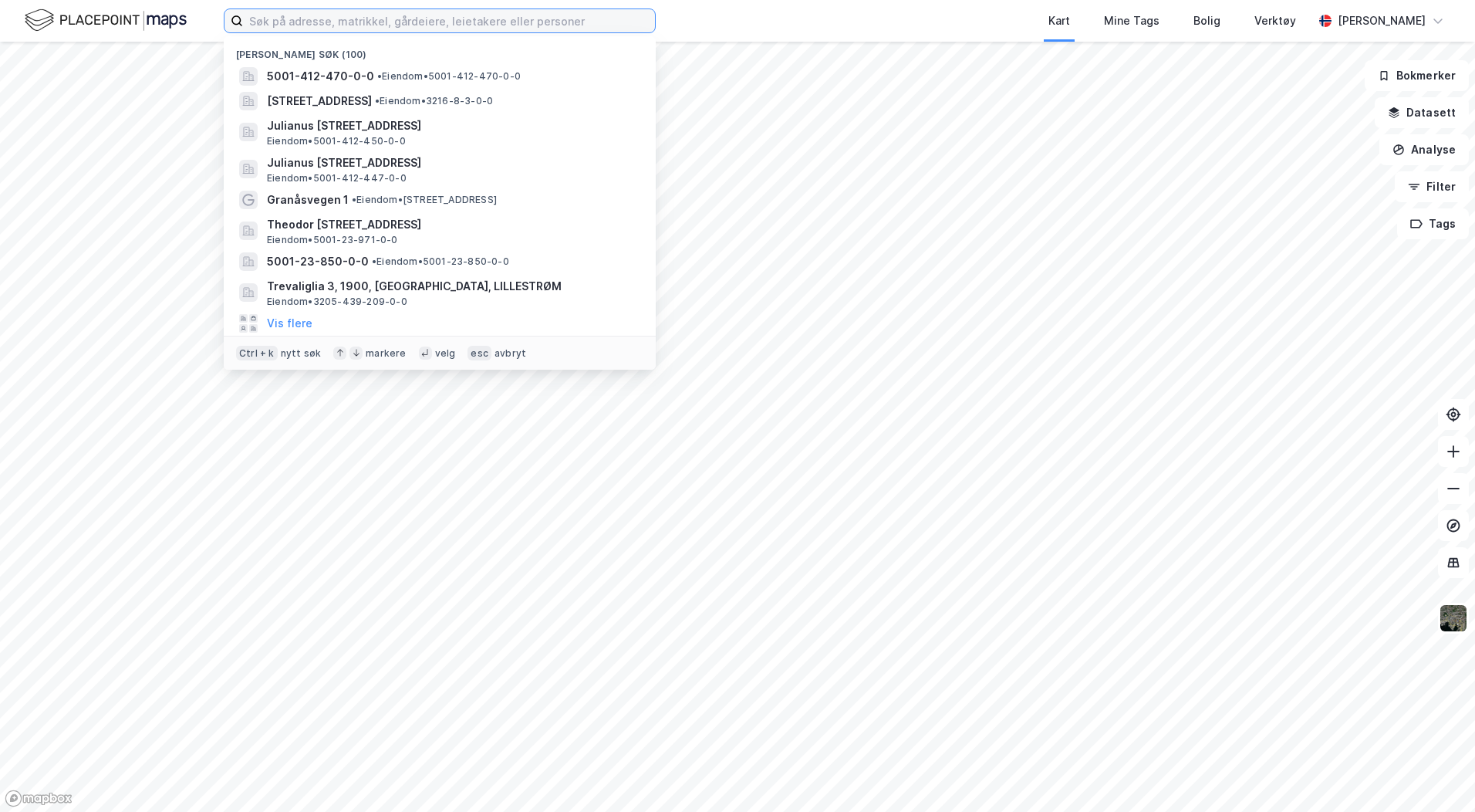
click at [421, 16] on input at bounding box center [450, 20] width 412 height 23
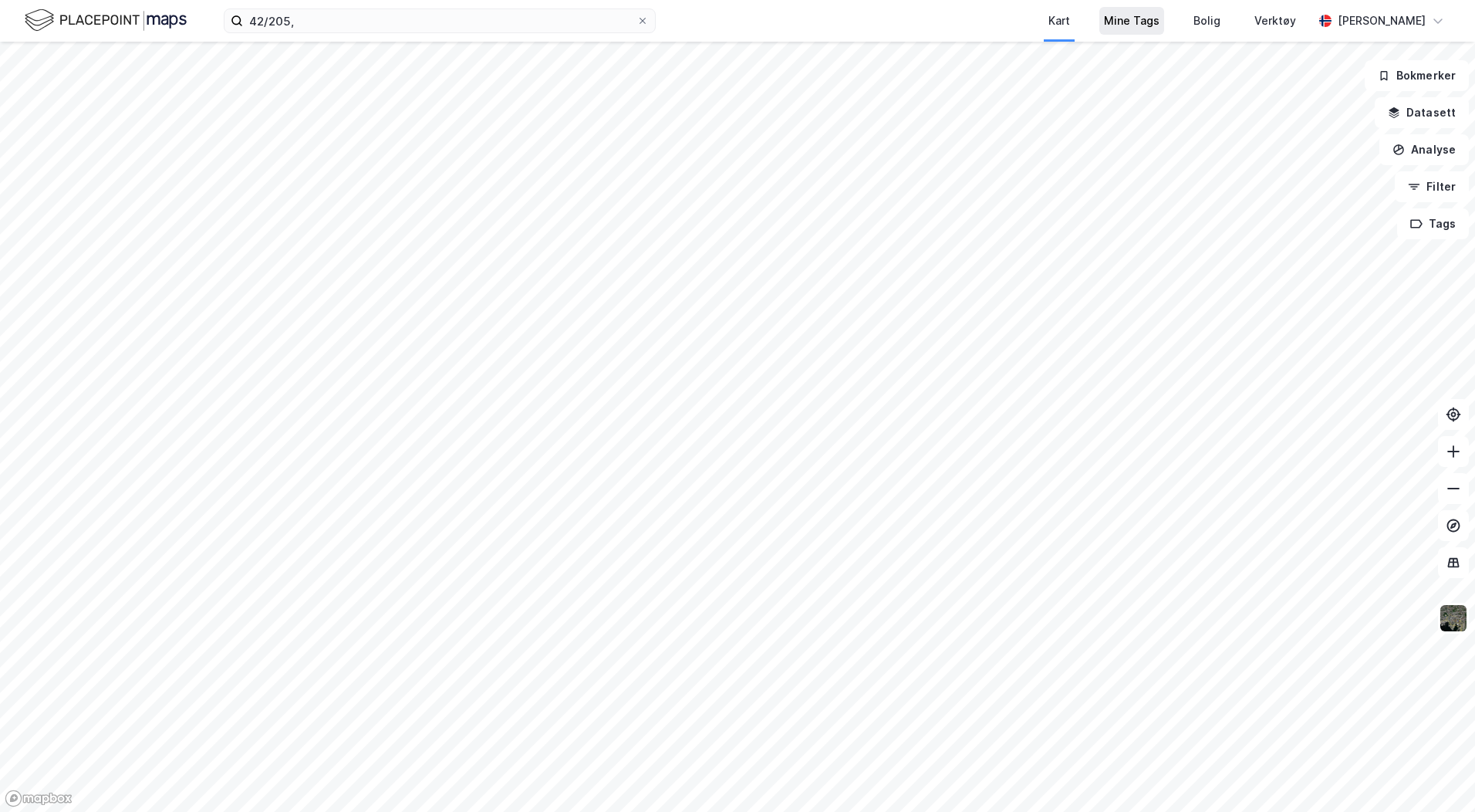
click at [1134, 29] on div "Mine Tags" at bounding box center [1132, 20] width 56 height 19
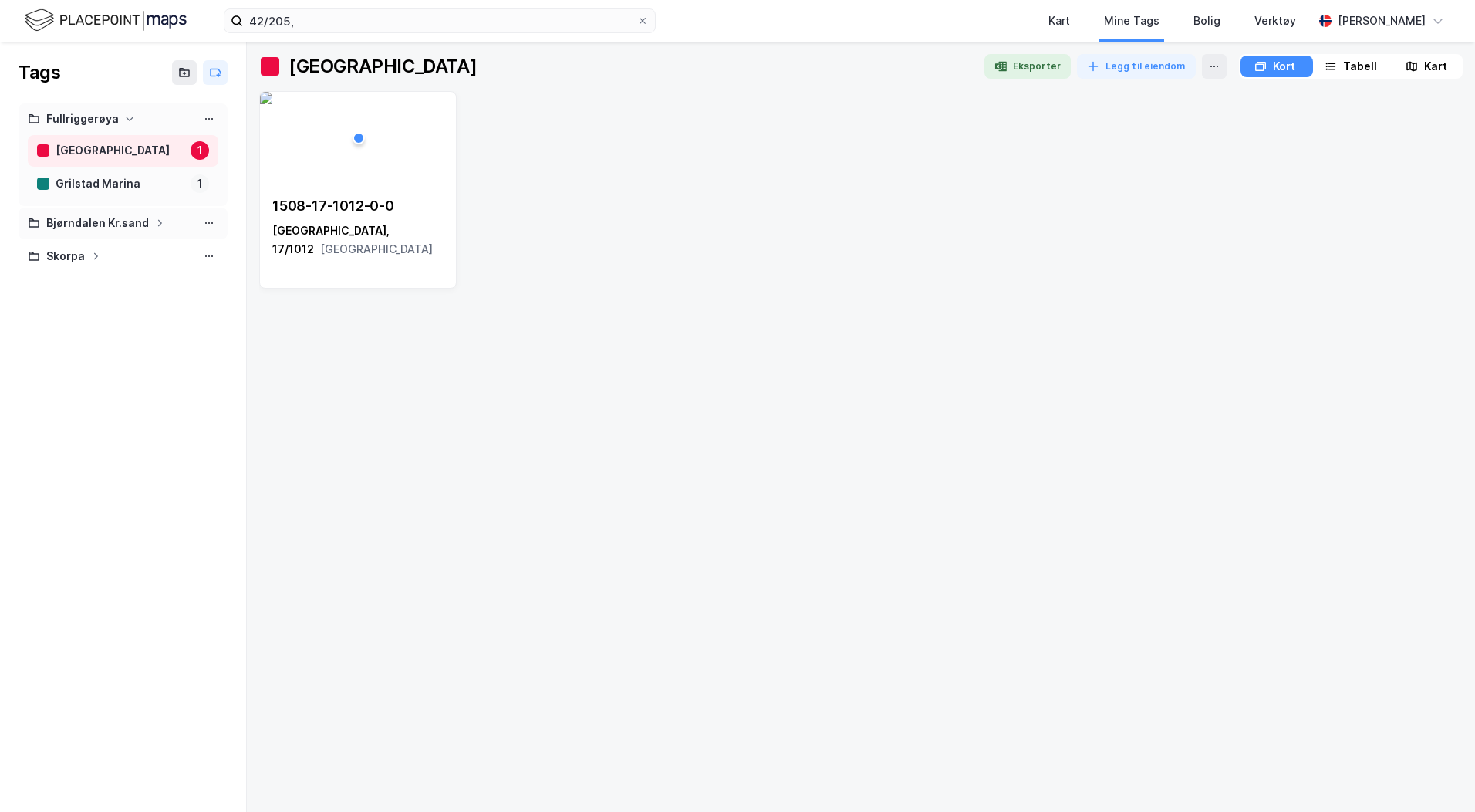
click at [96, 217] on div "Bjørndalen Kr.sand" at bounding box center [98, 224] width 103 height 20
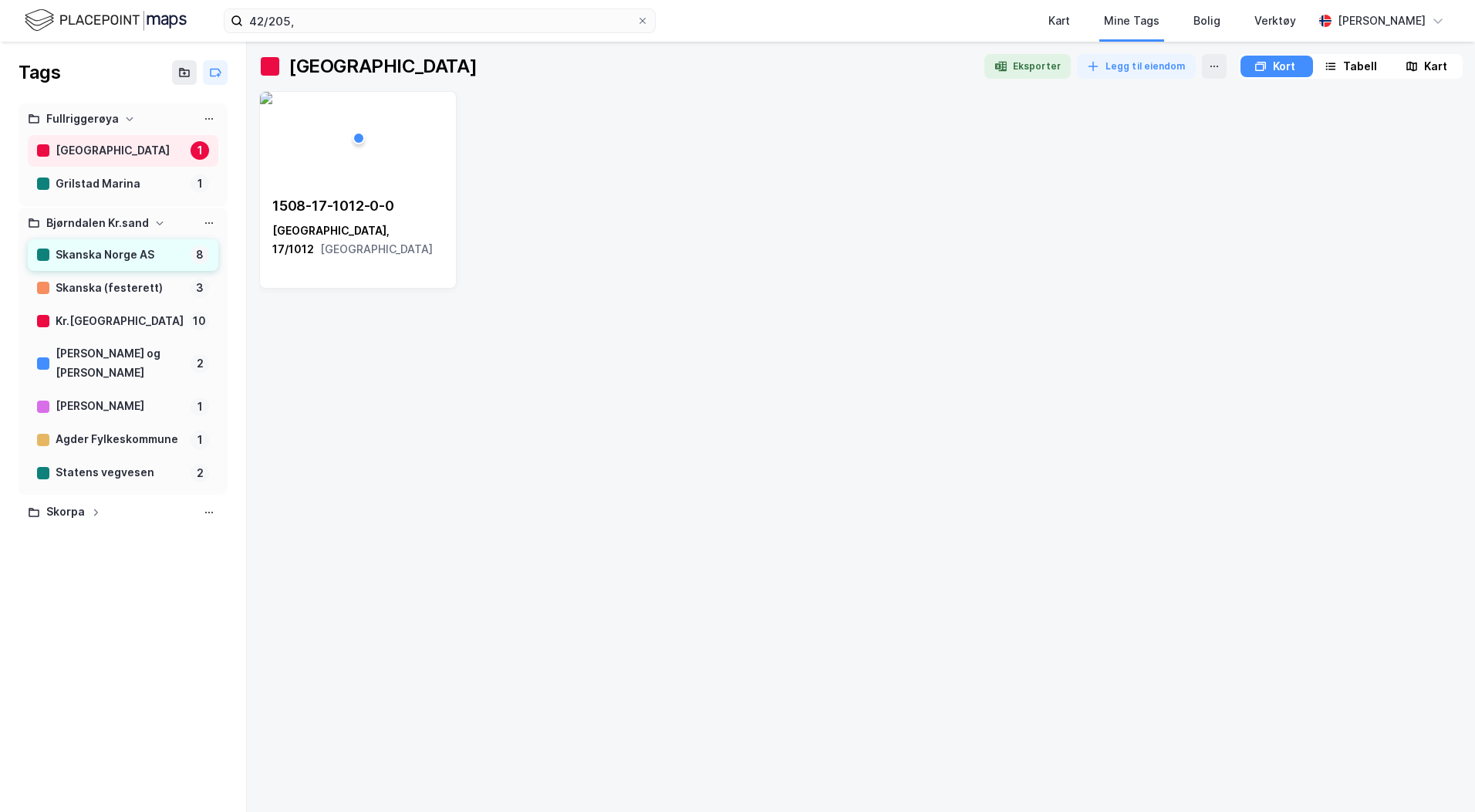
click at [108, 270] on div "Skanska Norge AS 8" at bounding box center [123, 255] width 191 height 32
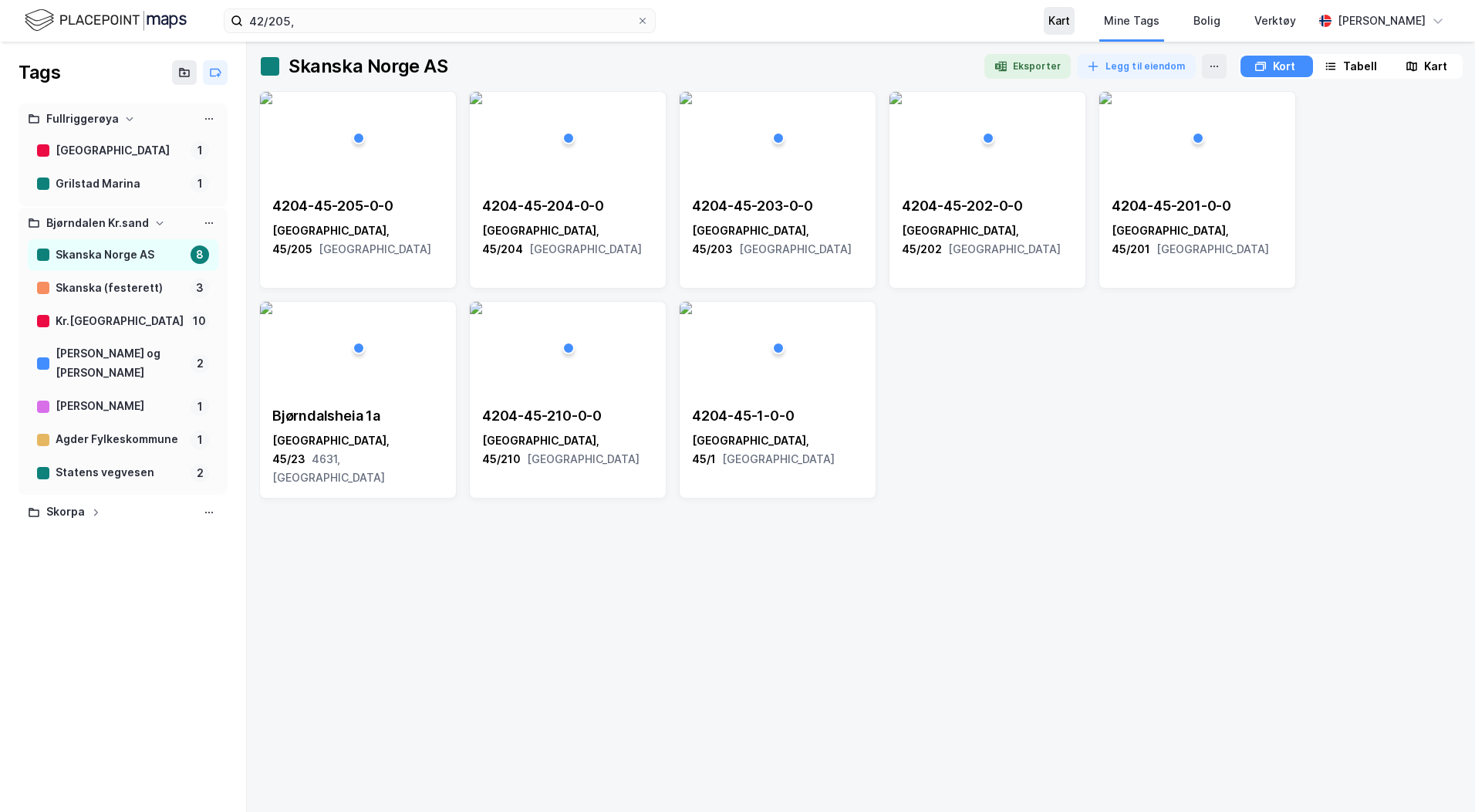
click at [1060, 26] on div "Kart" at bounding box center [1059, 20] width 21 height 19
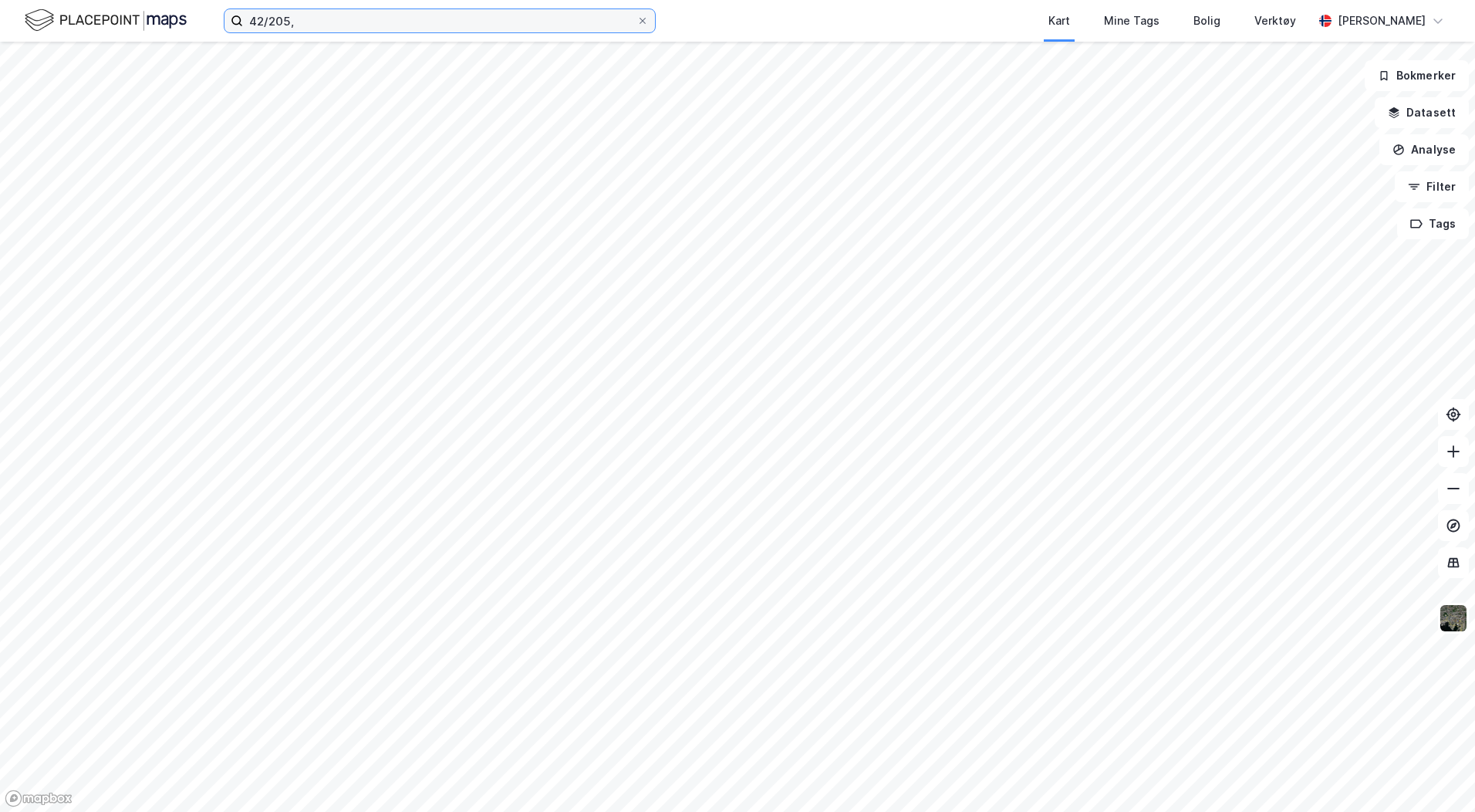
click at [299, 23] on input "42/205," at bounding box center [440, 20] width 394 height 23
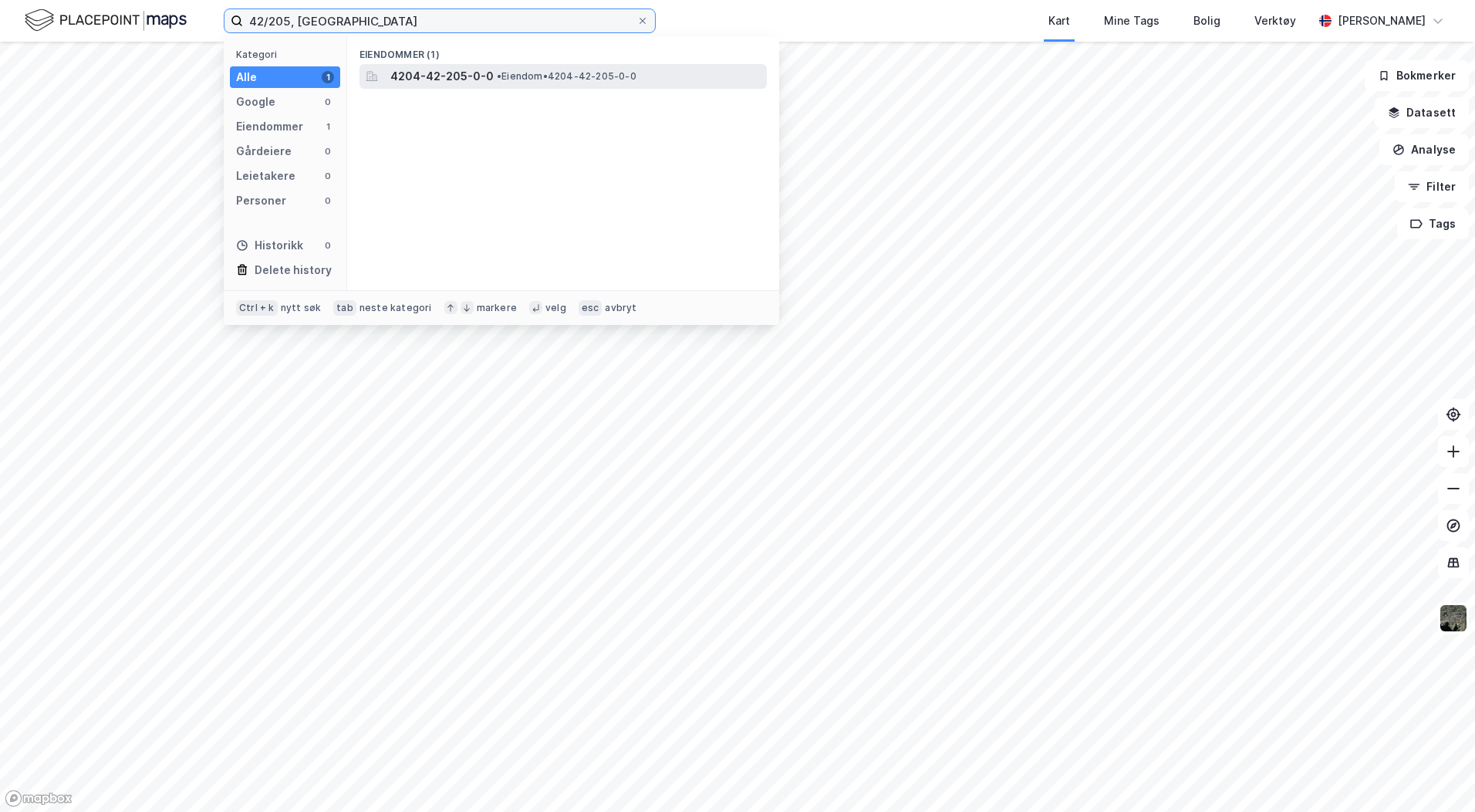
type input "42/205, [GEOGRAPHIC_DATA]"
click at [426, 79] on span "4204-42-205-0-0" at bounding box center [442, 76] width 103 height 19
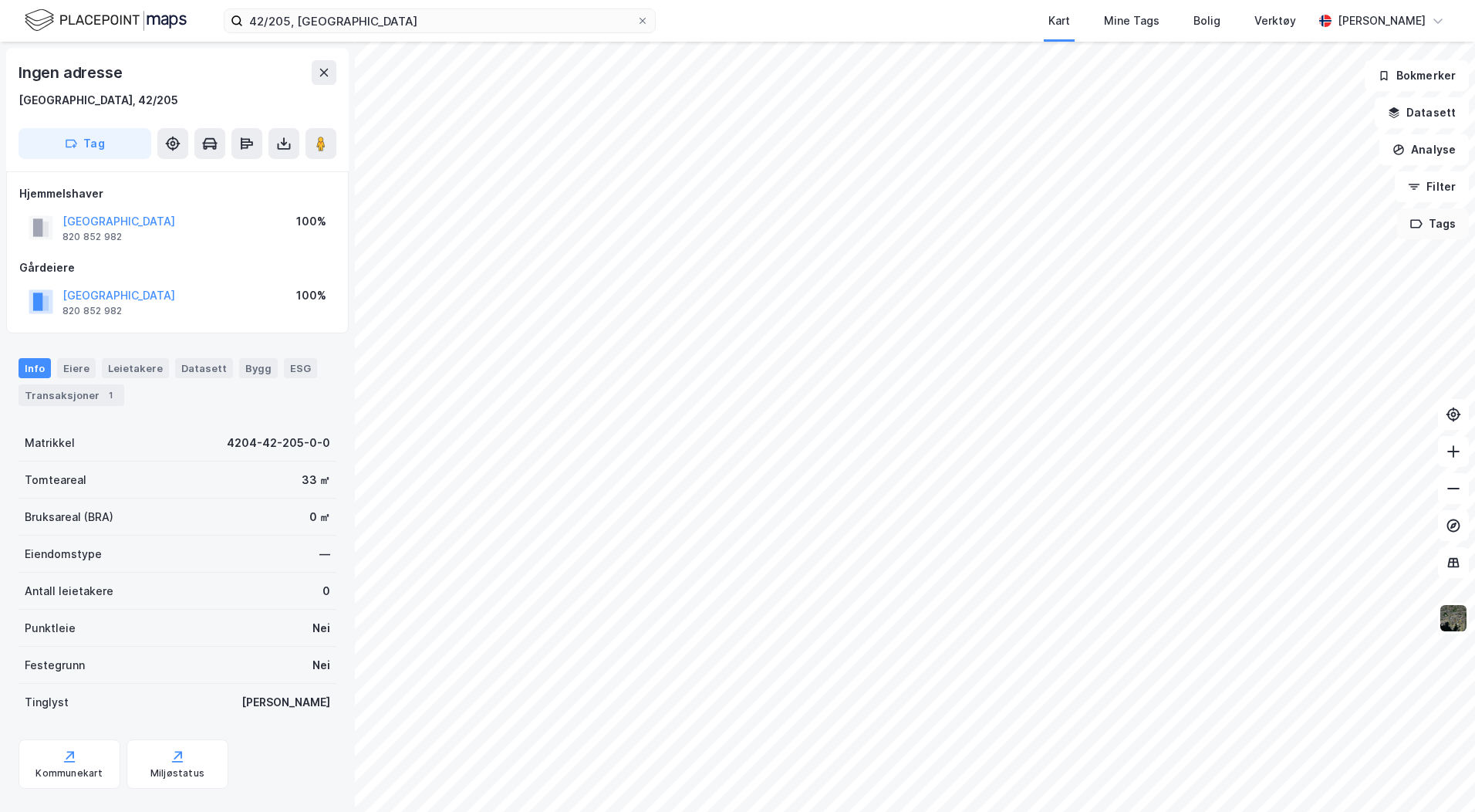
click at [1419, 220] on icon "button" at bounding box center [1416, 224] width 11 height 8
click at [1217, 289] on div "Bjørndalen Kr.sand" at bounding box center [1231, 289] width 103 height 13
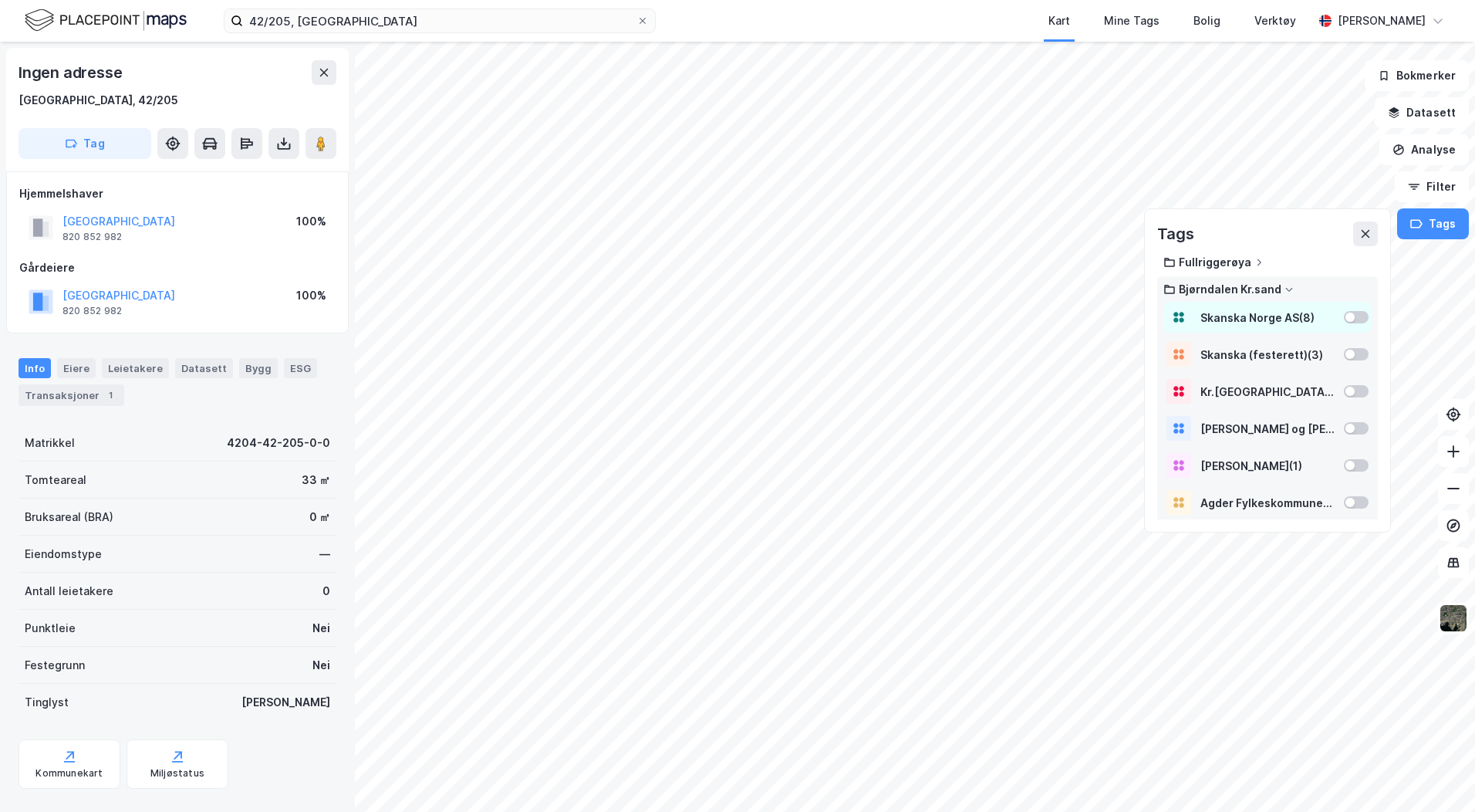
click at [1346, 314] on div at bounding box center [1357, 317] width 25 height 12
click at [1346, 354] on div at bounding box center [1351, 356] width 9 height 9
click at [1344, 397] on div at bounding box center [1357, 394] width 25 height 12
click at [1346, 433] on div at bounding box center [1351, 430] width 9 height 9
click at [1346, 470] on div at bounding box center [1351, 467] width 9 height 9
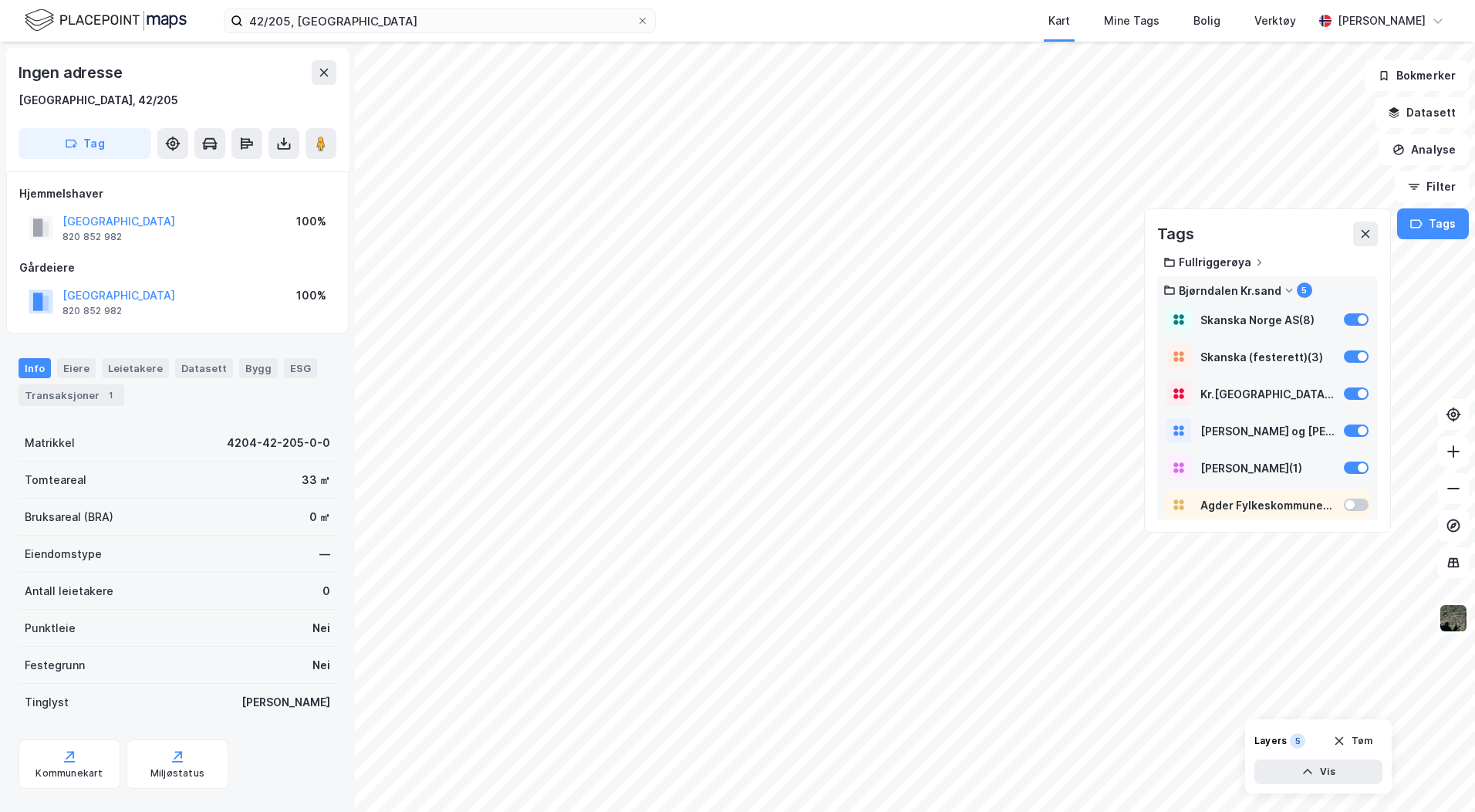
click at [1346, 507] on div at bounding box center [1351, 505] width 9 height 9
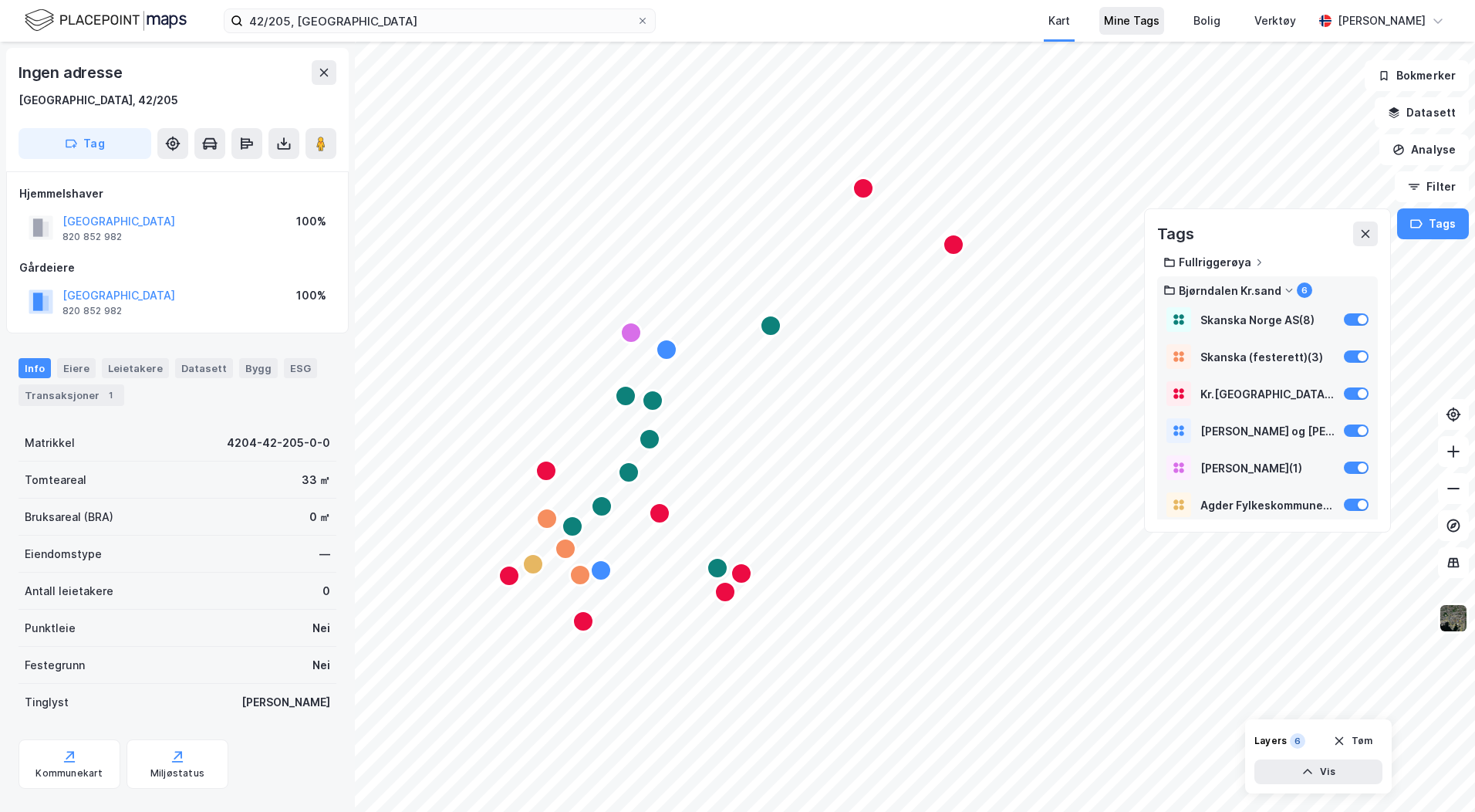
click at [1122, 17] on div "Mine Tags" at bounding box center [1132, 20] width 56 height 19
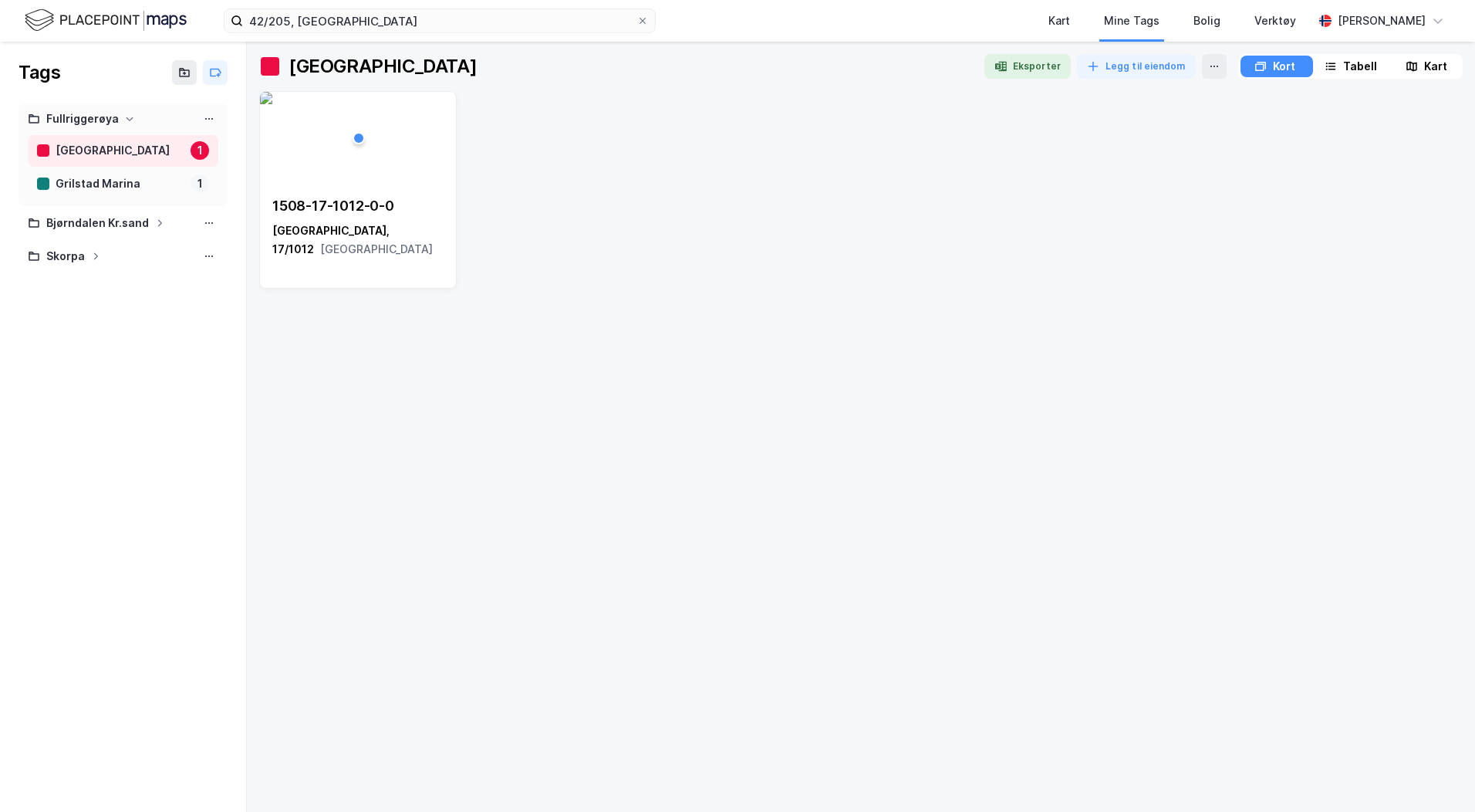
click at [90, 367] on div "Tags Fullriggerøya [GEOGRAPHIC_DATA] 1 [GEOGRAPHIC_DATA] 1 Bjørndalen Kr.sand […" at bounding box center [124, 426] width 247 height 770
click at [76, 279] on div at bounding box center [123, 289] width 209 height 31
click at [91, 121] on div "Fullriggerøya" at bounding box center [83, 119] width 73 height 20
click at [219, 68] on icon at bounding box center [215, 73] width 12 height 12
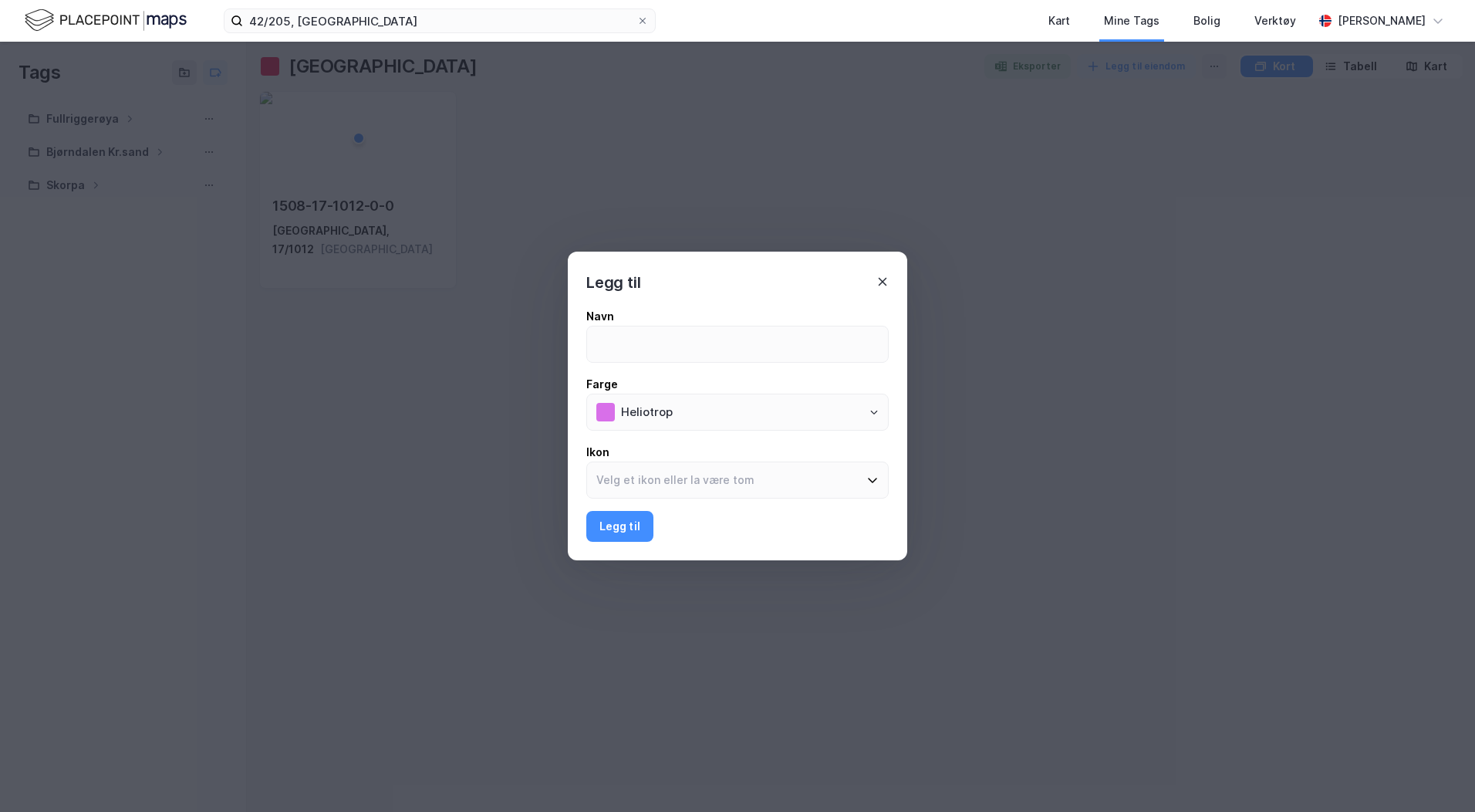
click at [884, 275] on icon at bounding box center [883, 282] width 12 height 12
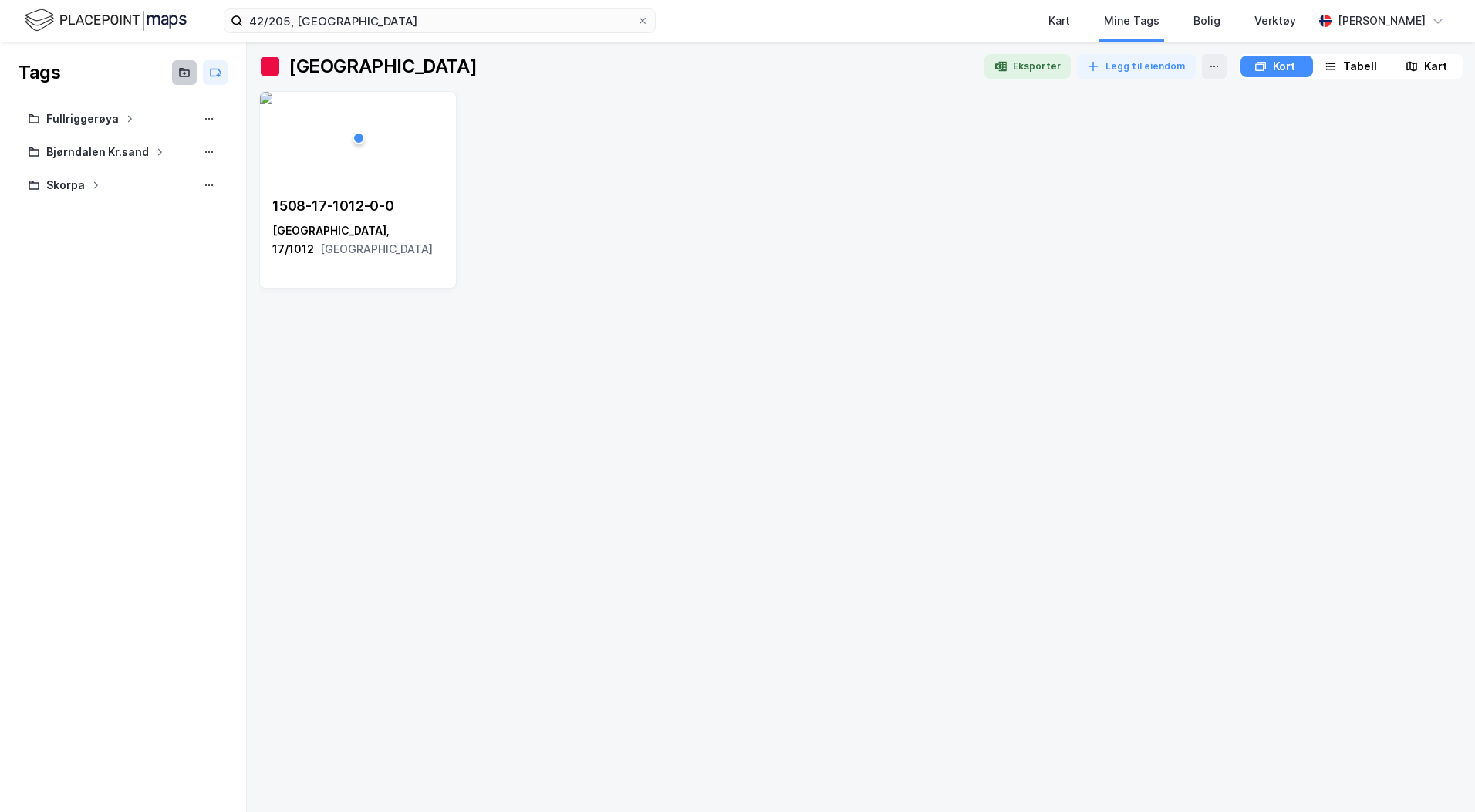
click at [182, 68] on icon at bounding box center [181, 69] width 4 height 2
type input "test"
click at [179, 122] on div "test" at bounding box center [123, 119] width 191 height 20
click at [214, 70] on icon at bounding box center [215, 73] width 12 height 12
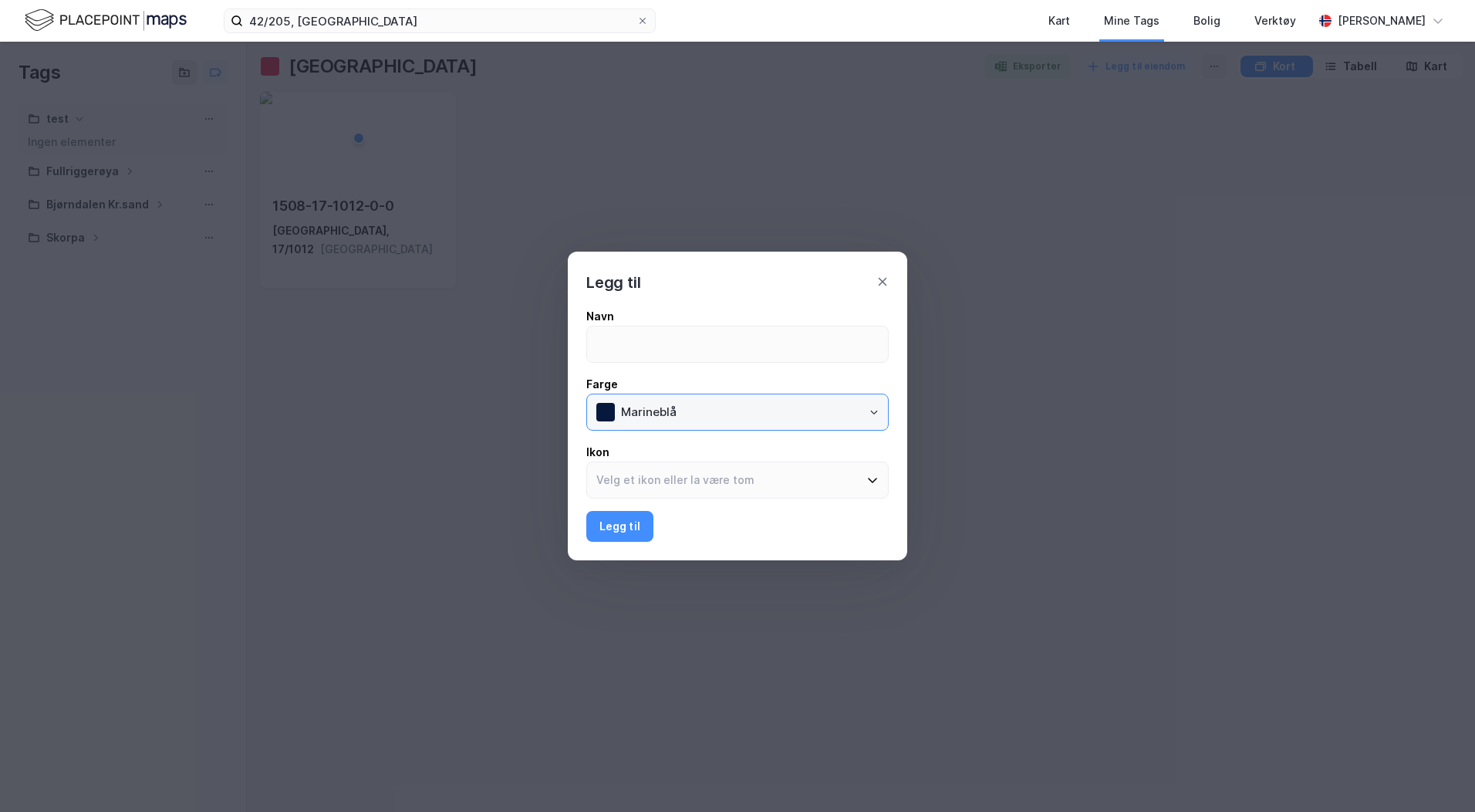
click at [688, 414] on input "Marineblå" at bounding box center [750, 412] width 276 height 36
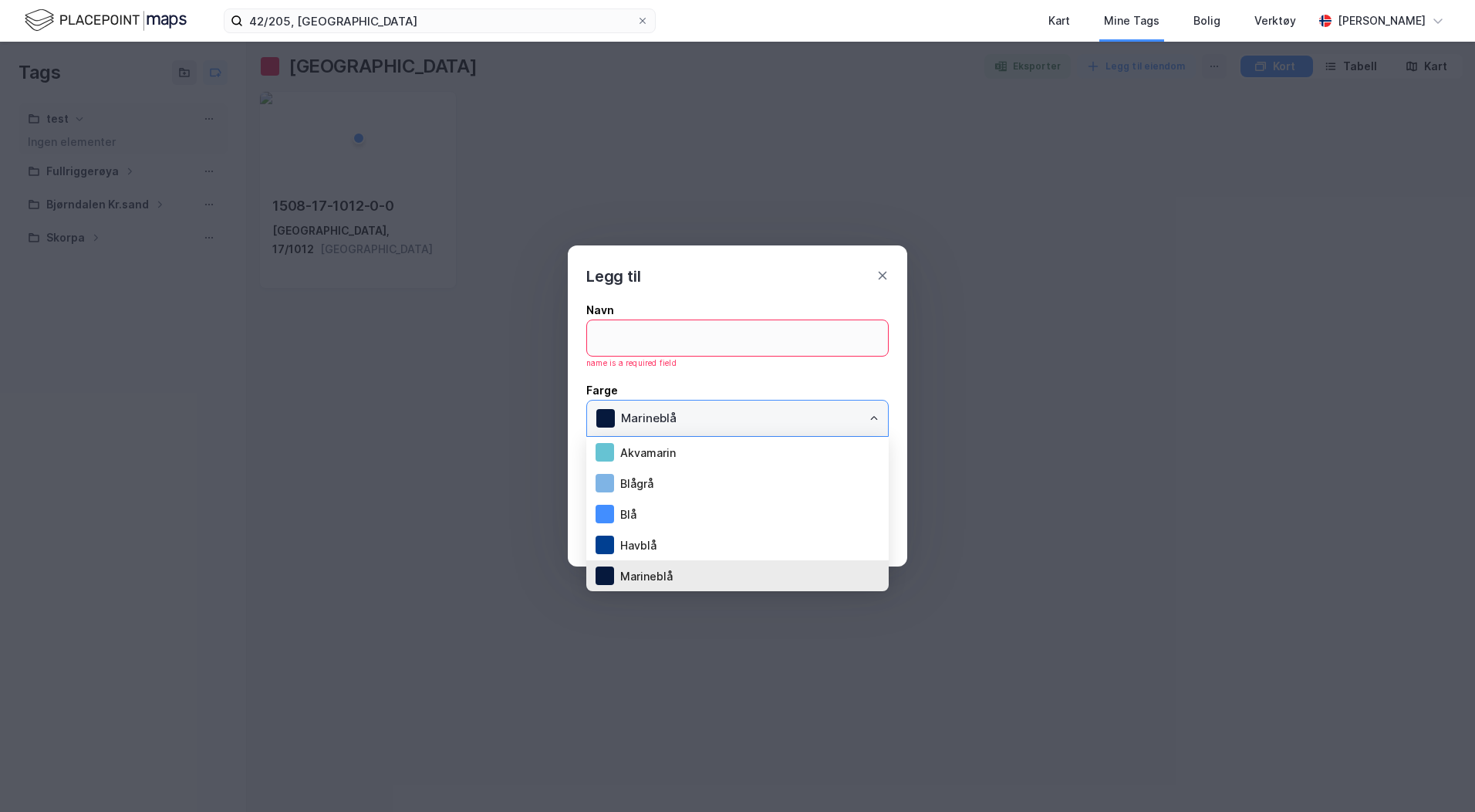
drag, startPoint x: 688, startPoint y: 414, endPoint x: 643, endPoint y: 478, distance: 78.2
click at [643, 478] on div "Blågrå" at bounding box center [624, 482] width 58 height 19
type input "Blågrå"
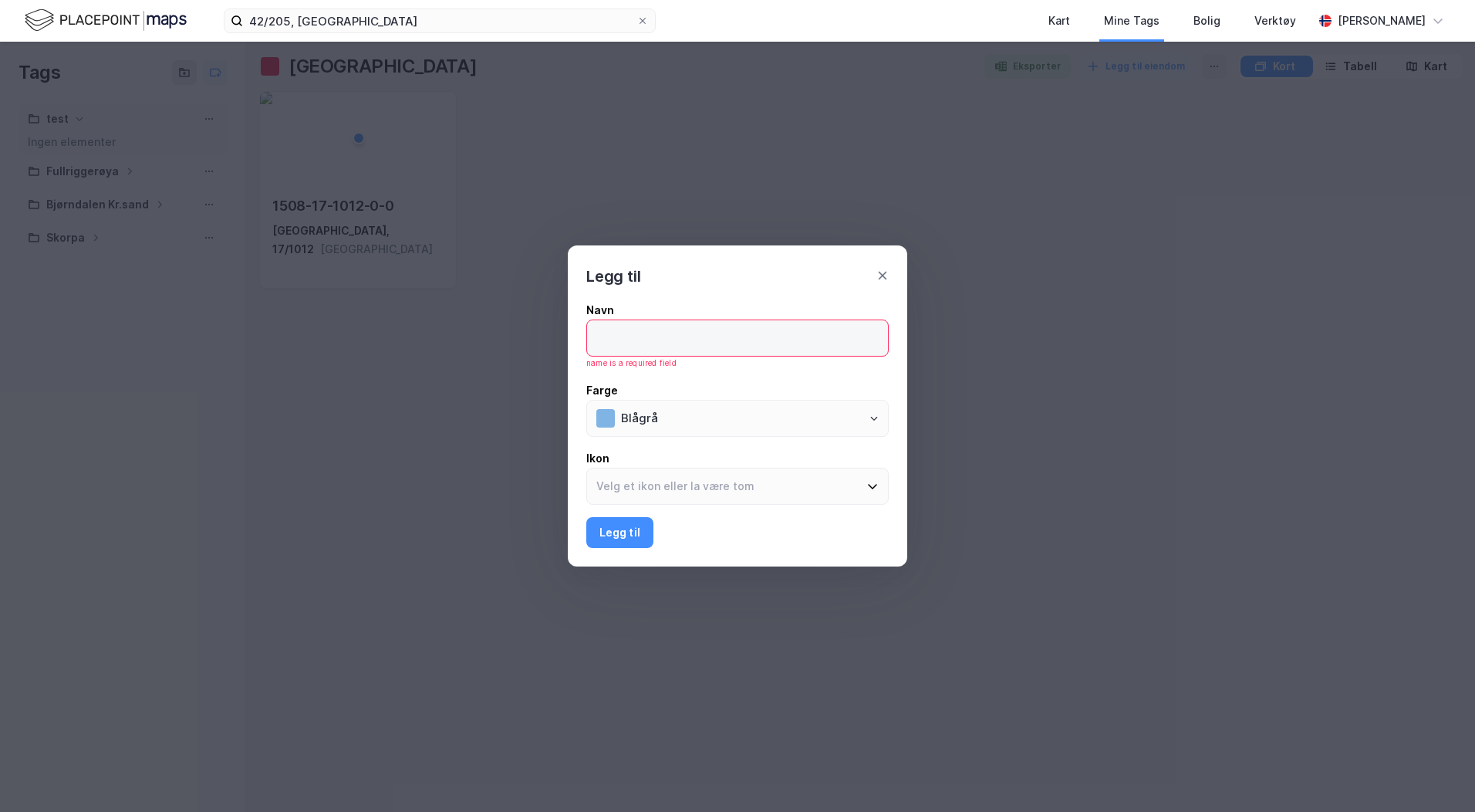
click at [643, 343] on input at bounding box center [738, 338] width 301 height 36
click at [884, 274] on icon at bounding box center [883, 276] width 9 height 9
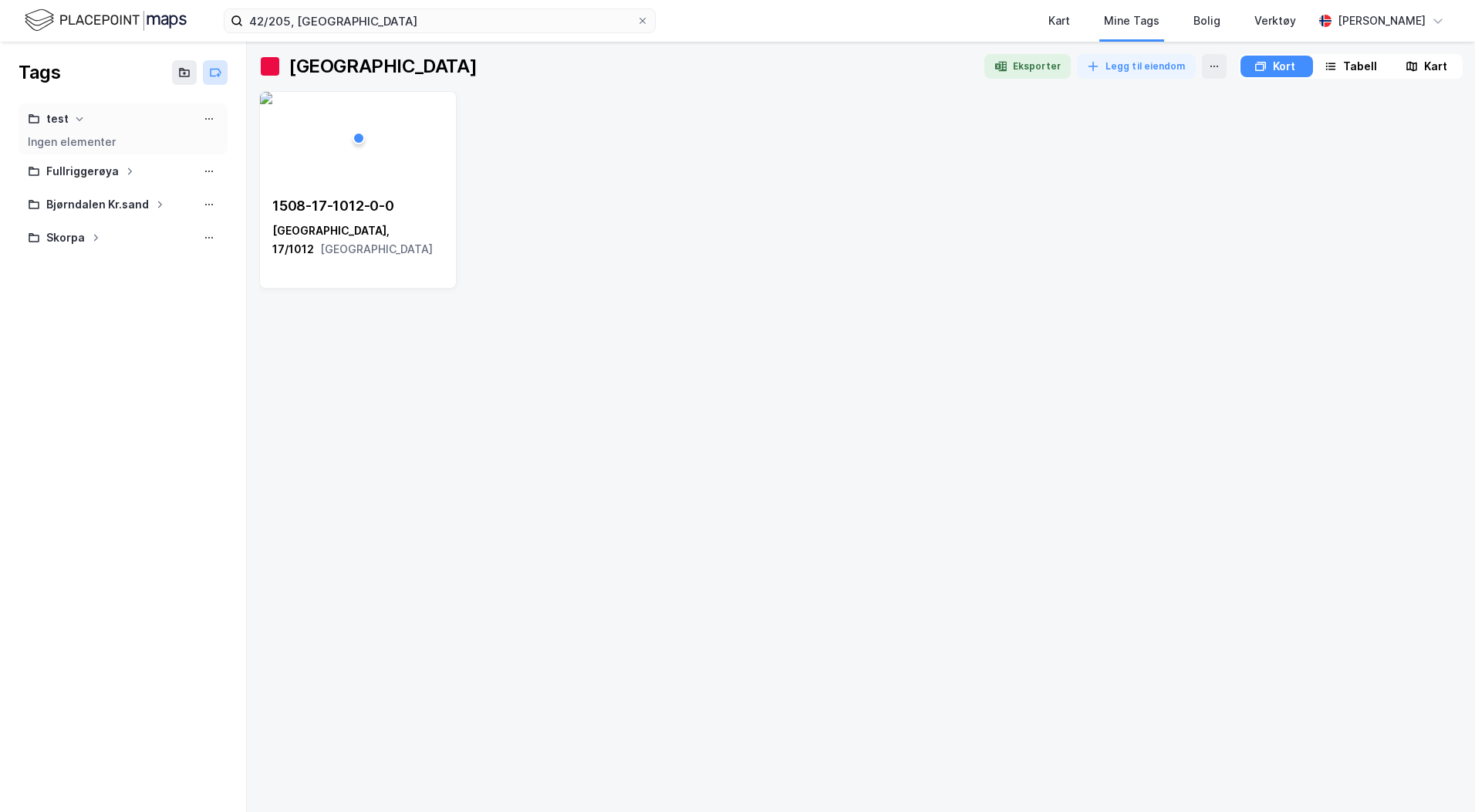
click at [219, 75] on icon at bounding box center [218, 75] width 3 height 0
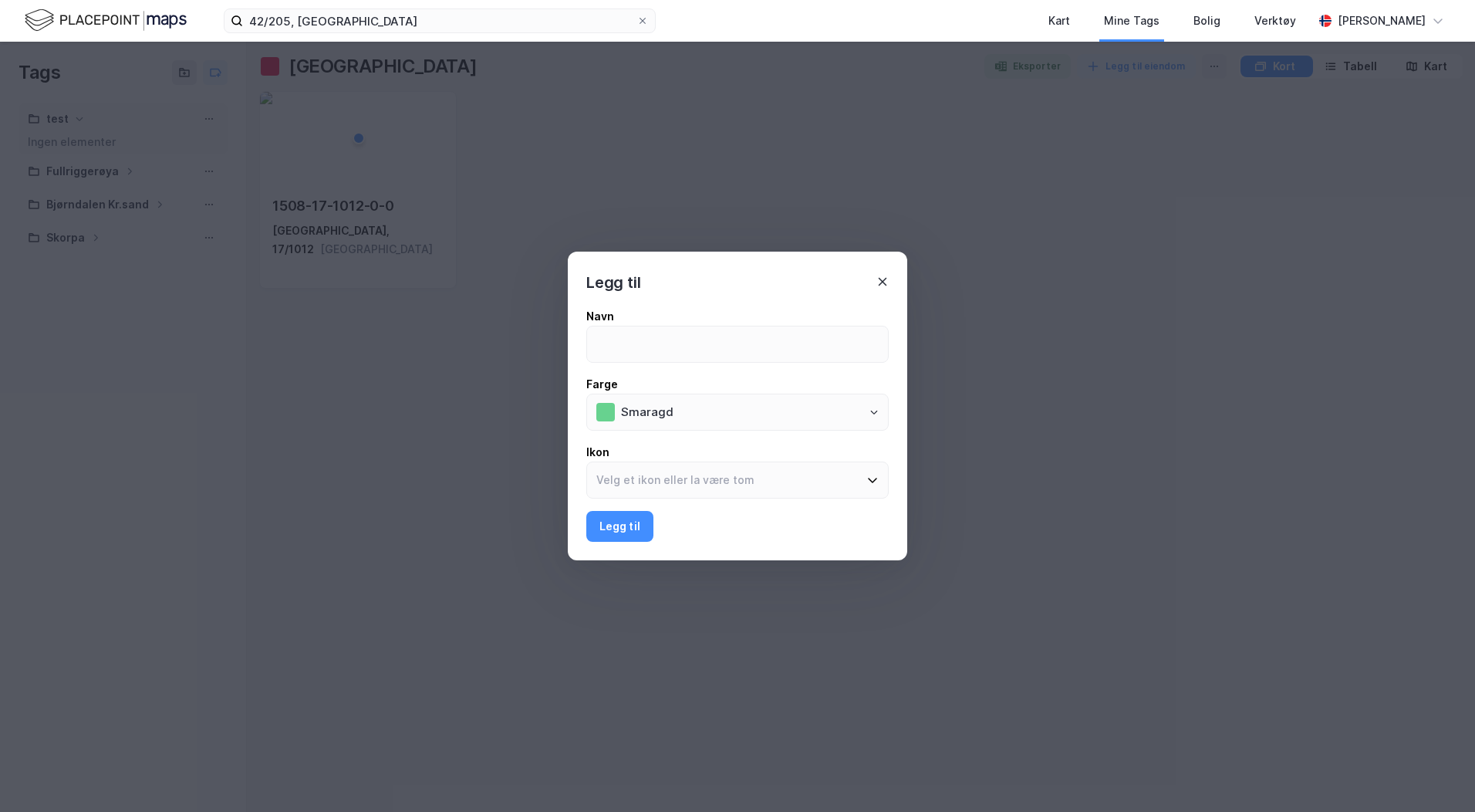
click at [881, 284] on div "Legg til" at bounding box center [738, 273] width 339 height 44
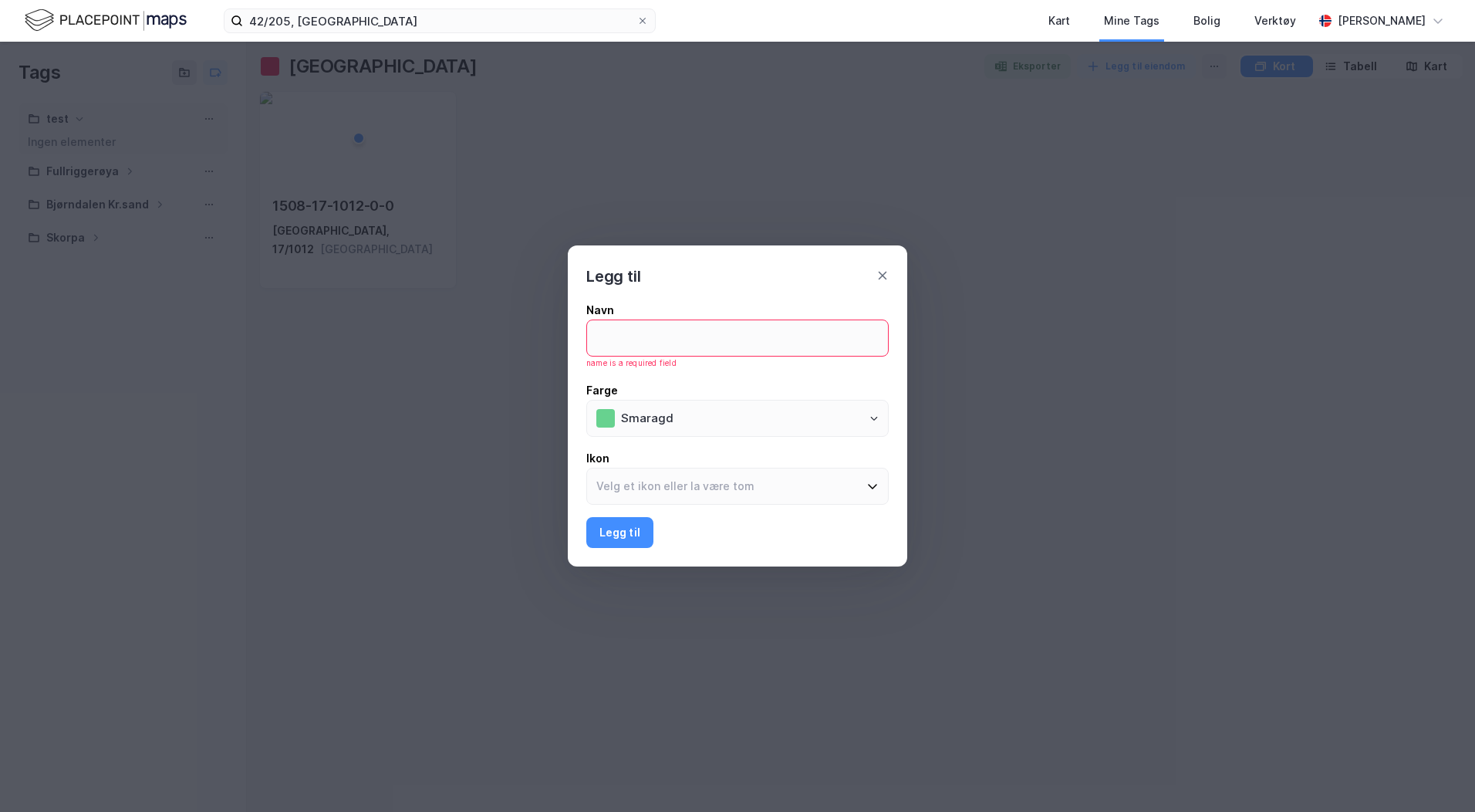
click at [106, 303] on div "Legg til Navn name is a required field Farge Smaragd [PERSON_NAME] til" at bounding box center [738, 406] width 1475 height 812
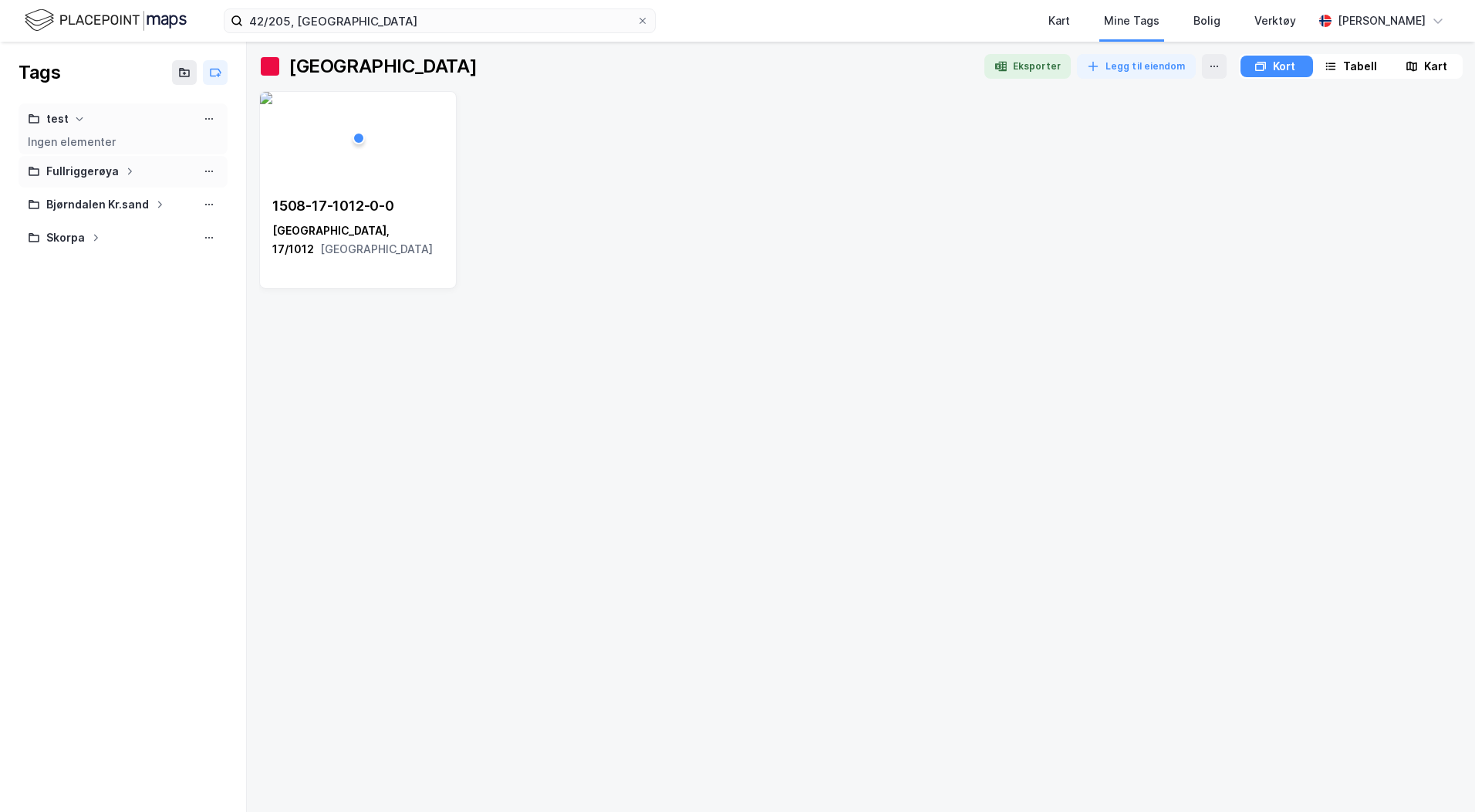
click at [74, 171] on div "Fullriggerøya" at bounding box center [83, 171] width 73 height 20
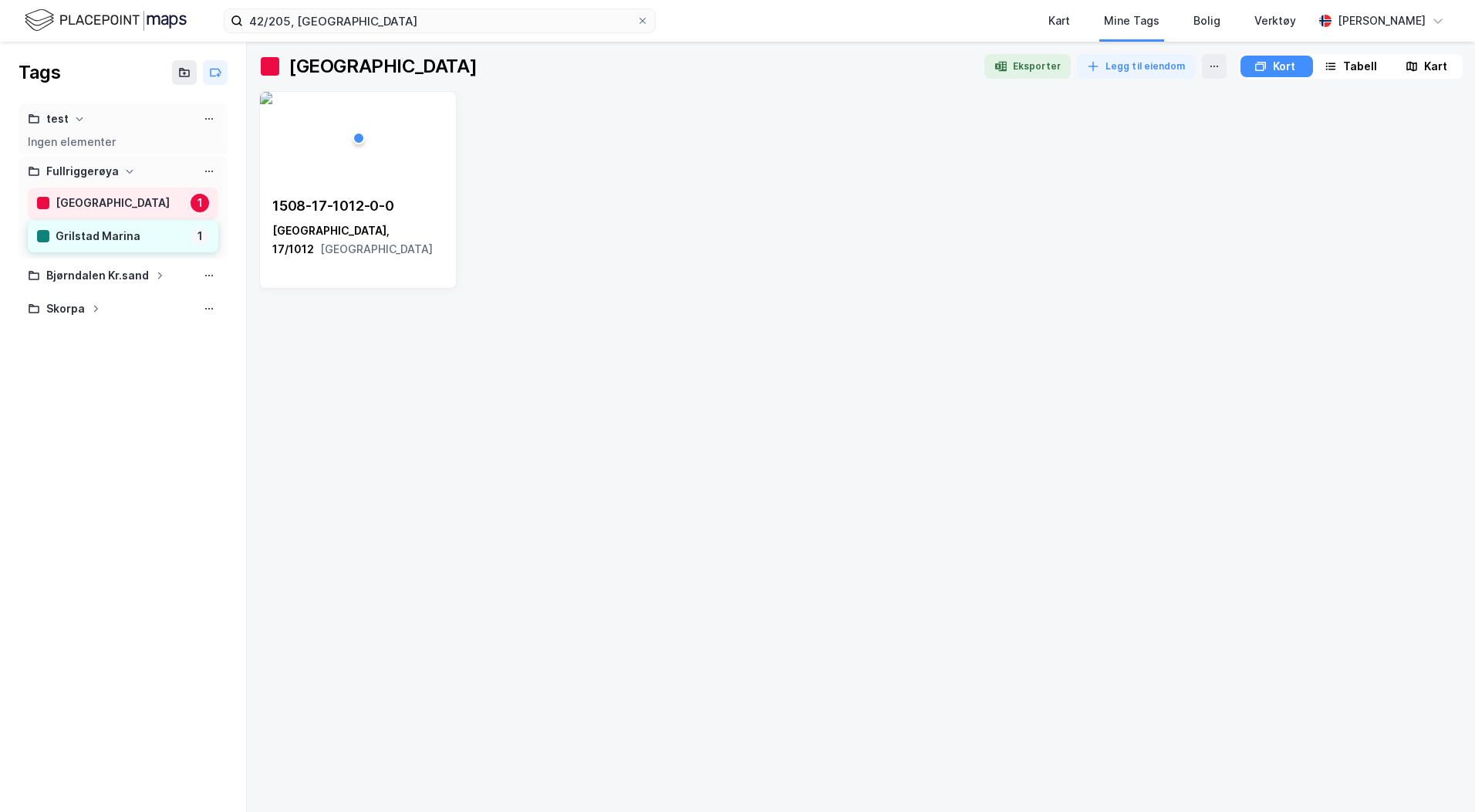
click at [78, 237] on div "Grilstad Marina" at bounding box center [120, 236] width 129 height 20
click at [108, 268] on div "Bjørndalen Kr.sand" at bounding box center [98, 276] width 103 height 20
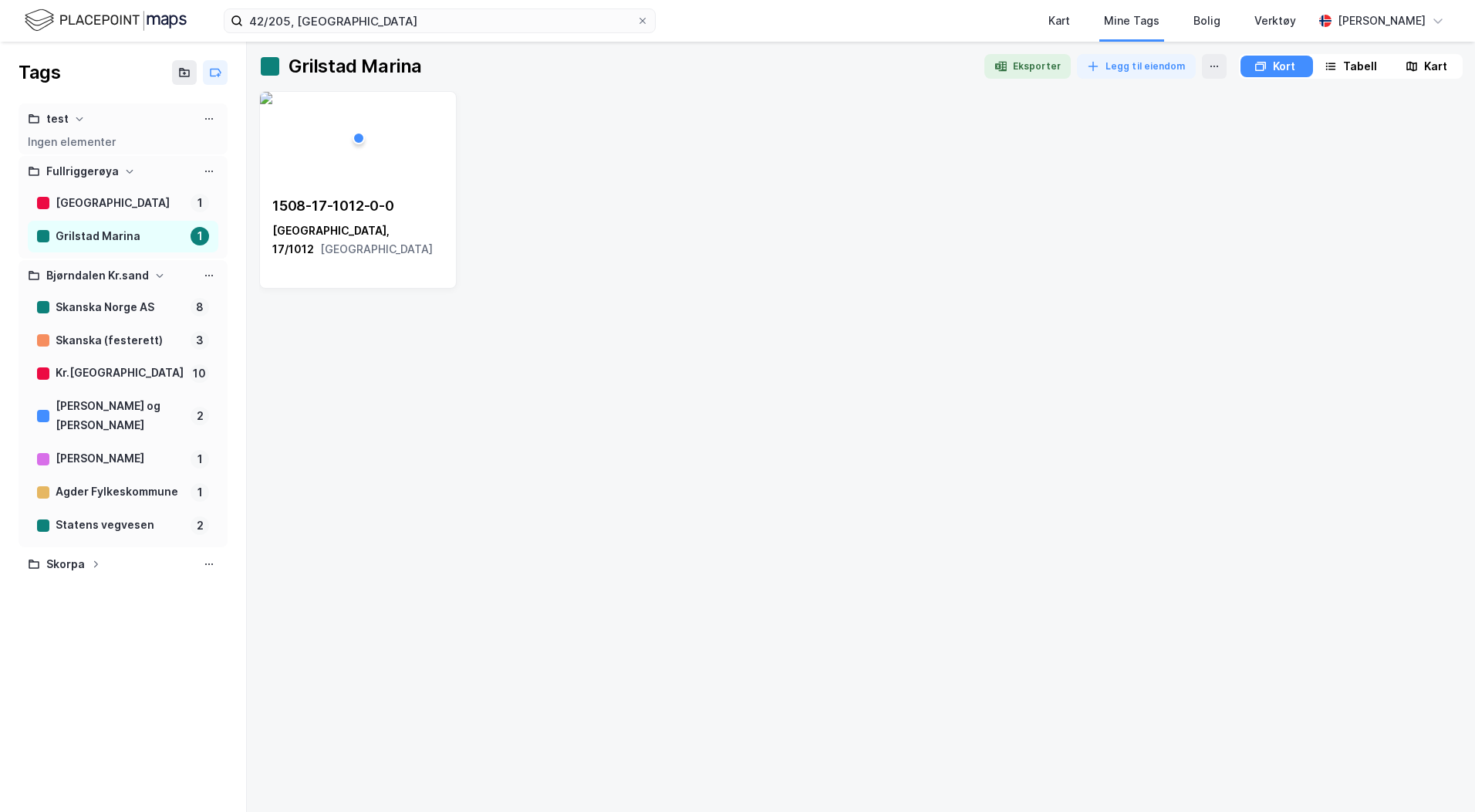
click at [79, 657] on div "Tags test Ingen elementer Fullriggerøya [GEOGRAPHIC_DATA] 1 [GEOGRAPHIC_DATA] 1…" at bounding box center [124, 426] width 247 height 770
click at [1056, 21] on div "Kart" at bounding box center [1059, 20] width 21 height 19
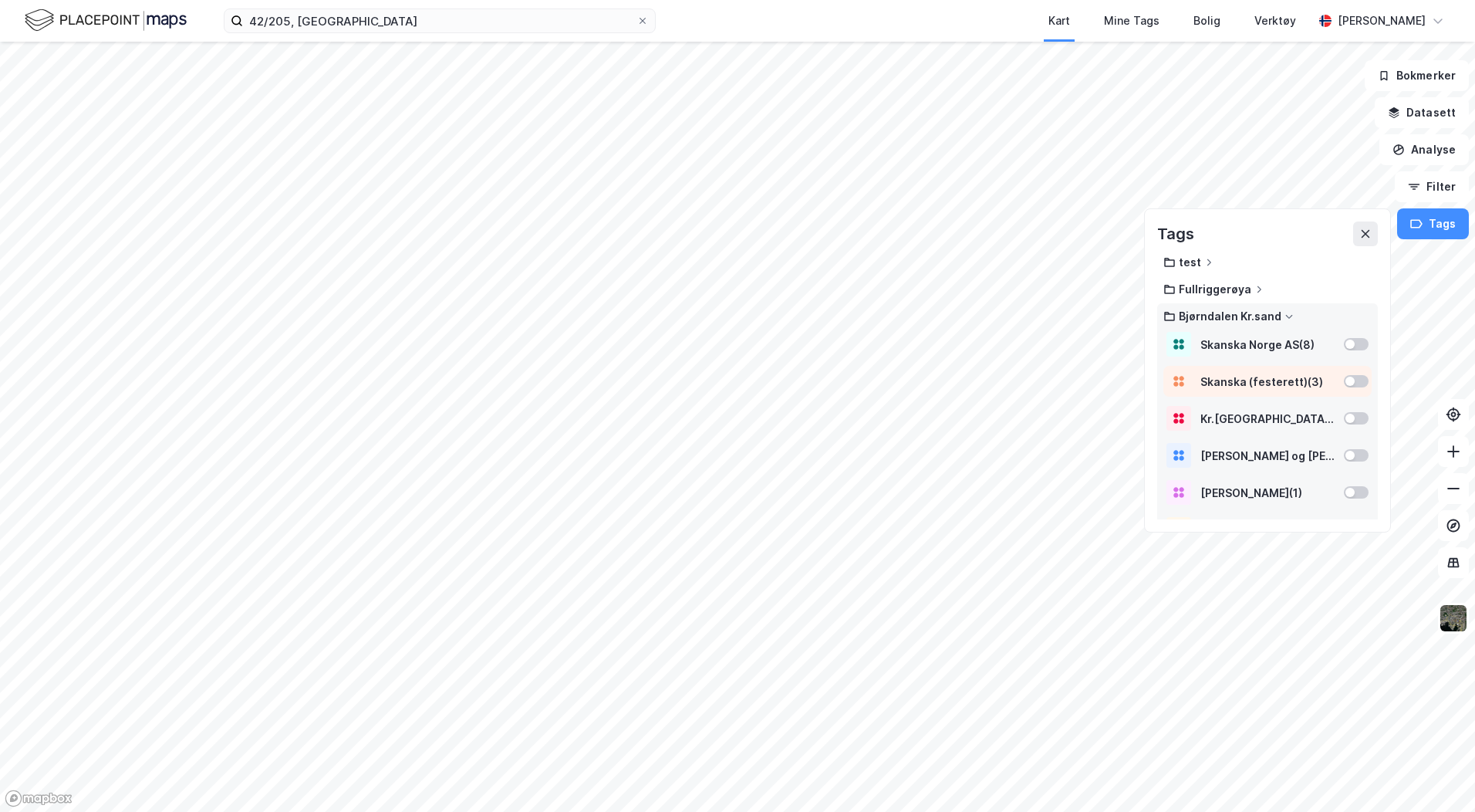
click at [1344, 376] on div at bounding box center [1357, 381] width 25 height 12
click at [1346, 344] on div at bounding box center [1351, 346] width 9 height 9
click at [1346, 419] on div at bounding box center [1351, 420] width 9 height 9
click at [1345, 464] on div "[PERSON_NAME] og [PERSON_NAME] ( 2 )" at bounding box center [1268, 458] width 208 height 31
click at [1346, 496] on div at bounding box center [1351, 494] width 9 height 9
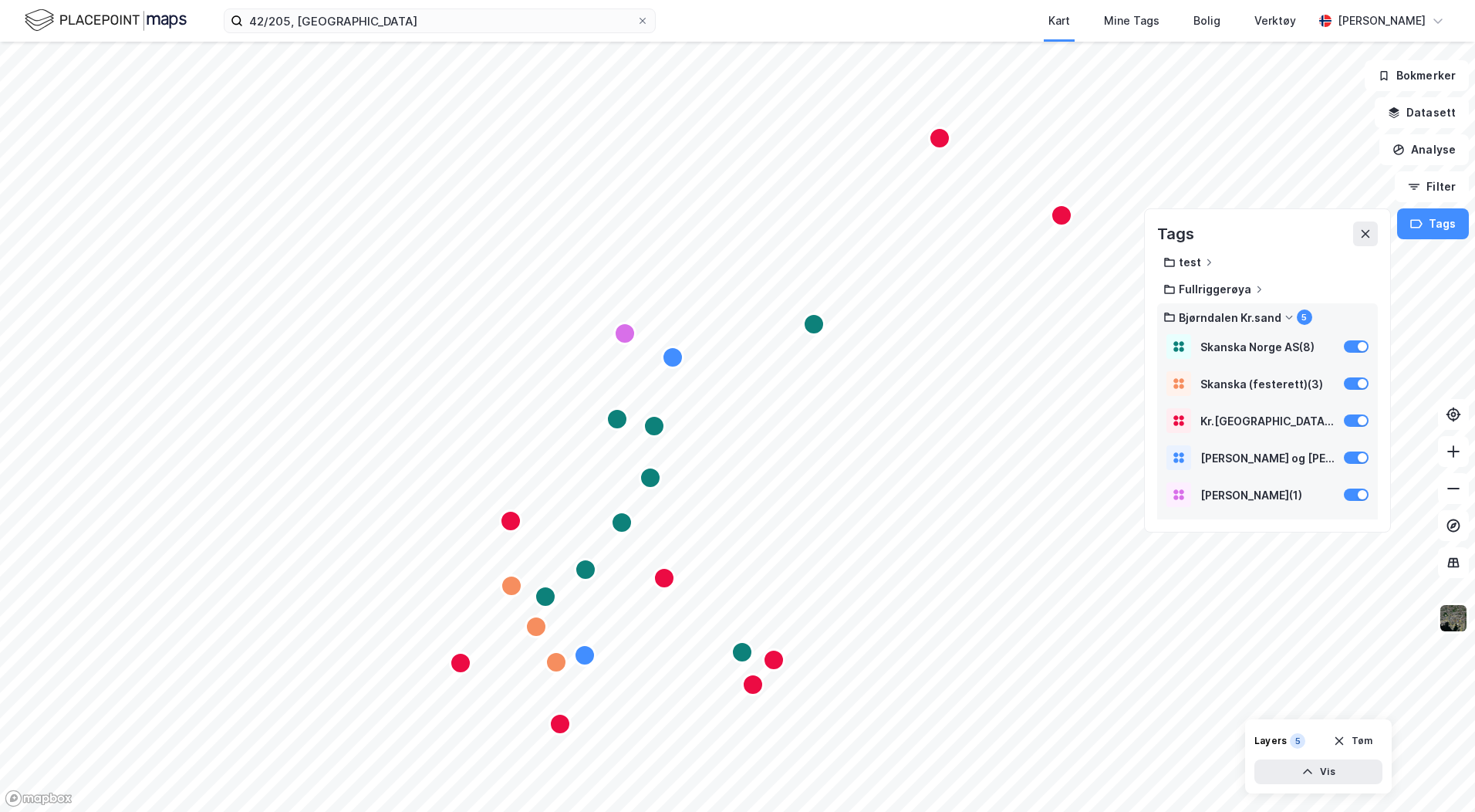
click at [1270, 312] on div "Bjørndalen Kr.sand" at bounding box center [1231, 317] width 103 height 13
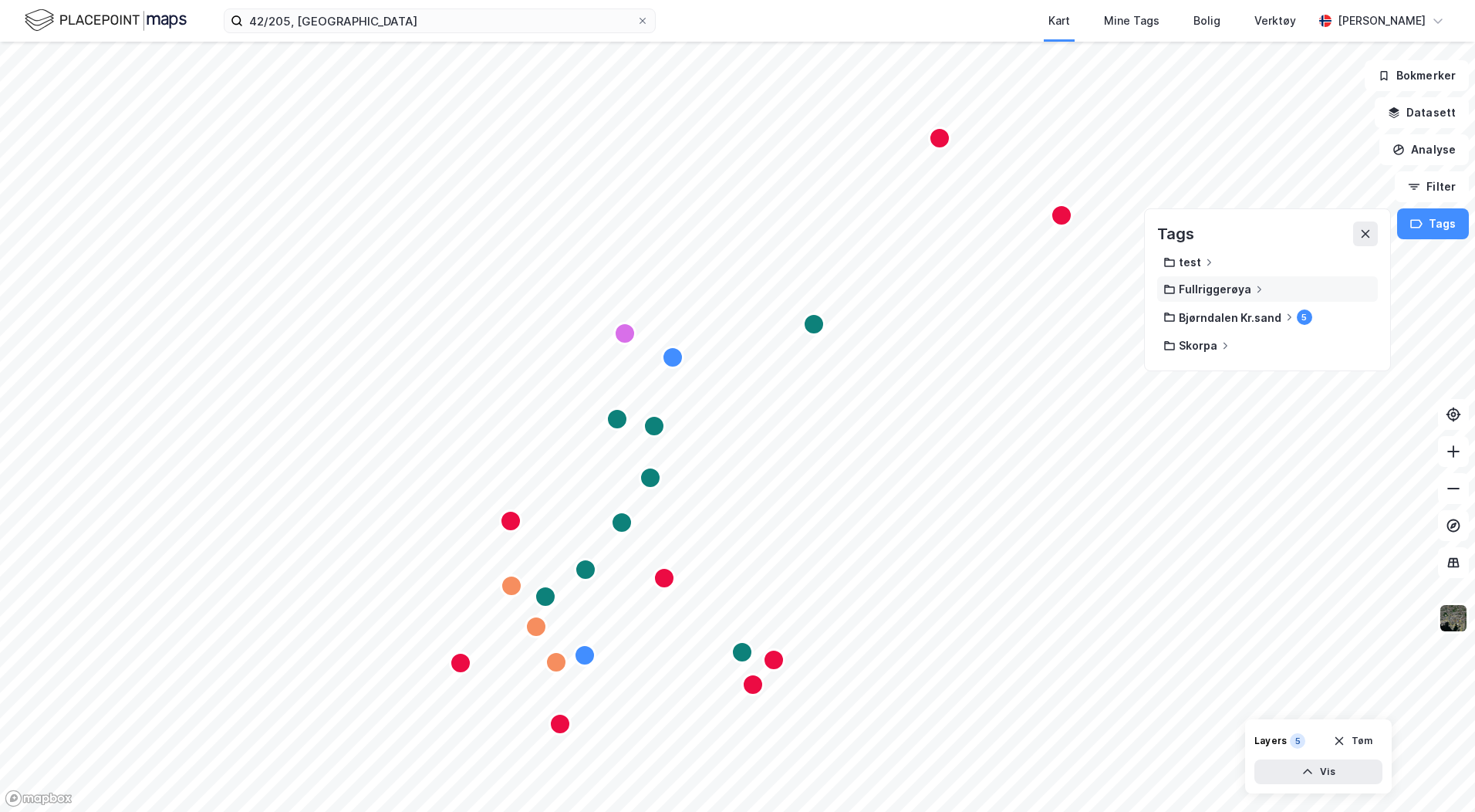
click at [1225, 279] on div "Fullriggerøya" at bounding box center [1268, 289] width 220 height 26
click at [1363, 232] on icon at bounding box center [1366, 234] width 12 height 12
click at [1414, 224] on icon "button" at bounding box center [1417, 224] width 12 height 12
click at [1366, 227] on button at bounding box center [1366, 234] width 25 height 25
click at [1118, 18] on div "Mine Tags" at bounding box center [1132, 20] width 56 height 19
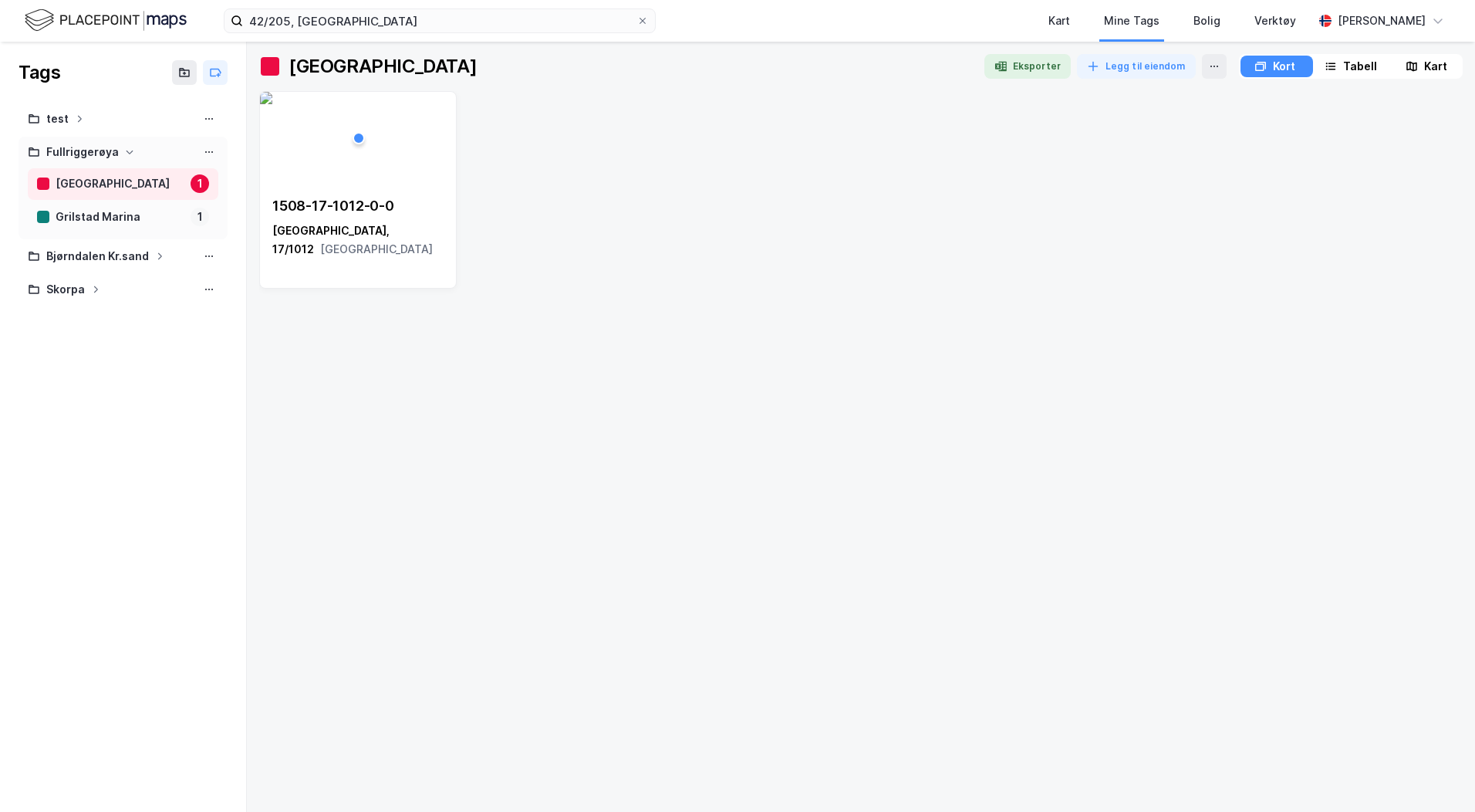
click at [1432, 63] on div "Kart" at bounding box center [1436, 66] width 23 height 19
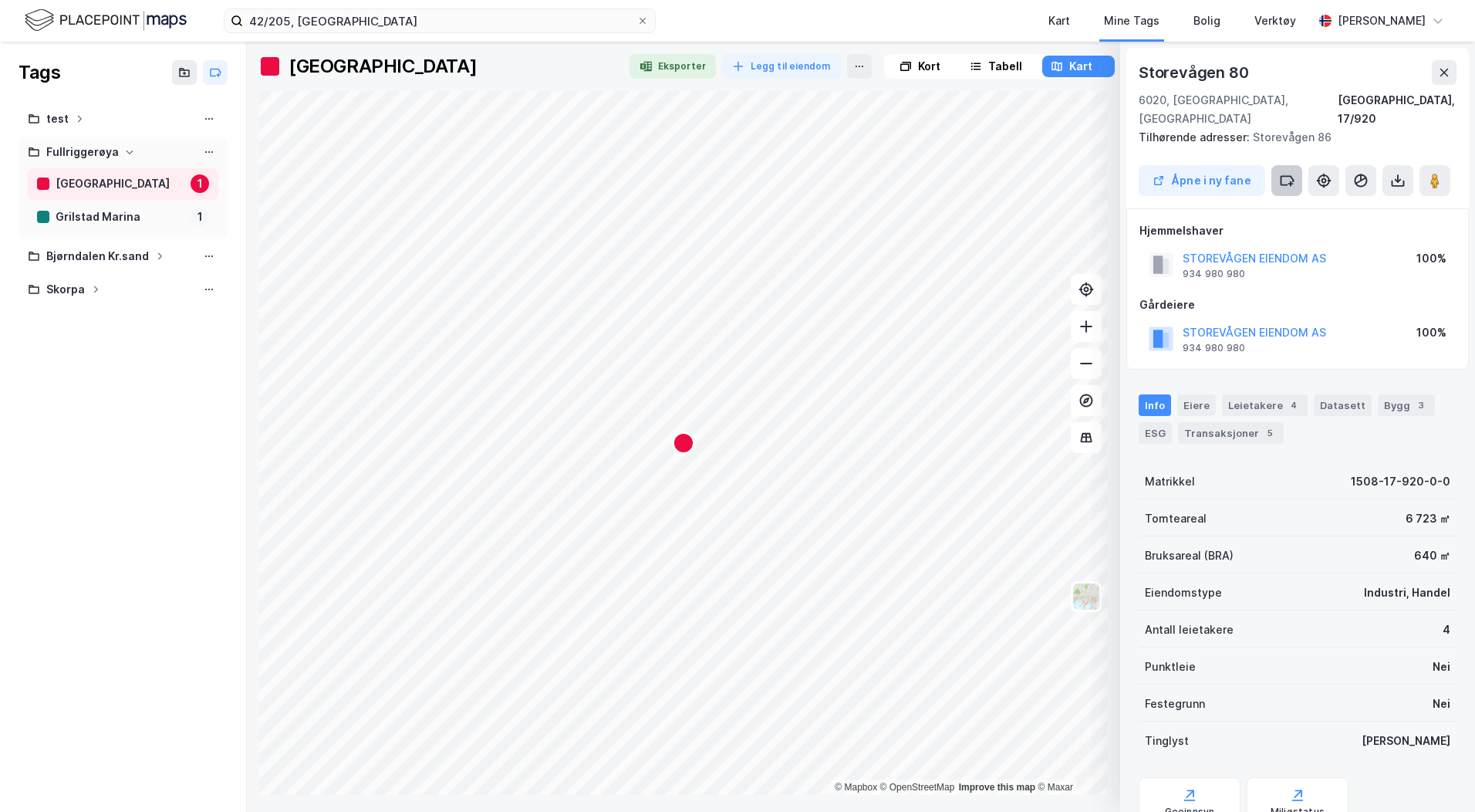
click at [1288, 173] on icon at bounding box center [1287, 180] width 15 height 15
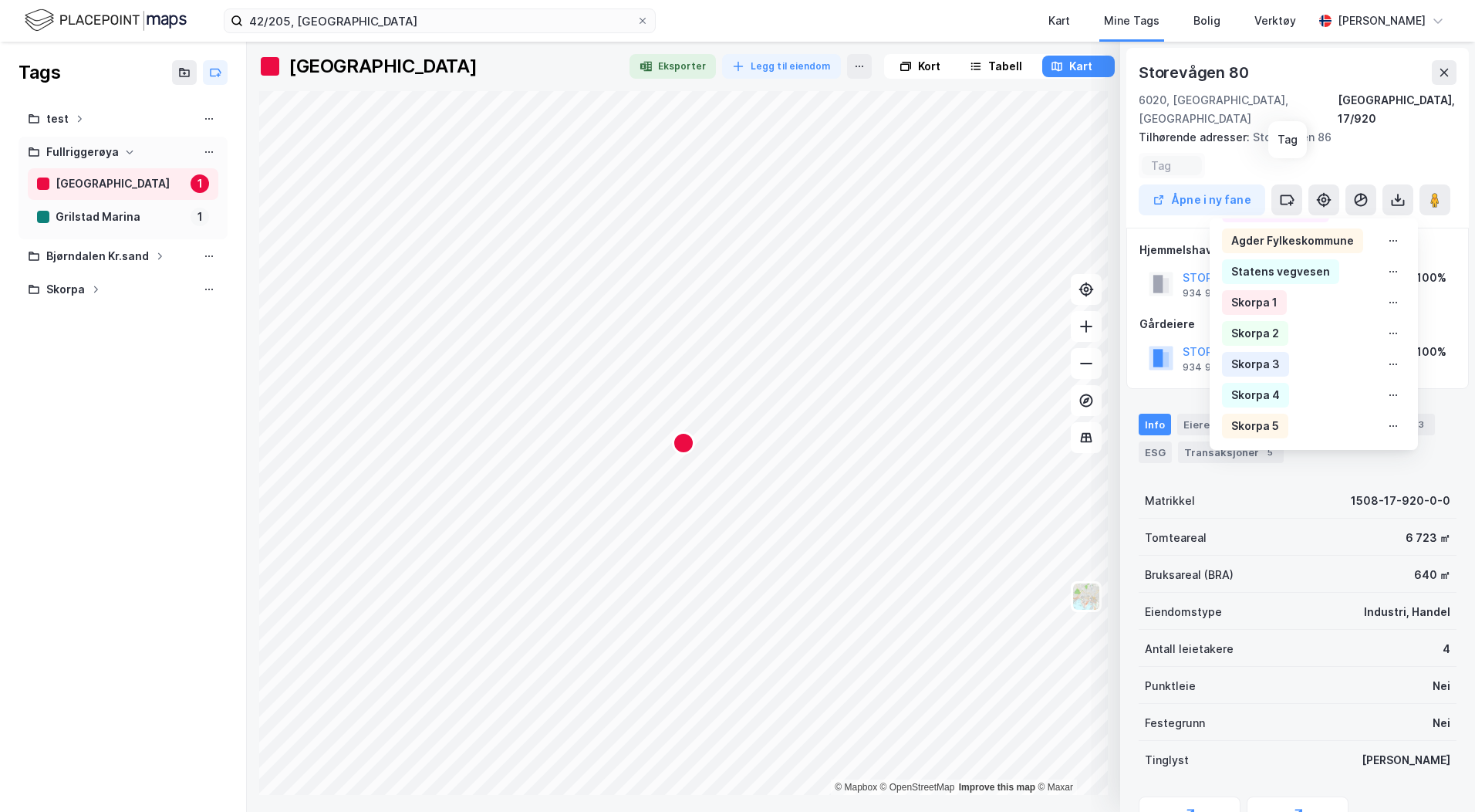
scroll to position [237, 0]
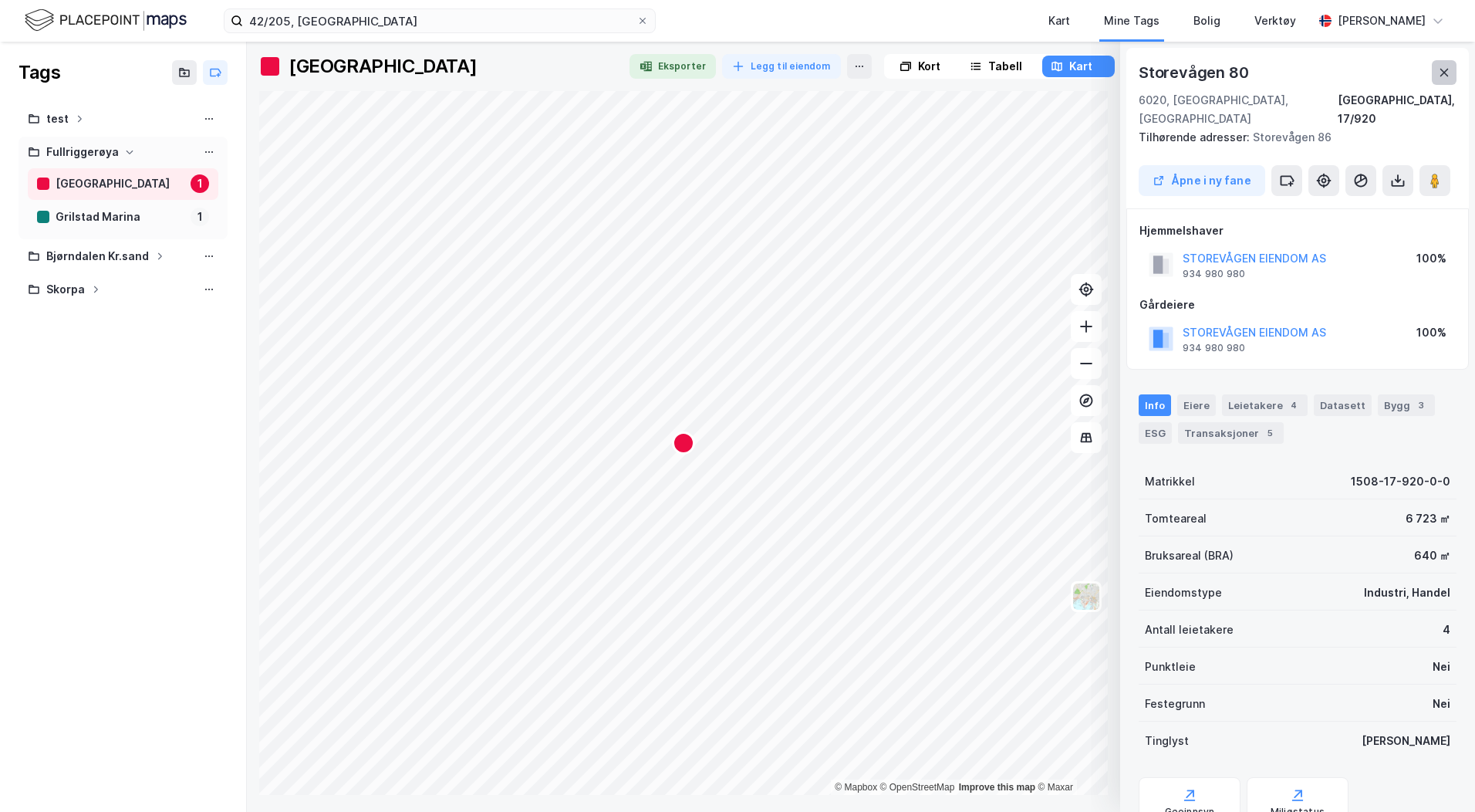
click at [1446, 75] on icon at bounding box center [1445, 72] width 9 height 8
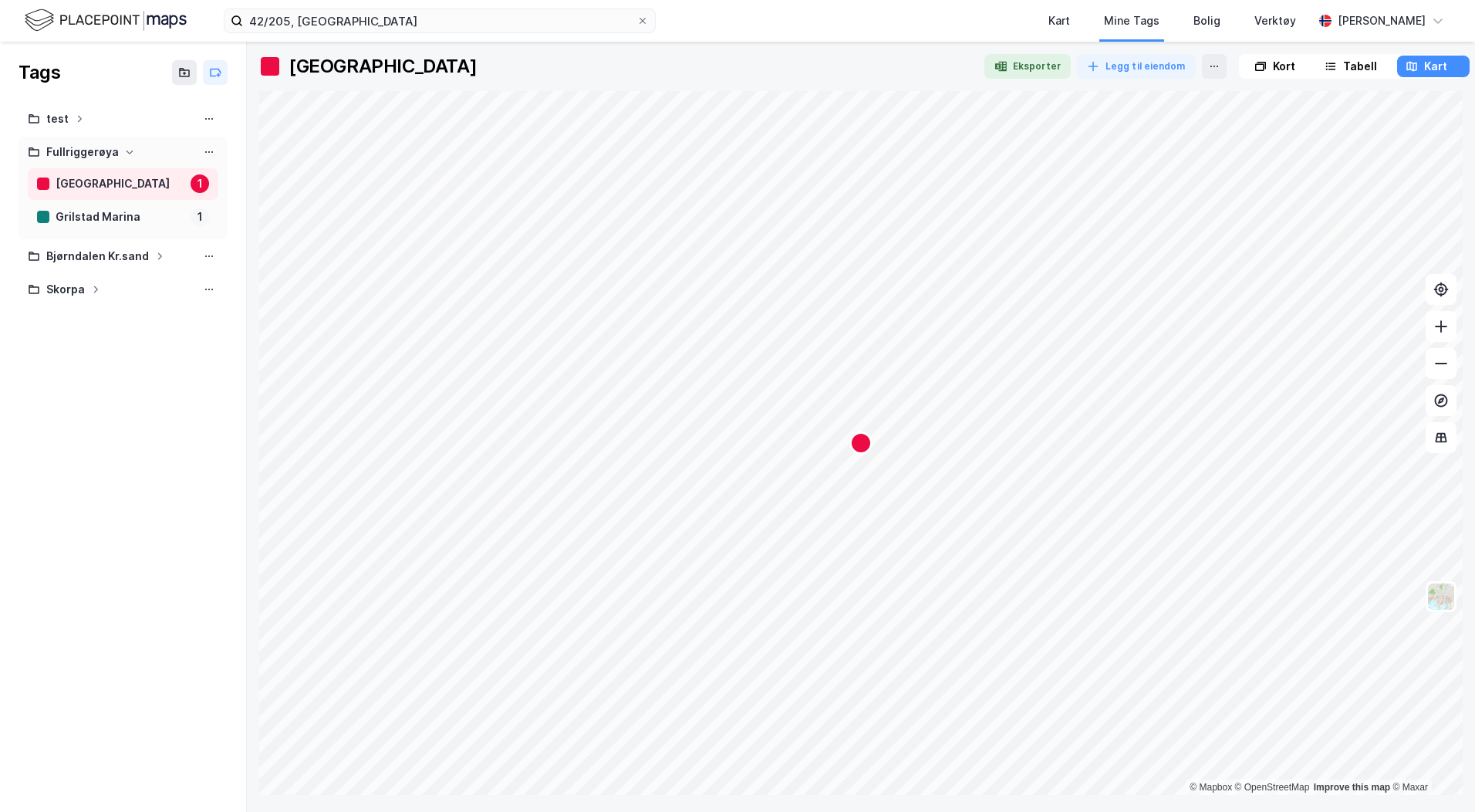
click at [155, 372] on div "Tags test [GEOGRAPHIC_DATA] [GEOGRAPHIC_DATA] 1 [GEOGRAPHIC_DATA] 1 Bjørndalen …" at bounding box center [124, 426] width 247 height 770
click at [104, 148] on div "Fullriggerøya" at bounding box center [83, 153] width 73 height 20
click at [116, 310] on div "Tags test Fullriggerøya Bjørndalen Kr.sand Skorpa" at bounding box center [124, 426] width 247 height 770
